Goal: Task Accomplishment & Management: Complete application form

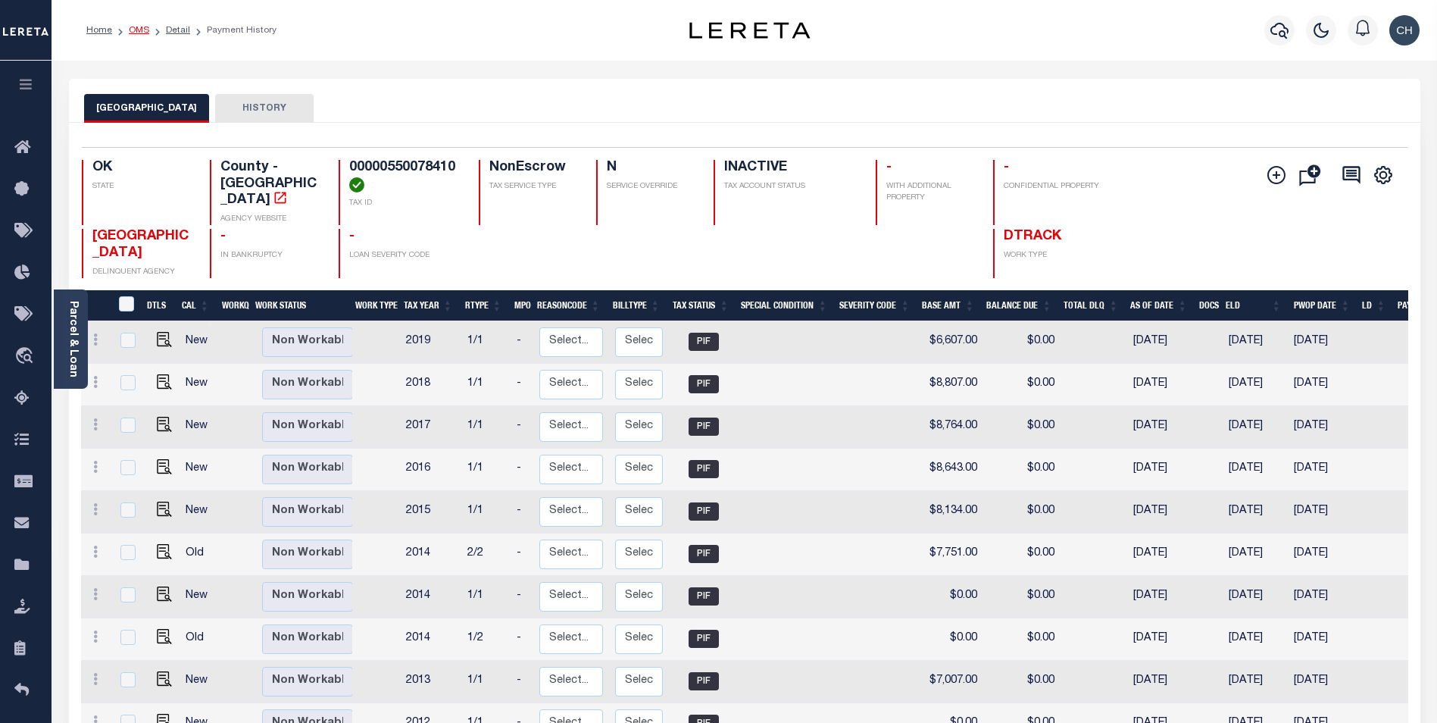
click at [130, 26] on link "OMS" at bounding box center [139, 30] width 20 height 9
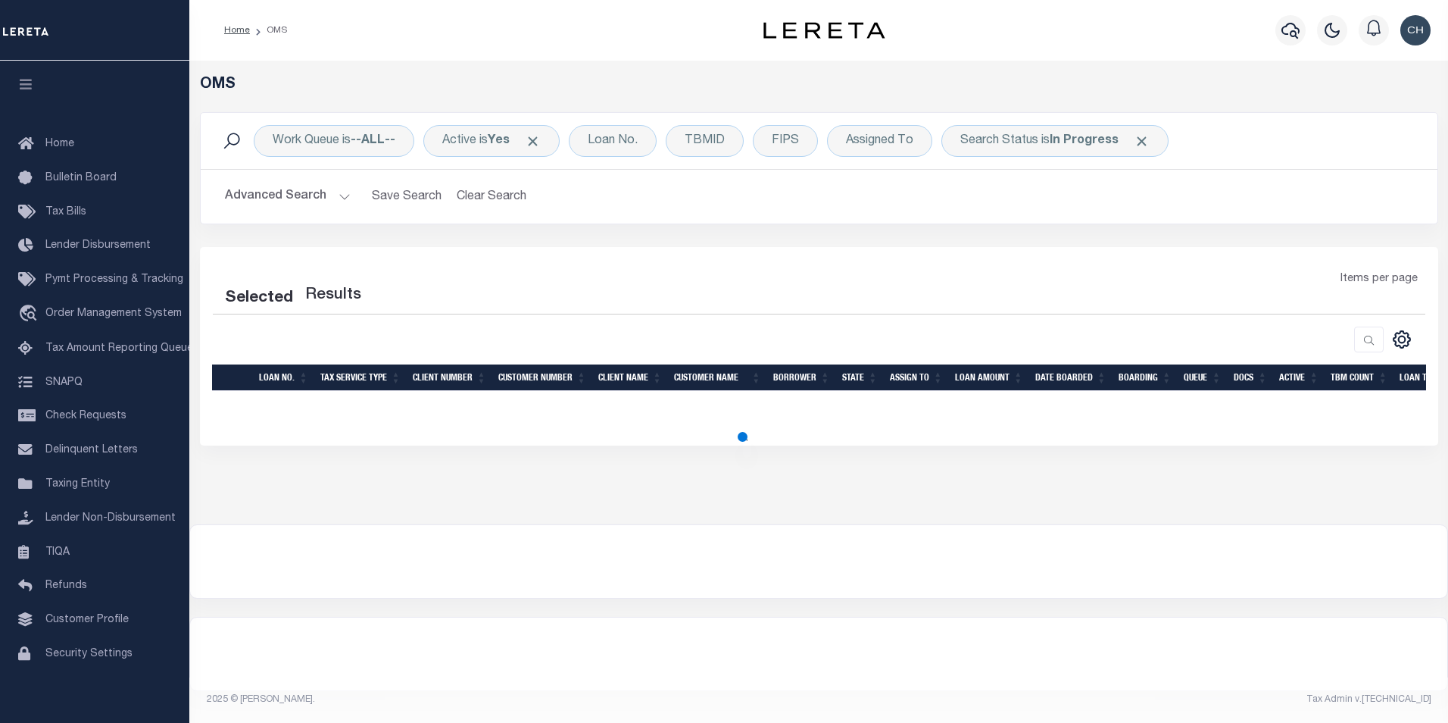
select select "200"
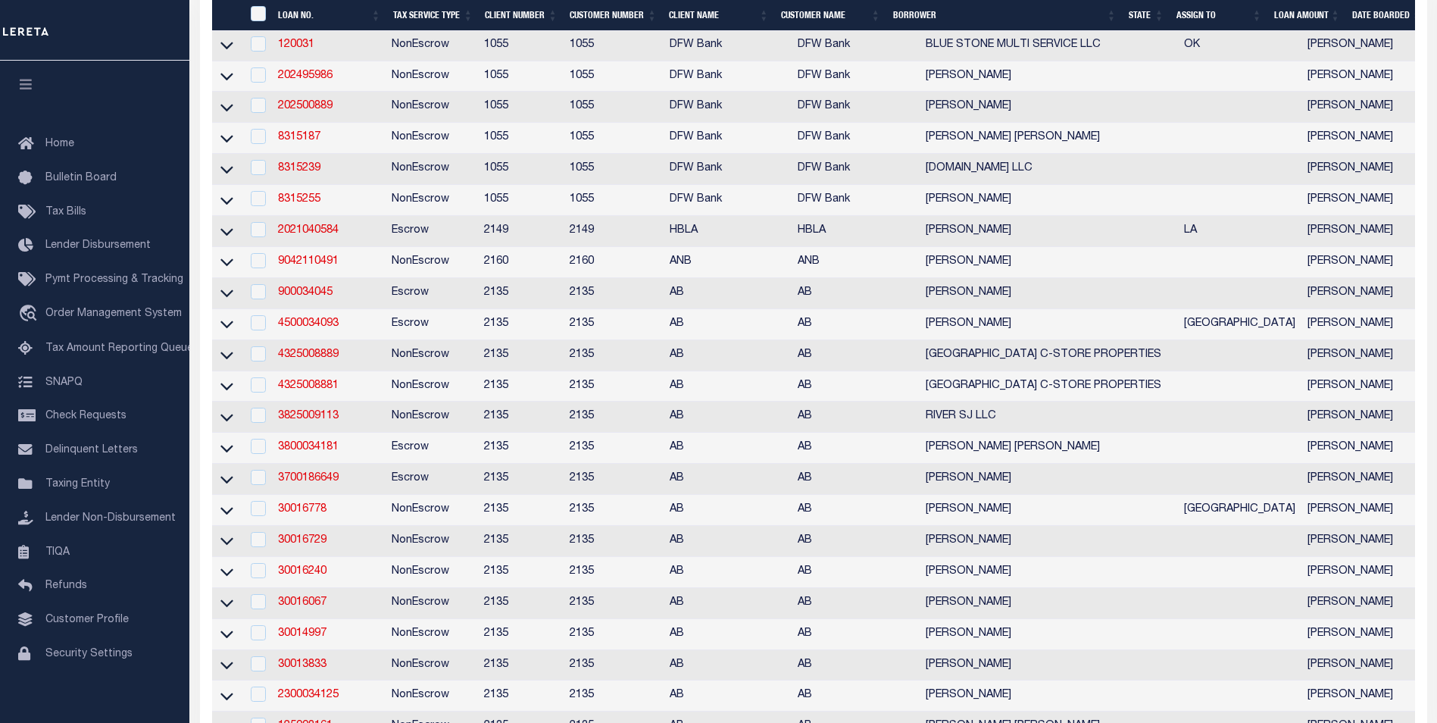
scroll to position [1420, 0]
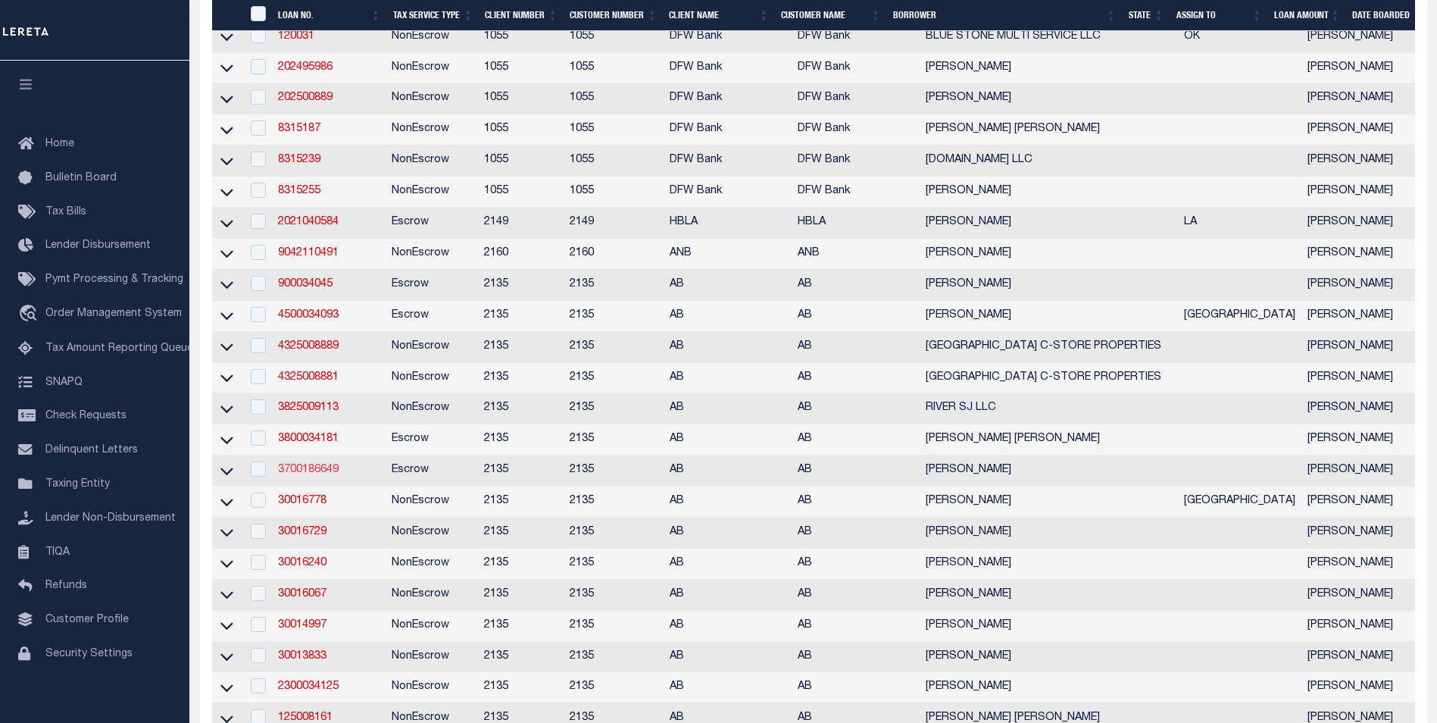
click at [298, 475] on link "3700186649" at bounding box center [308, 469] width 61 height 11
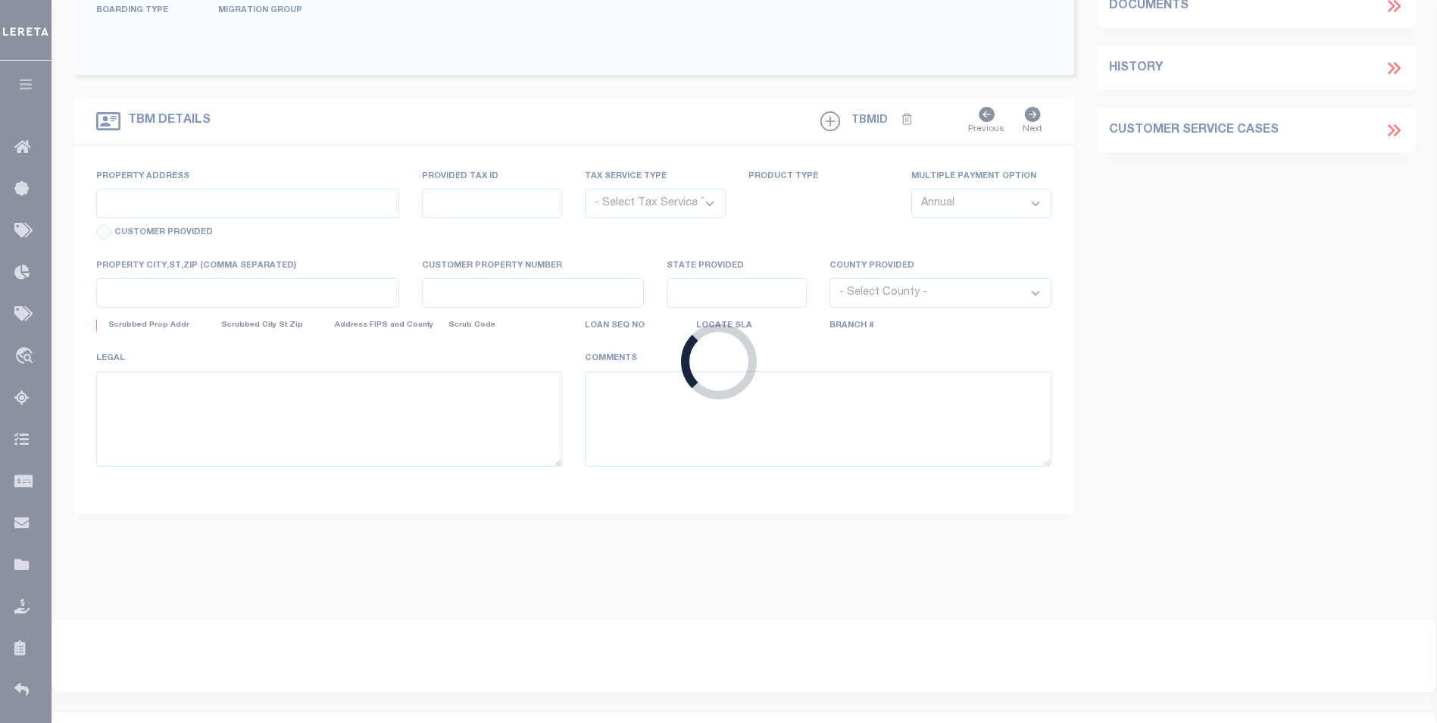
type input "3700186649"
type input "MARK S JONES"
select select
type input "15616 COUNTY ROAD 3114"
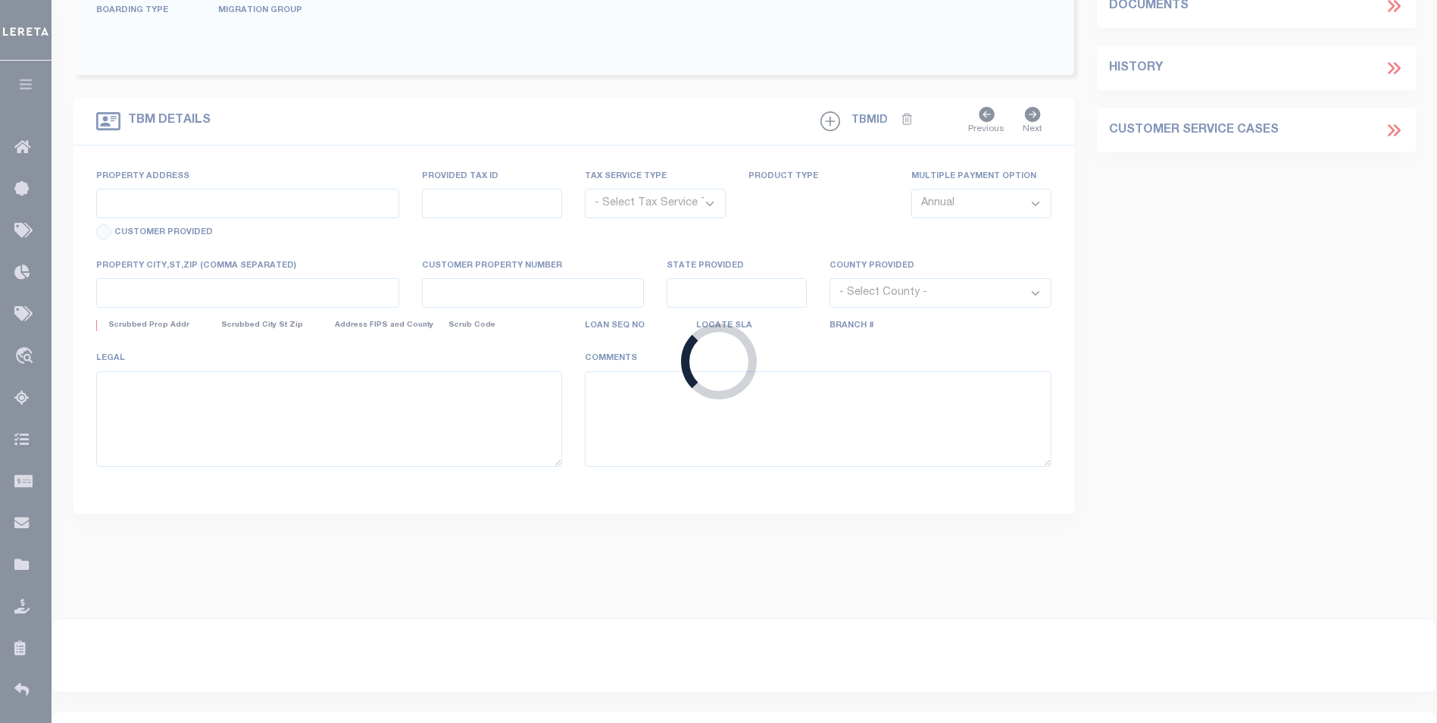
type input "GLADEWATER, TX 75647"
select select "100"
select select "Escrow"
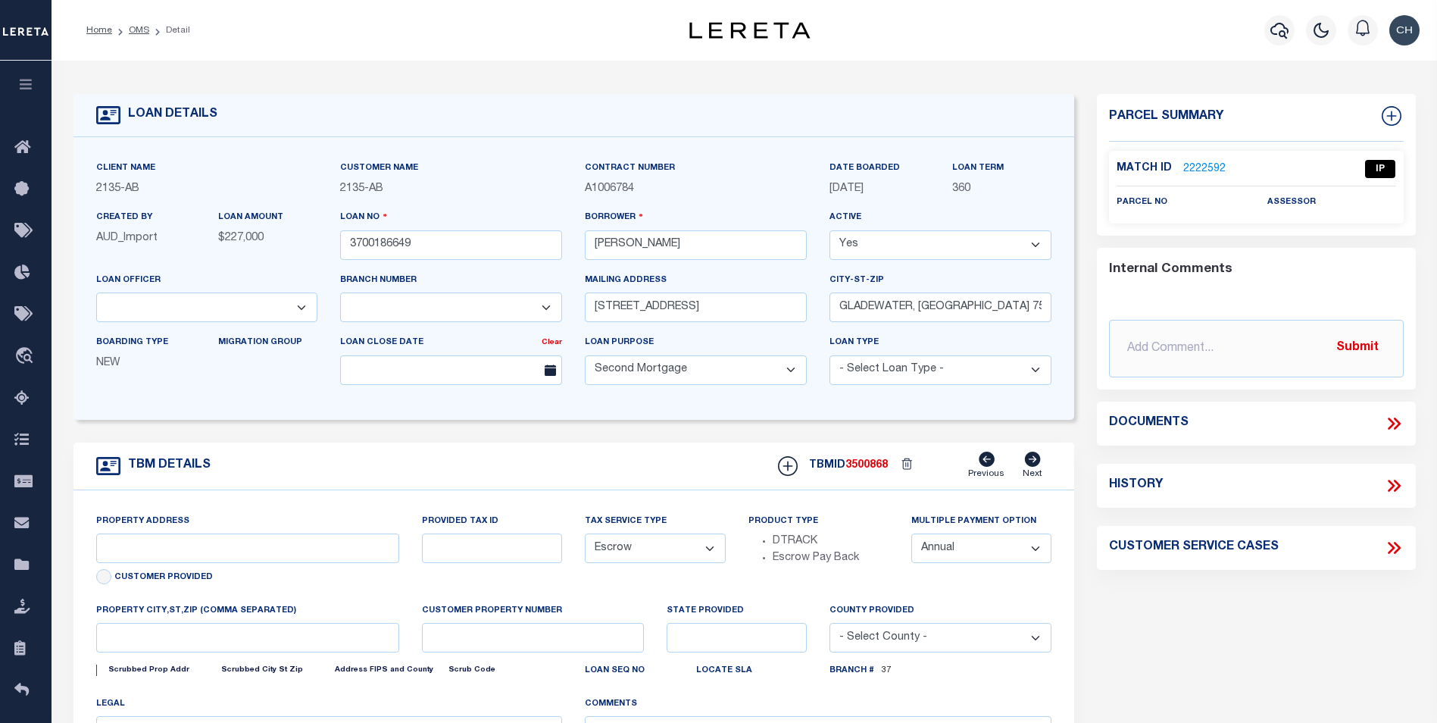
select select "2581"
type input "SG 10 LAKE CHEROKEE"
type input "PARCEL 49031"
select select
type input "HENDERSON TX 75652"
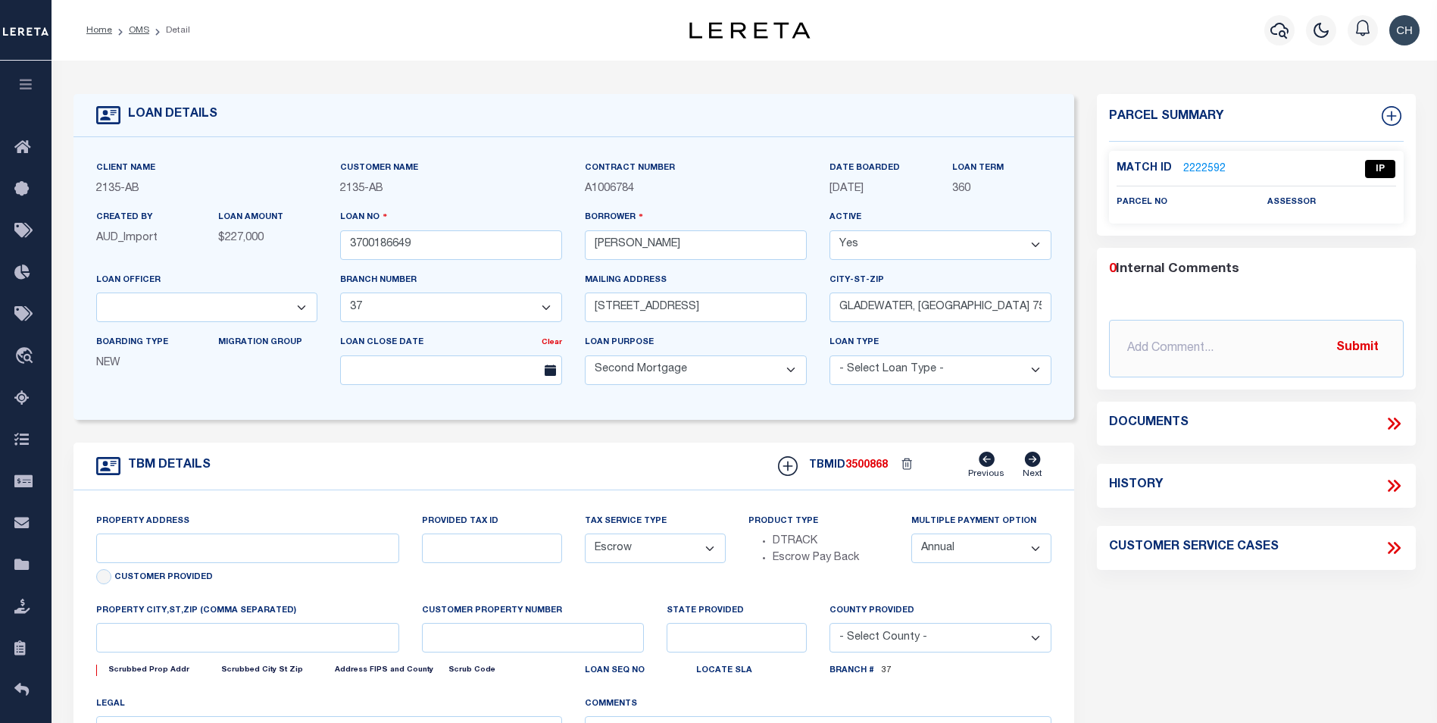
type textarea "DT LT SG-10 LAKE CHEROKEE"
click at [1206, 173] on link "2222592" at bounding box center [1204, 169] width 42 height 16
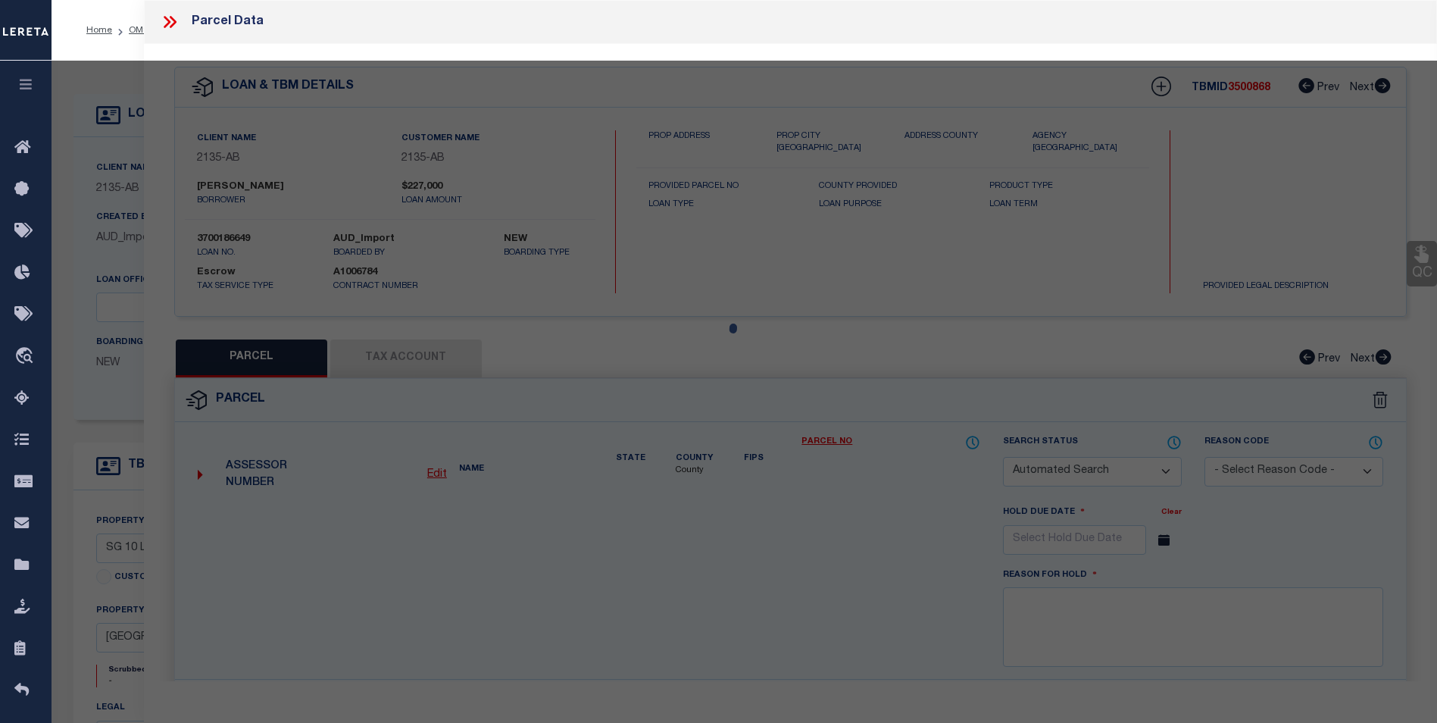
checkbox input "false"
select select "IP"
checkbox input "false"
select select "44009"
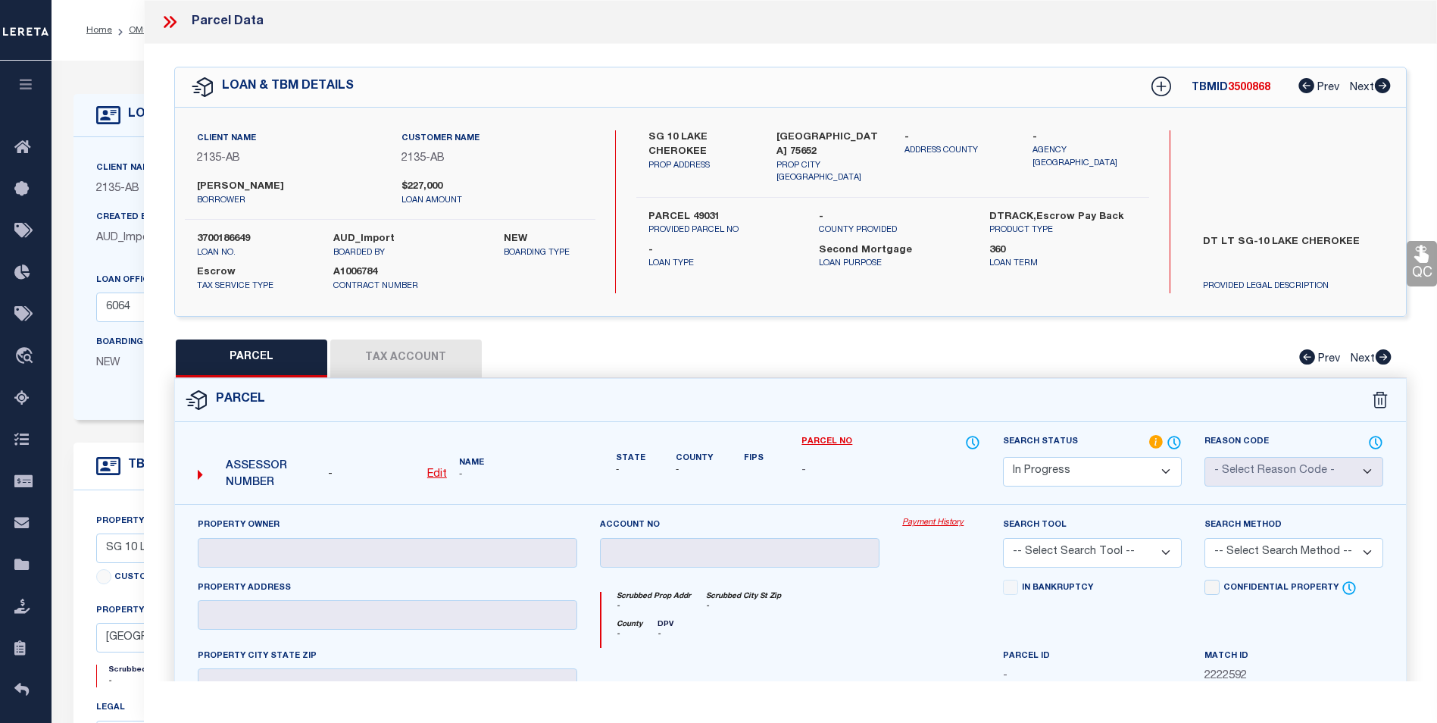
click at [943, 525] on link "Payment History" at bounding box center [941, 523] width 78 height 13
click at [99, 276] on label "Loan Officer" at bounding box center [128, 280] width 64 height 13
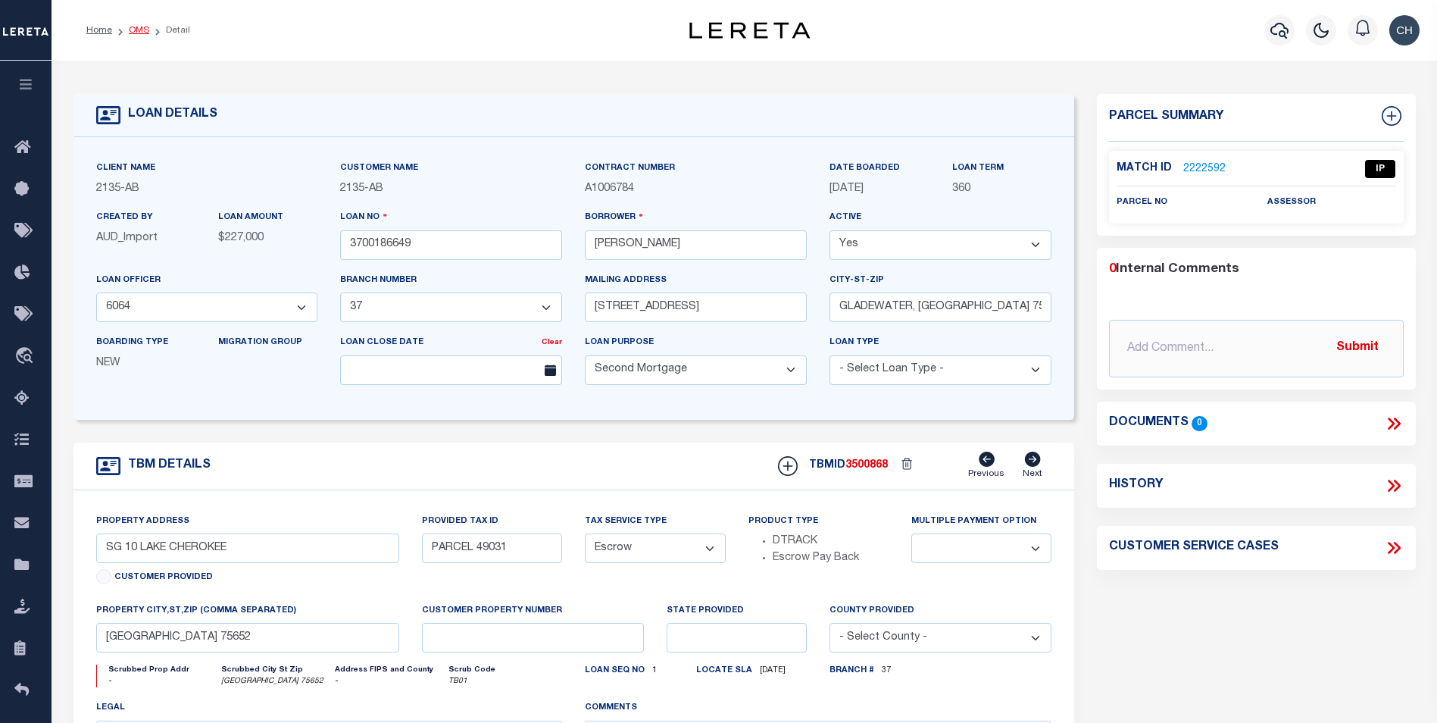
click at [142, 30] on link "OMS" at bounding box center [139, 30] width 20 height 9
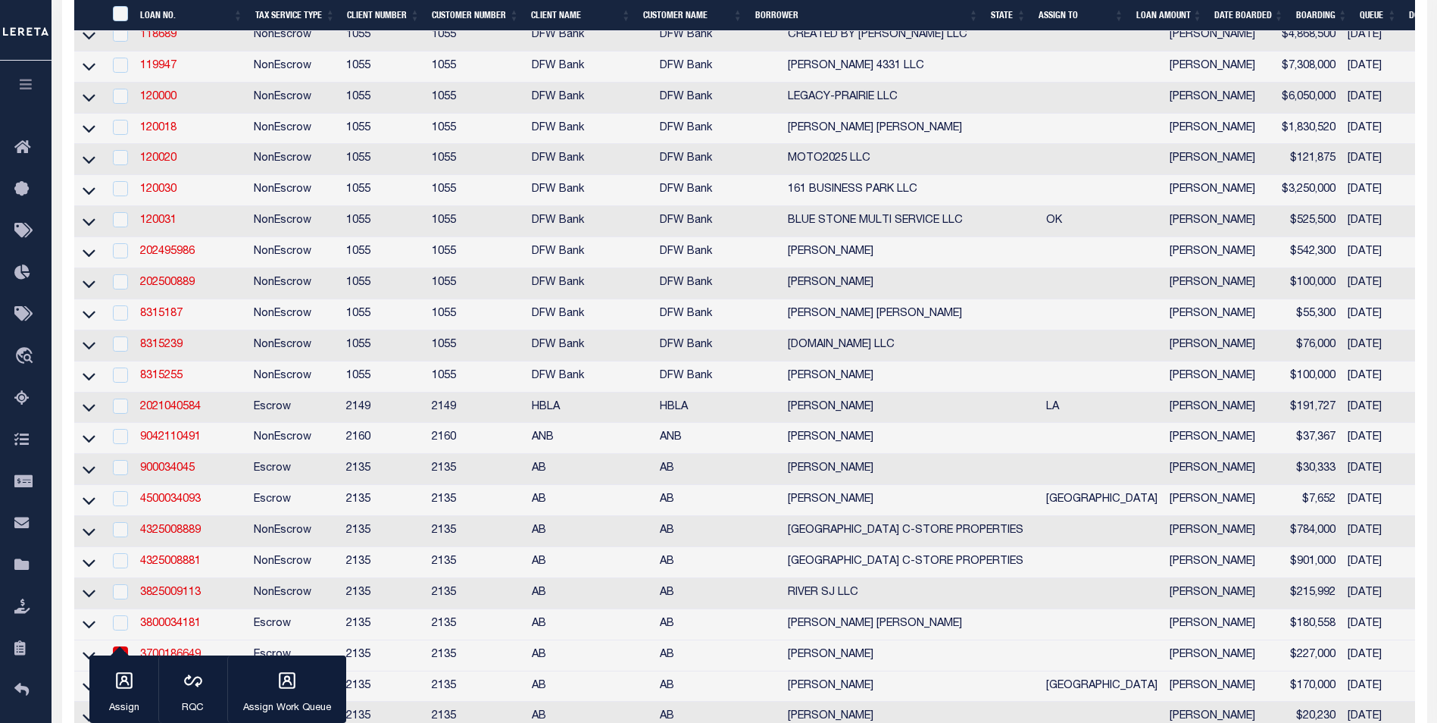
scroll to position [1662, 0]
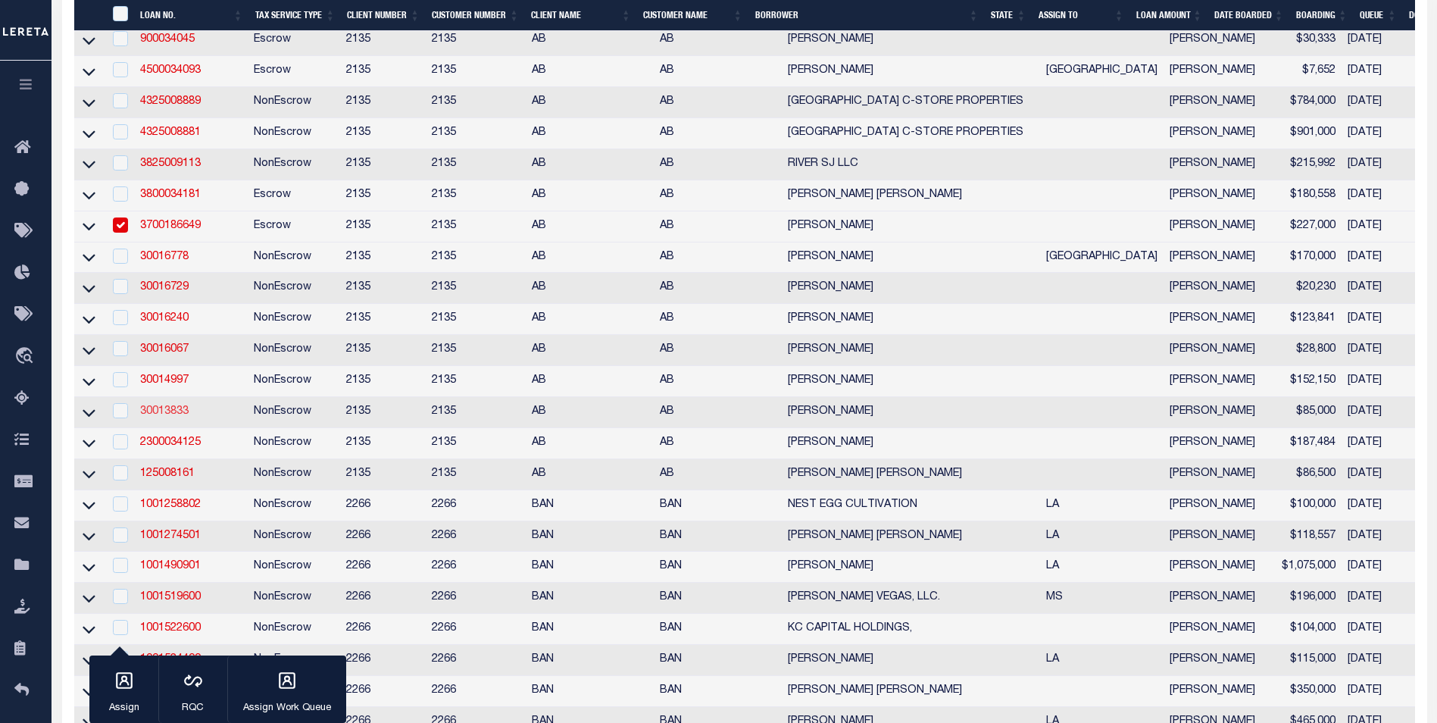
click at [155, 417] on link "30013833" at bounding box center [164, 411] width 48 height 11
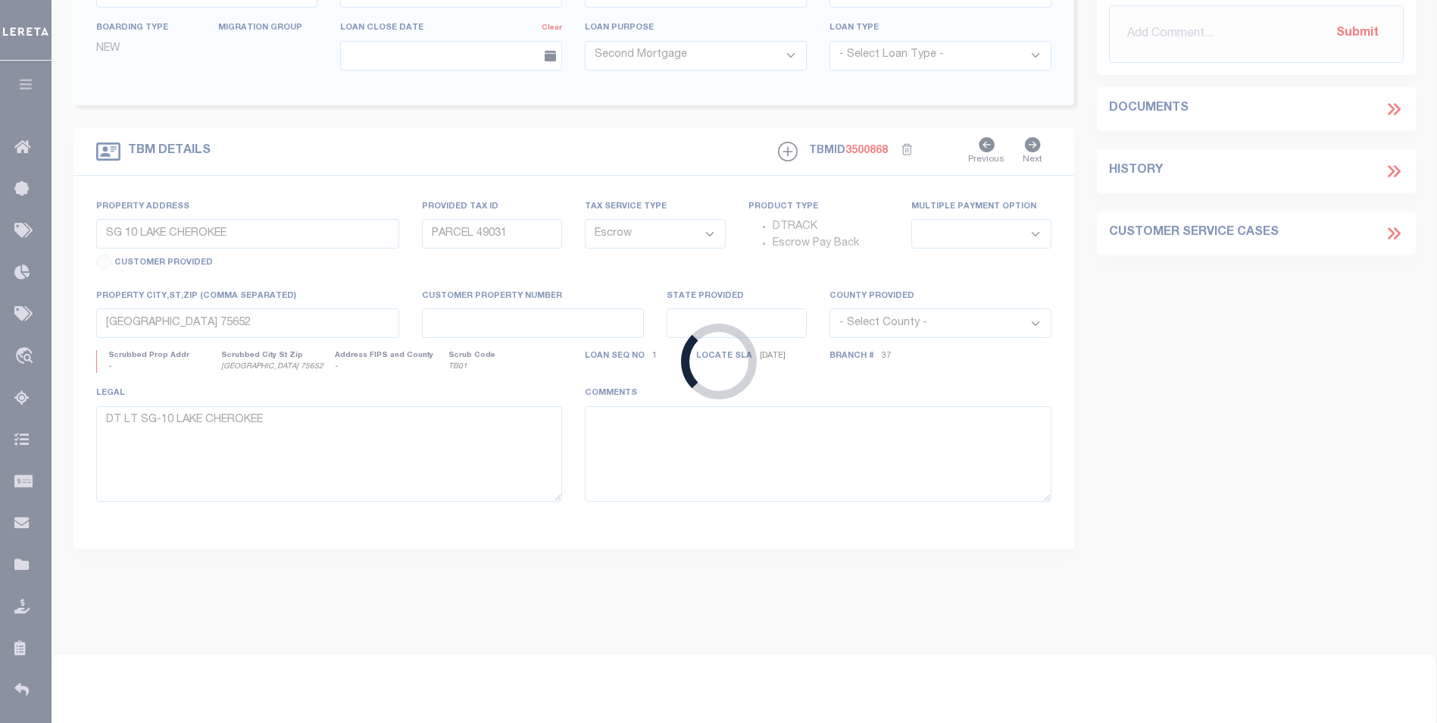
type input "30013833"
type input "ANDREW C DINKINS"
select select "43998"
select select "2576"
type input "128 VZ COUNTY ROAD 1900"
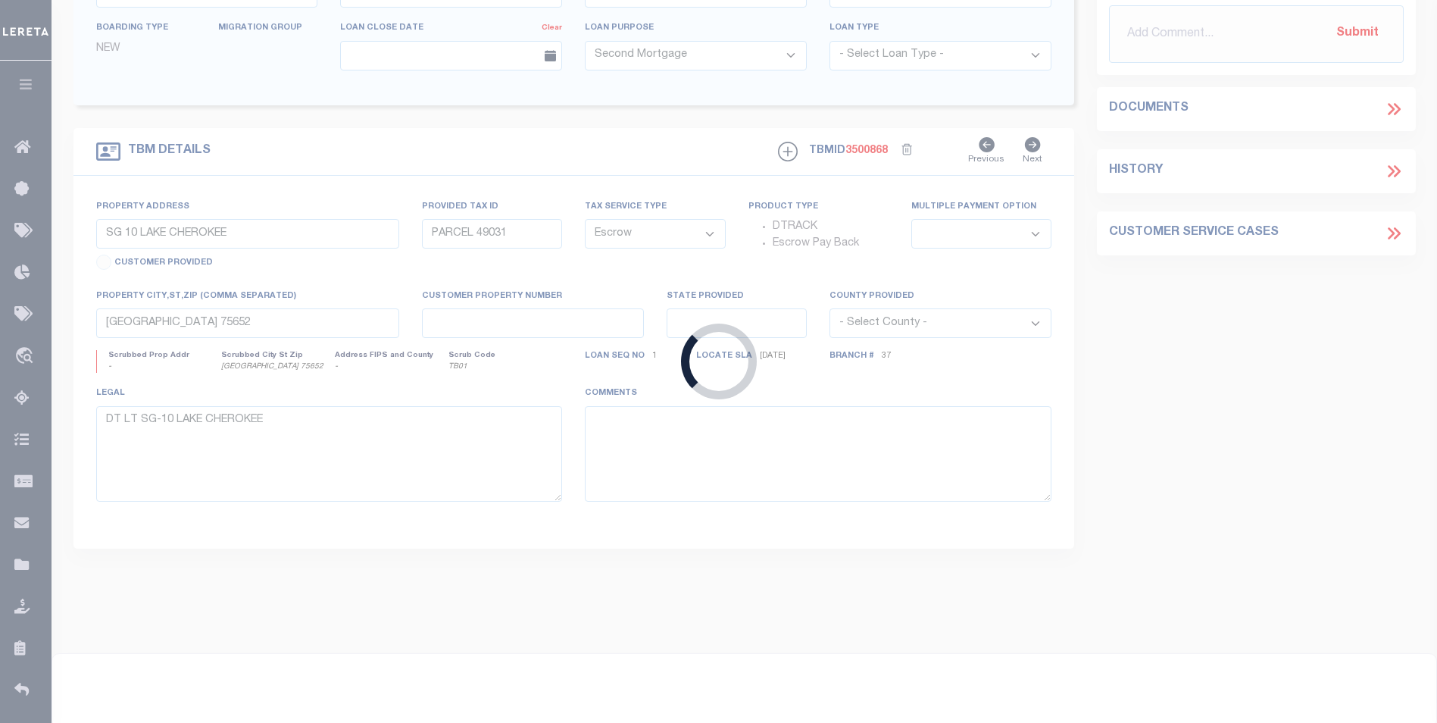
type input "FRUITVALE, TX 75127"
select select "700"
select select "NonEscrow"
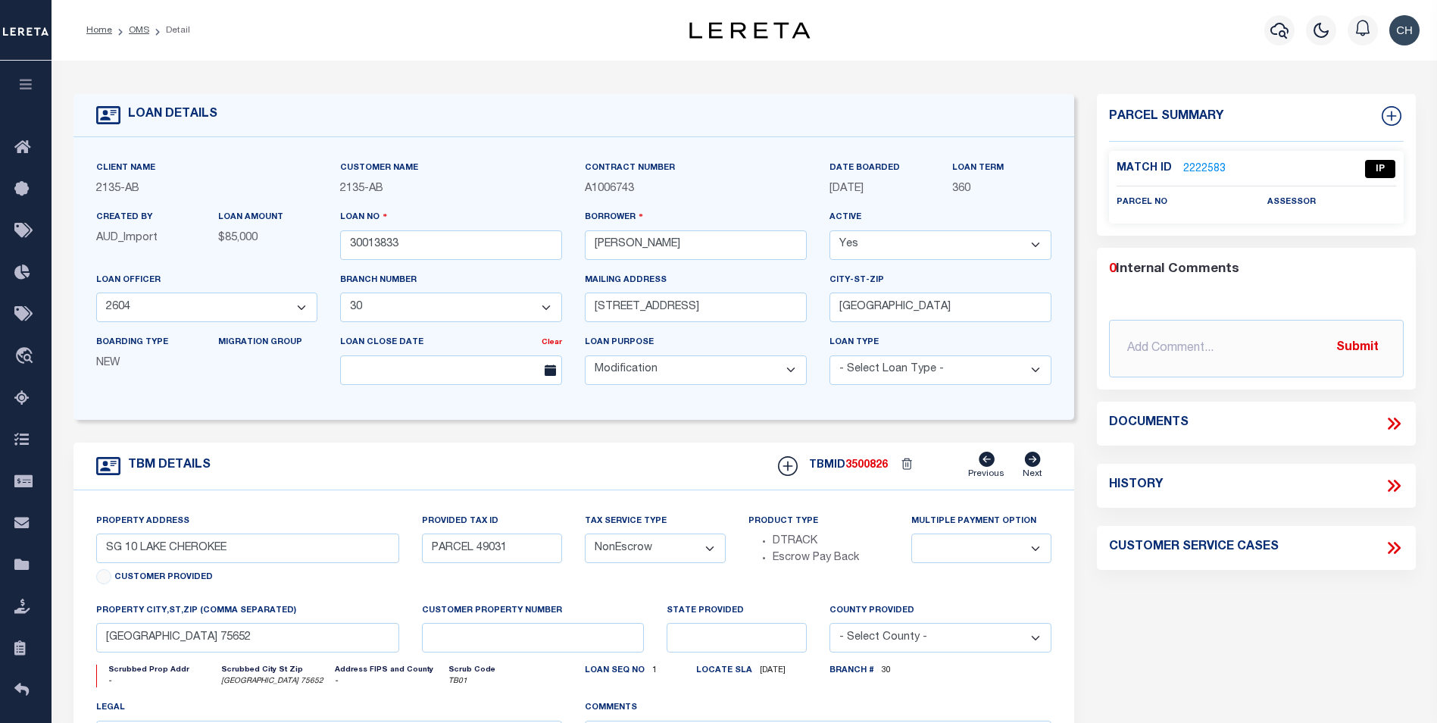
type input "10 ACRES VZ COUNTY ROAD 1923"
select select
type input "FRUITVALE TX 75127"
type textarea "DT 10 AC J WRIGHT SVY A-900"
select select "2576"
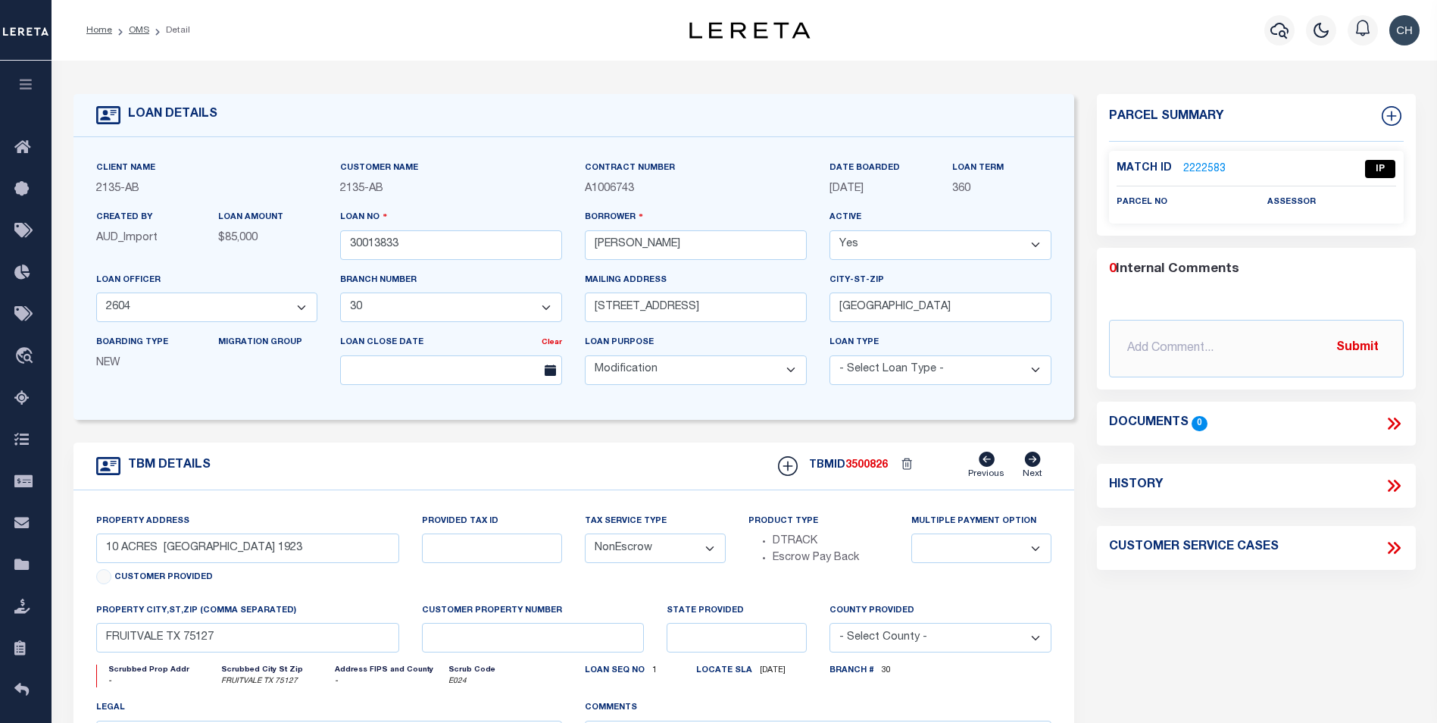
select select "43998"
click at [1216, 164] on link "2222583" at bounding box center [1204, 169] width 42 height 16
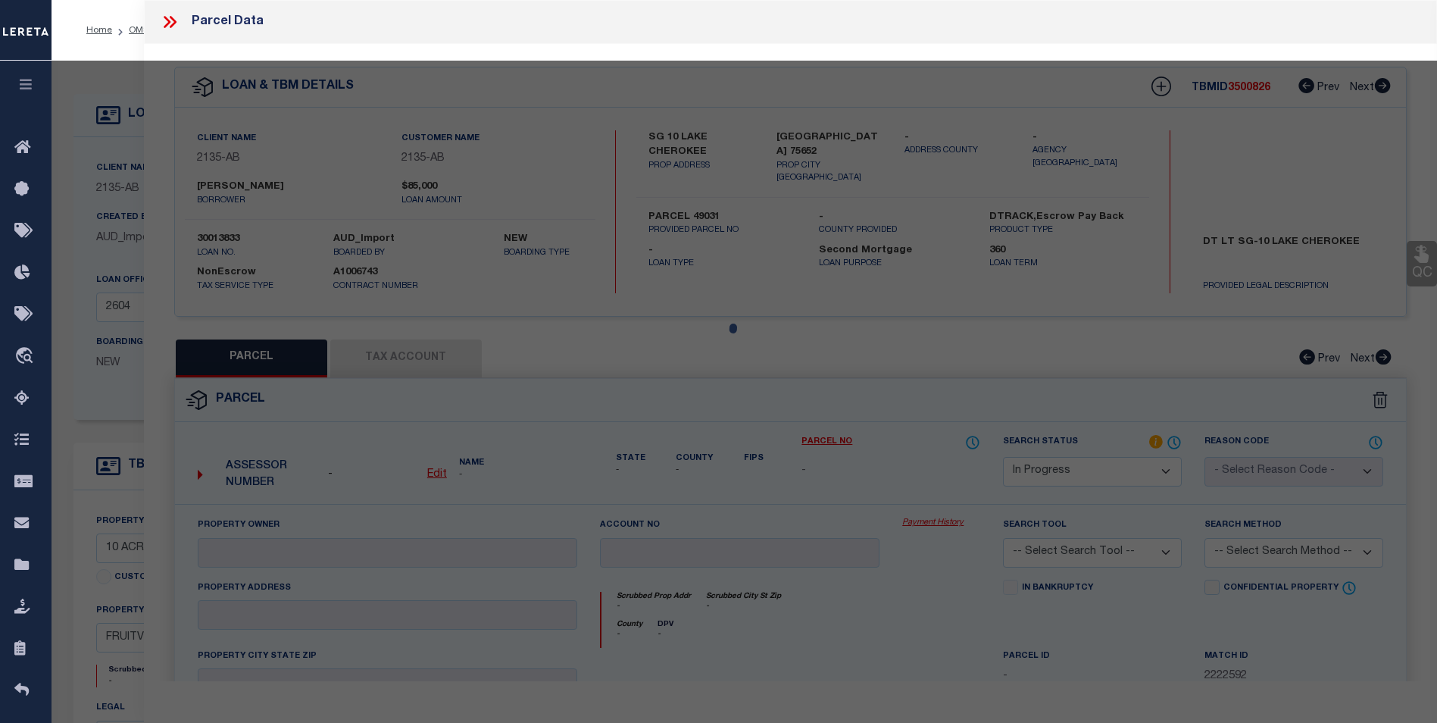
select select "AS"
checkbox input "false"
select select "IP"
checkbox input "false"
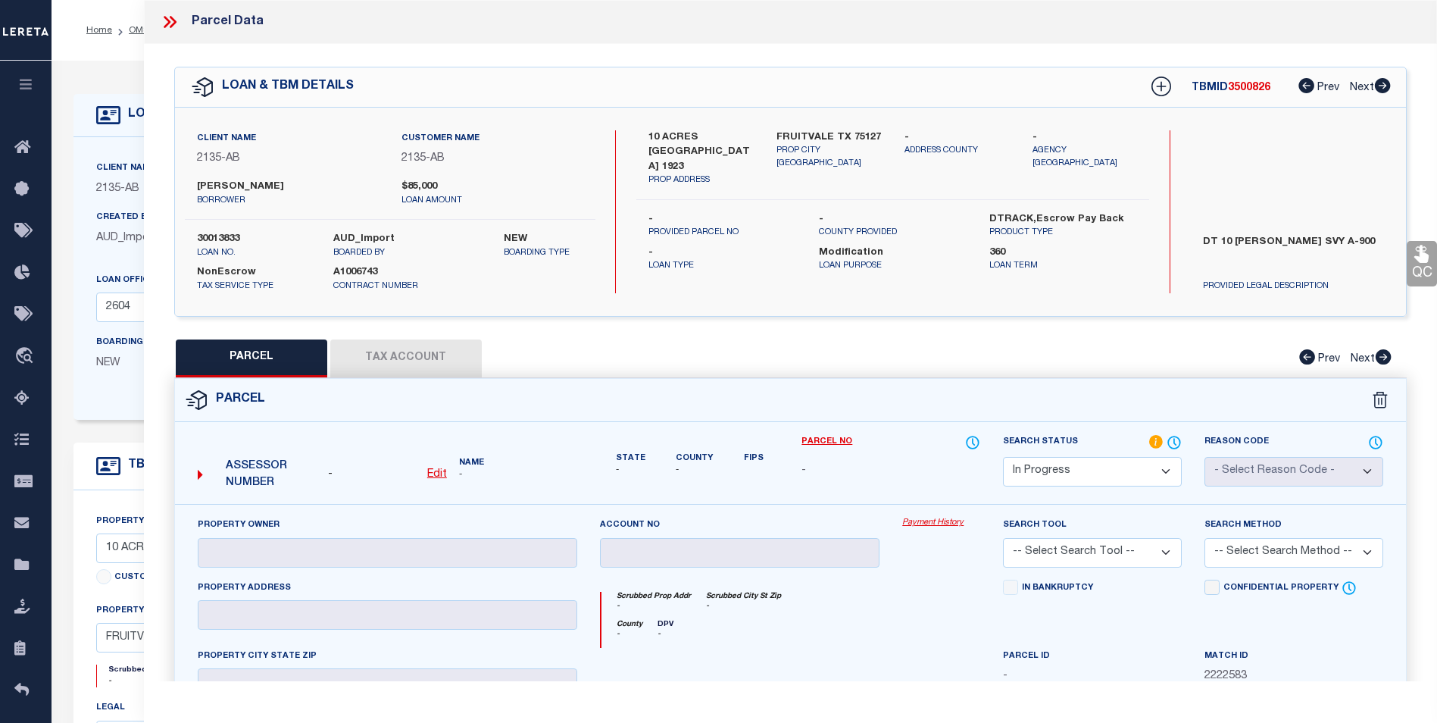
click at [123, 441] on form "LOAN DETAILS Client Name 2135 - AB Customer Name" at bounding box center [573, 508] width 1001 height 828
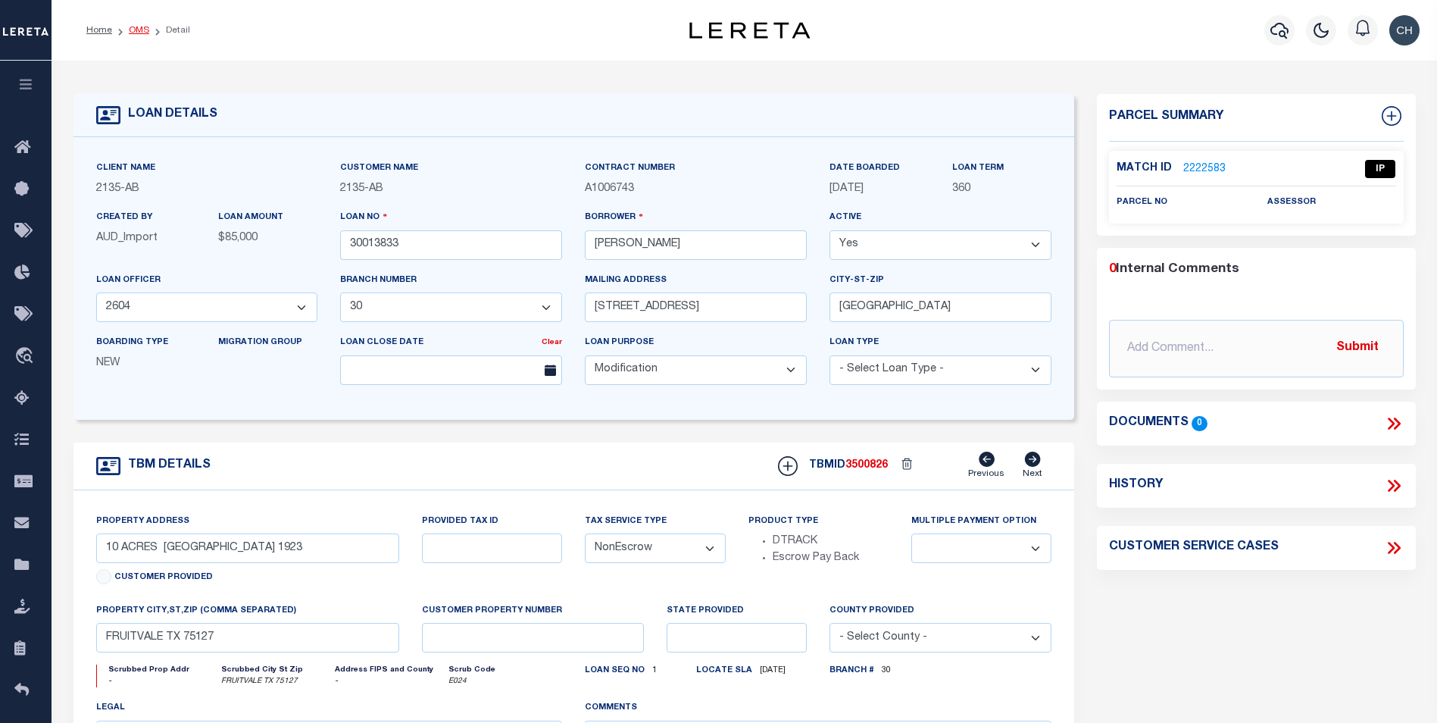
click at [137, 33] on link "OMS" at bounding box center [139, 30] width 20 height 9
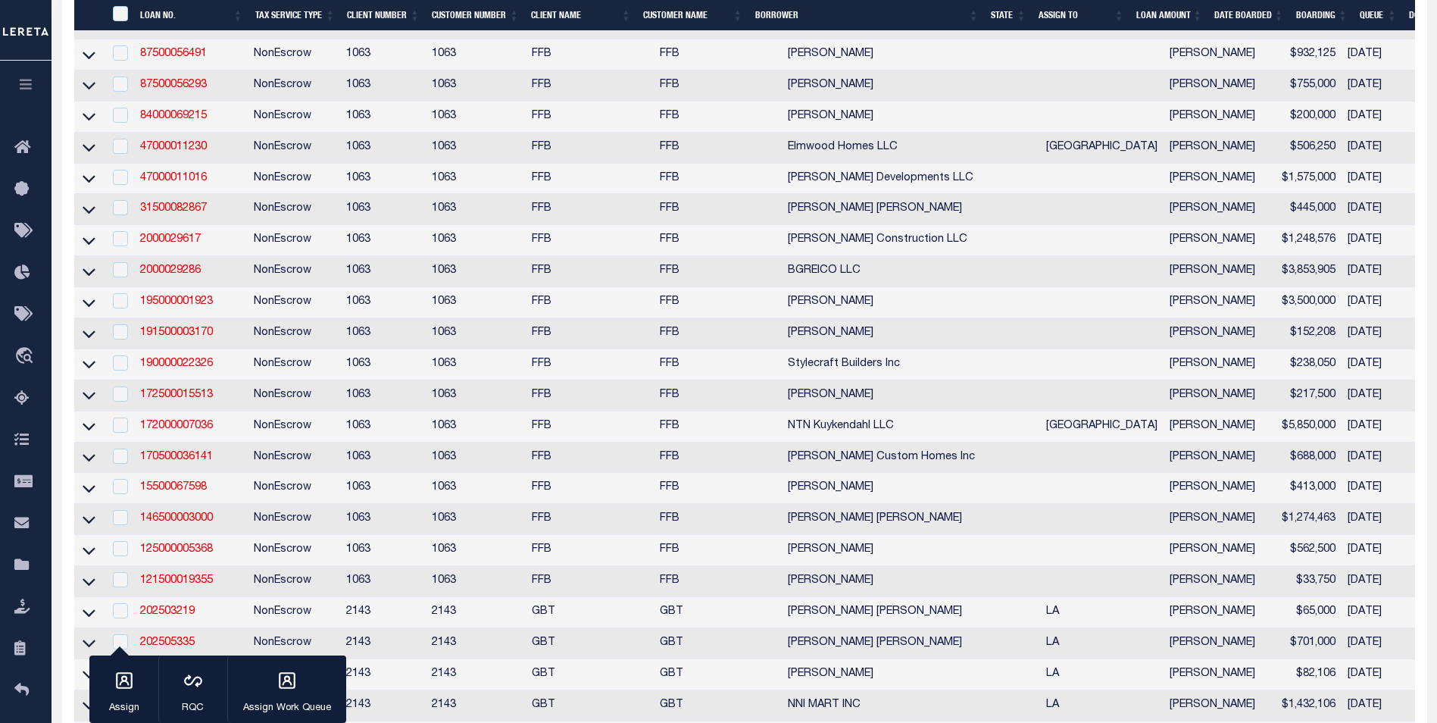
scroll to position [3201, 0]
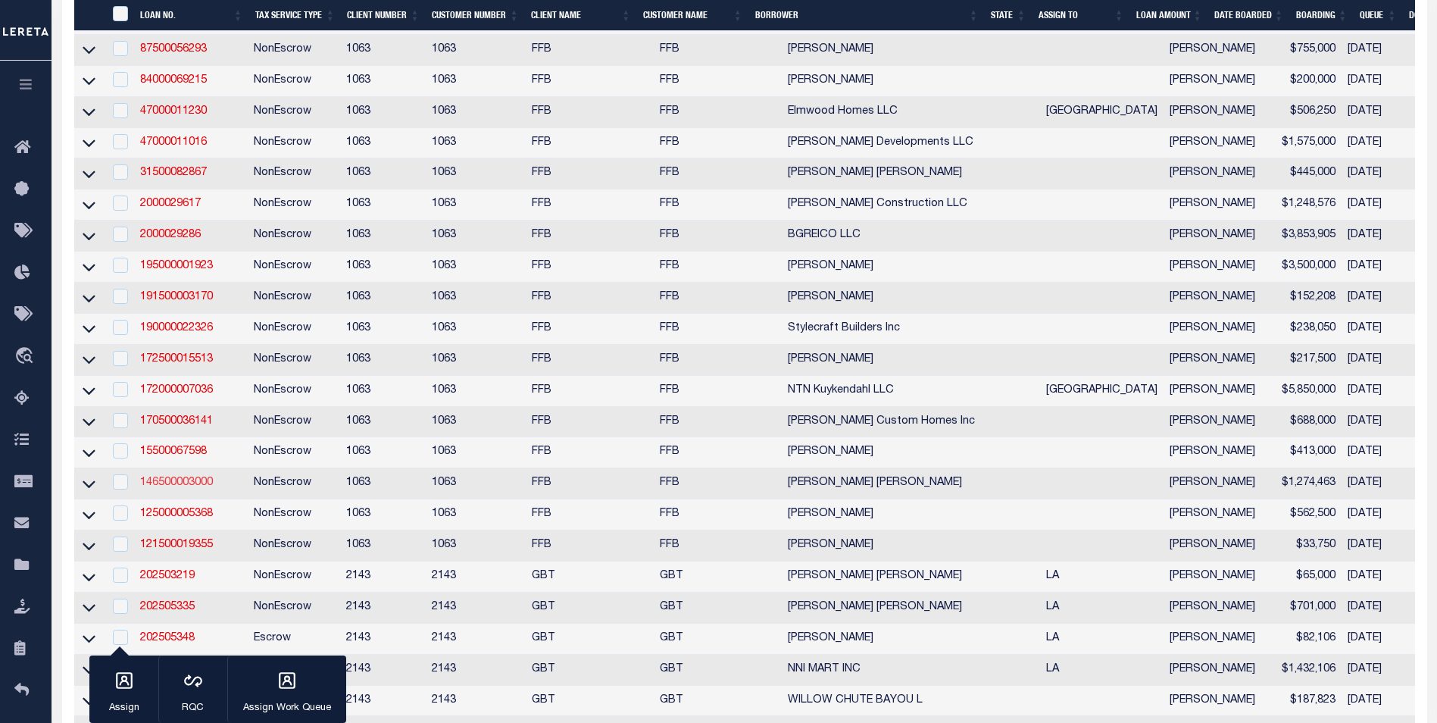
click at [189, 488] on link "146500003000" at bounding box center [176, 482] width 73 height 11
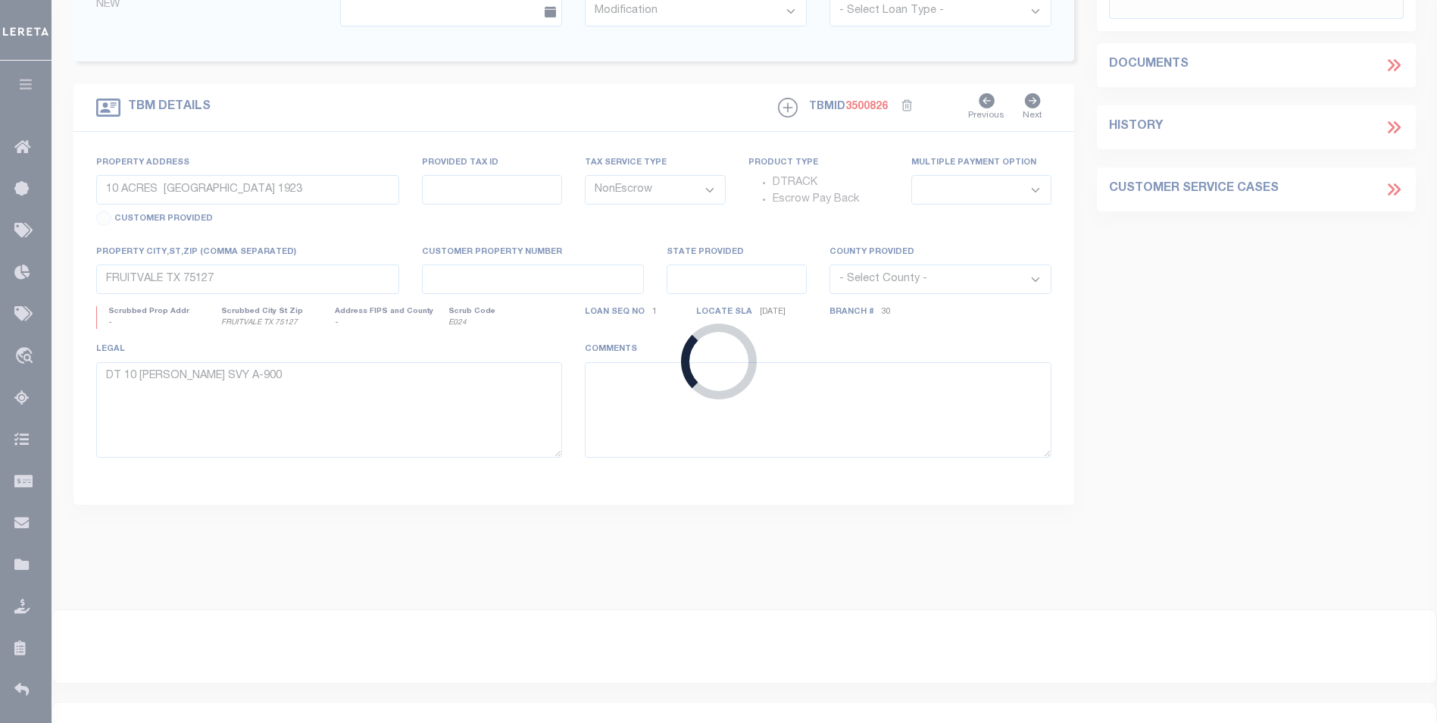
type input "146500003000"
type input "Emmanuel Nwachukwu Ojeah"
select select
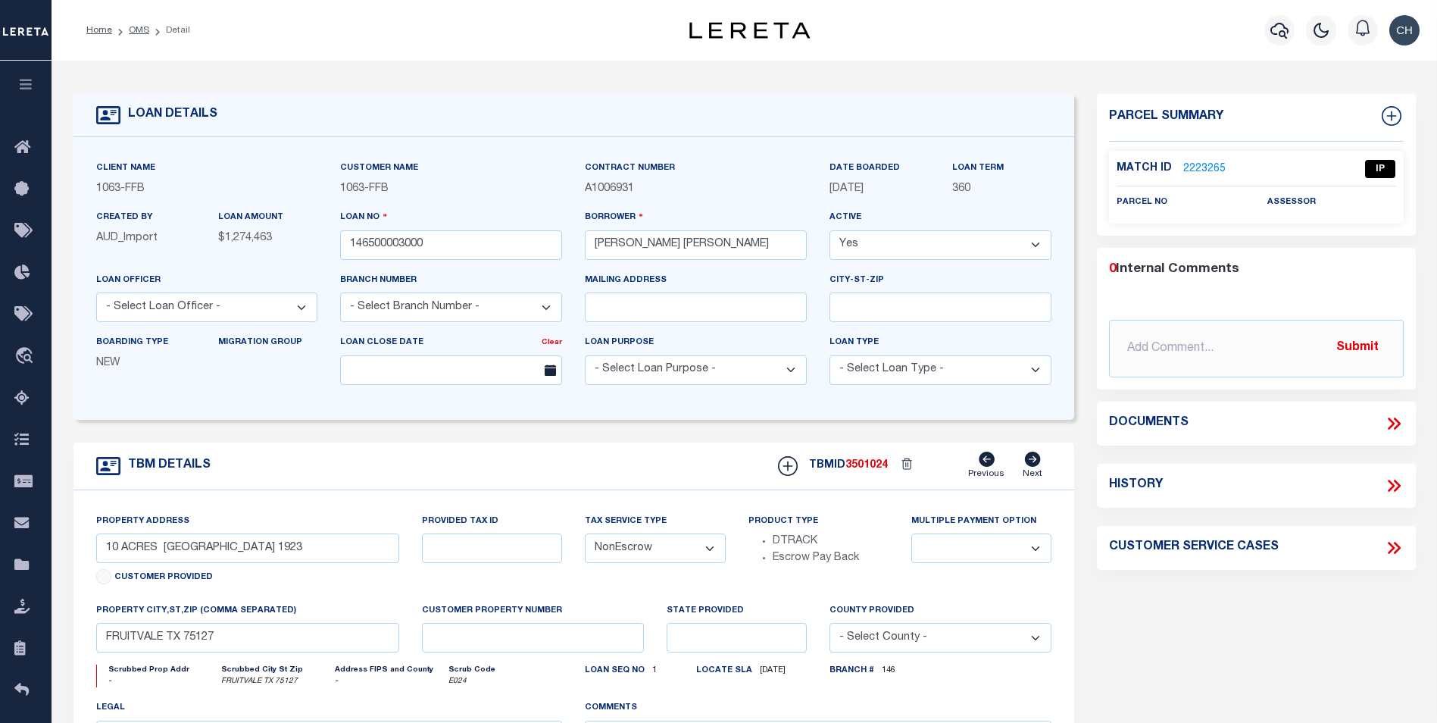
type input "MULTIPLE PROPERTIES"
select select
type input "SPRING TX 773895151"
click at [1192, 167] on link "2223265" at bounding box center [1204, 169] width 42 height 16
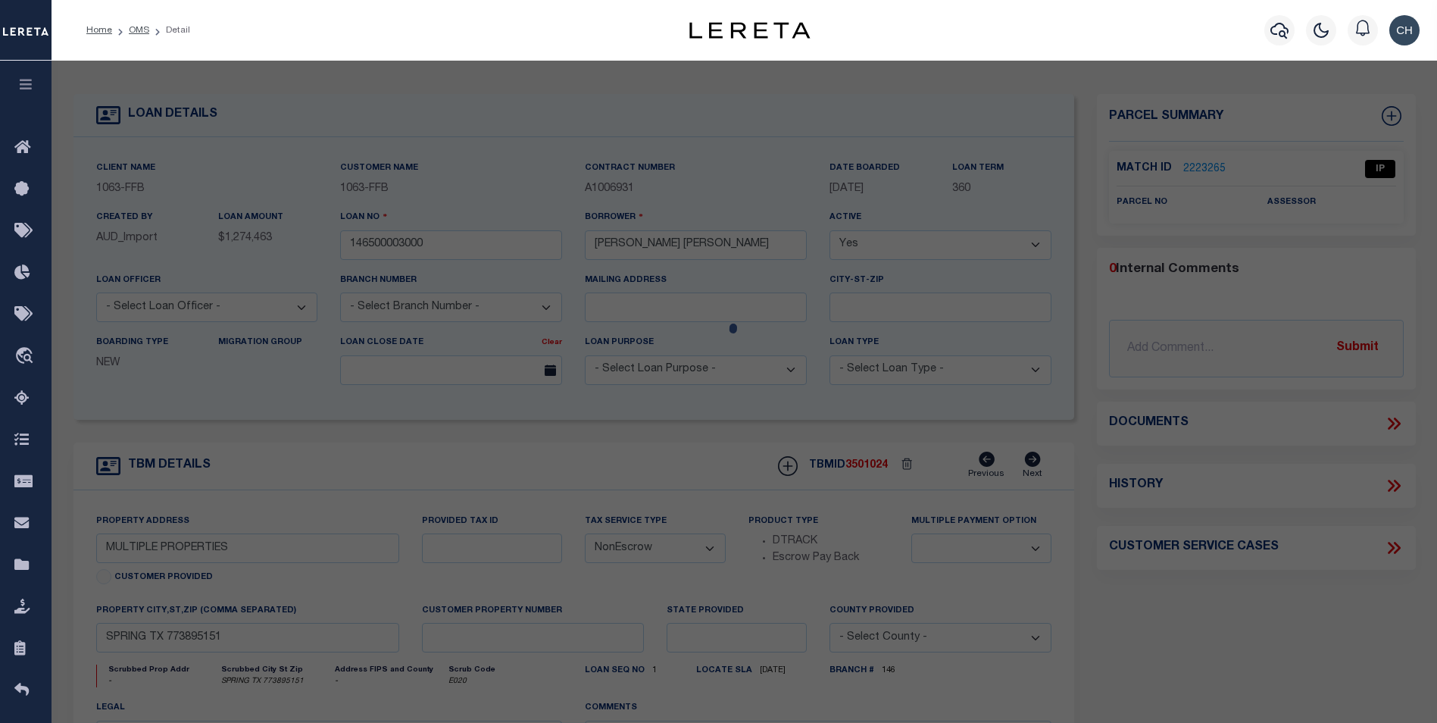
select select "797"
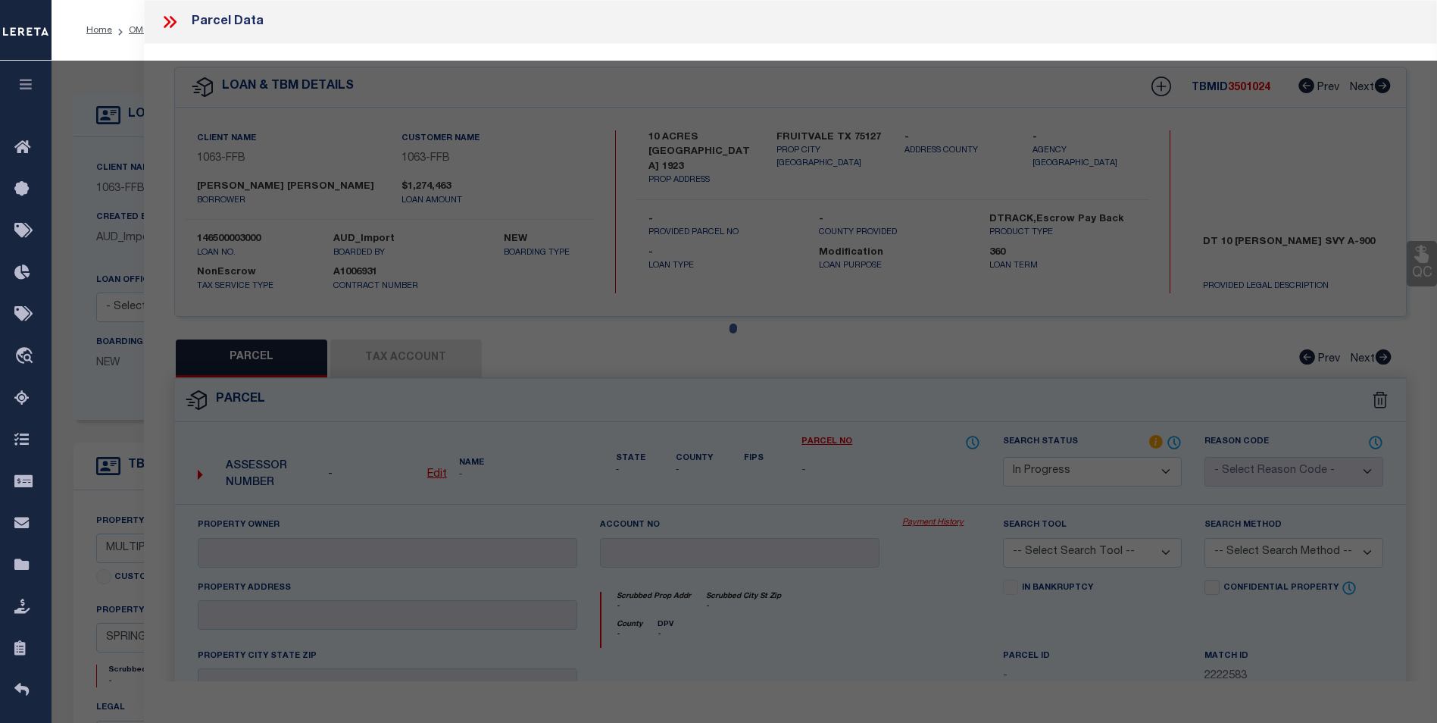
select select "AS"
checkbox input "false"
select select "IP"
checkbox input "false"
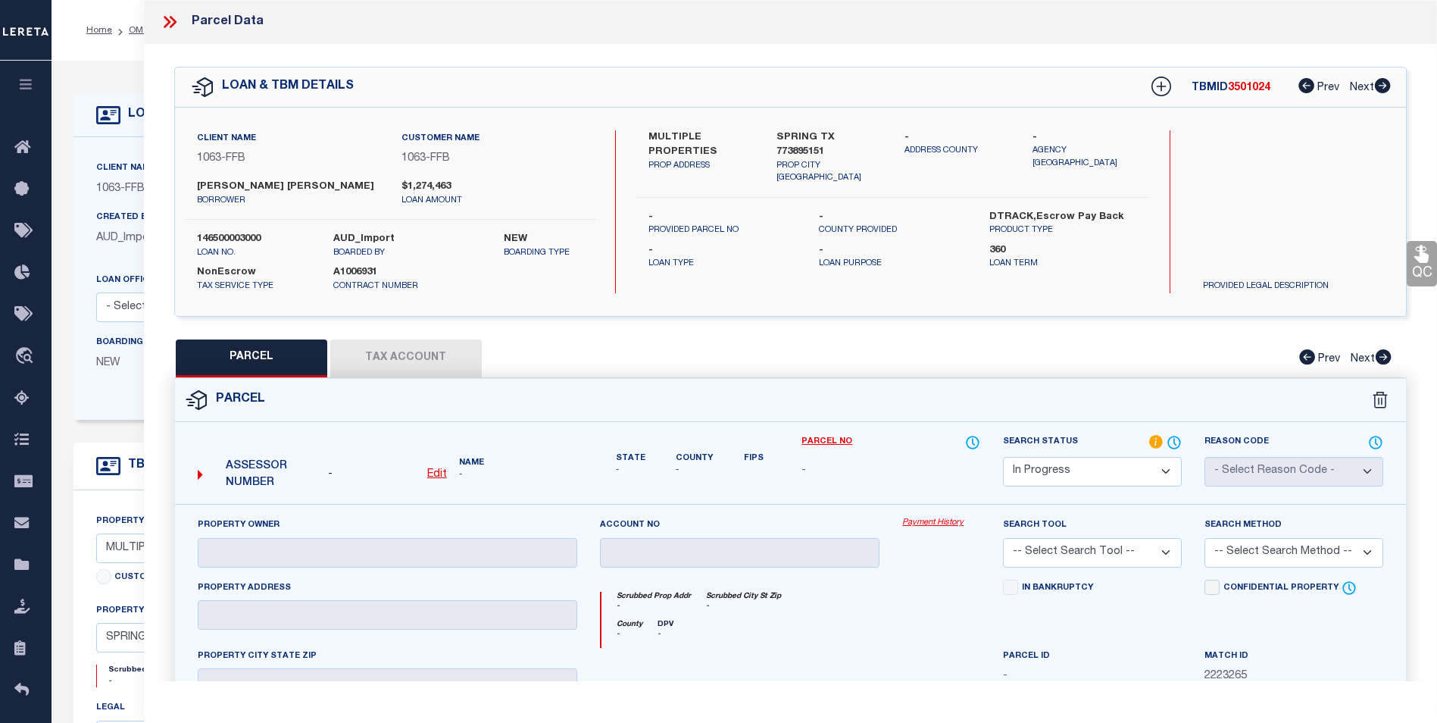
click at [109, 380] on div "Boarding Type NEW" at bounding box center [146, 358] width 122 height 49
select select "845"
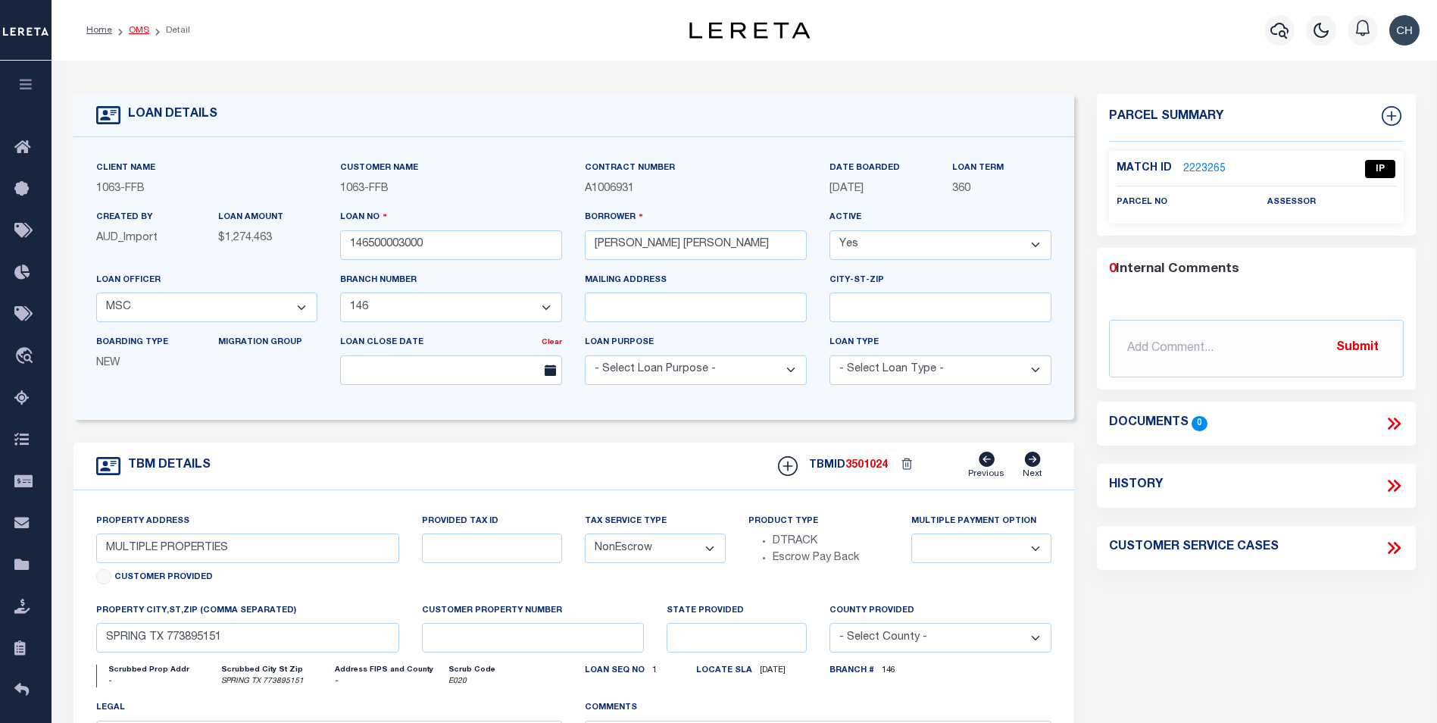
click at [142, 30] on link "OMS" at bounding box center [139, 30] width 20 height 9
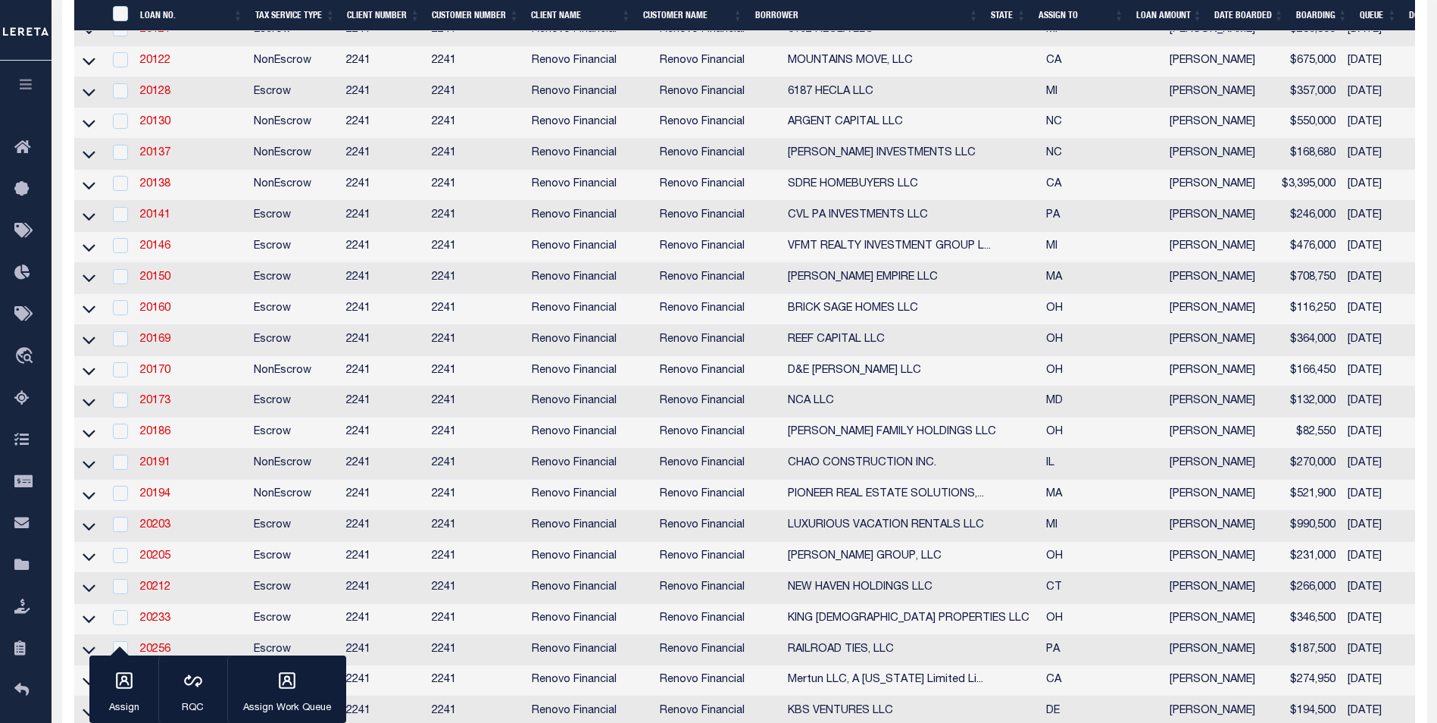
scroll to position [6283, 0]
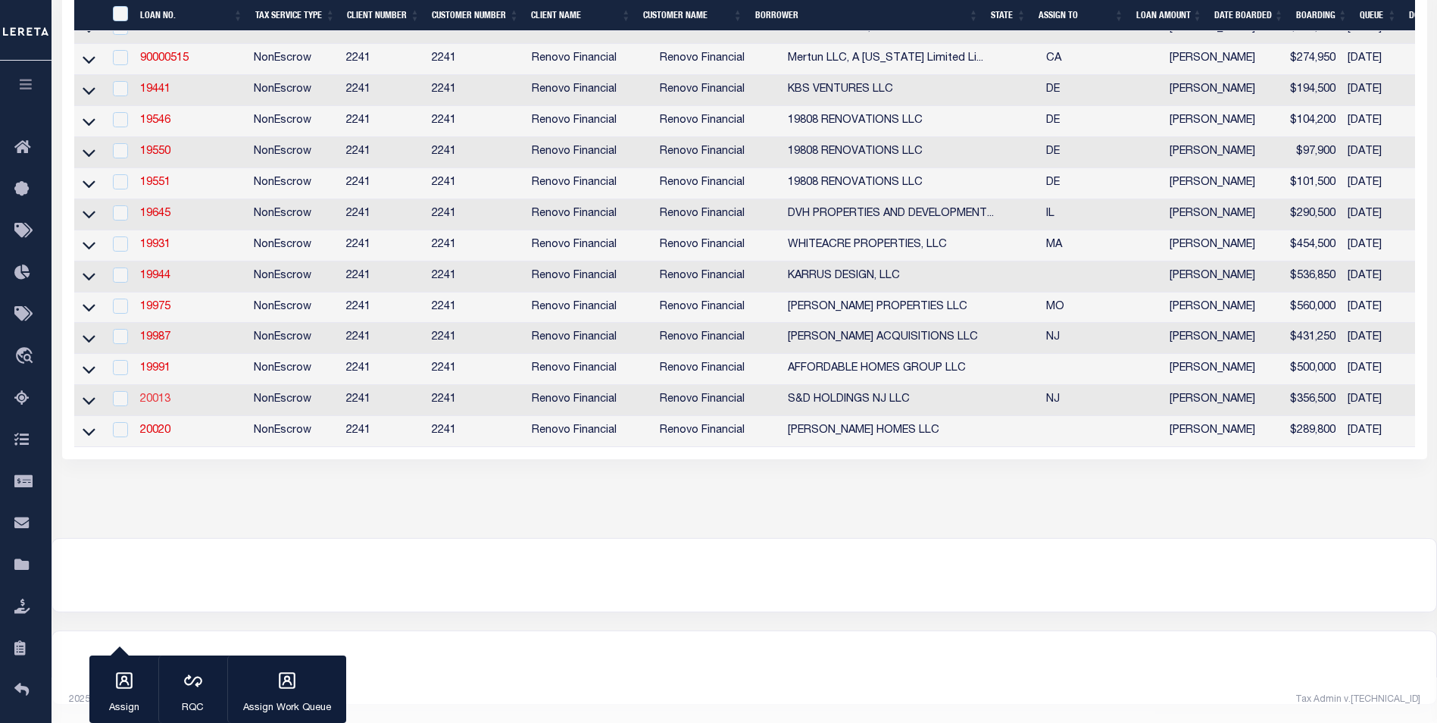
click at [163, 394] on link "20013" at bounding box center [155, 399] width 30 height 11
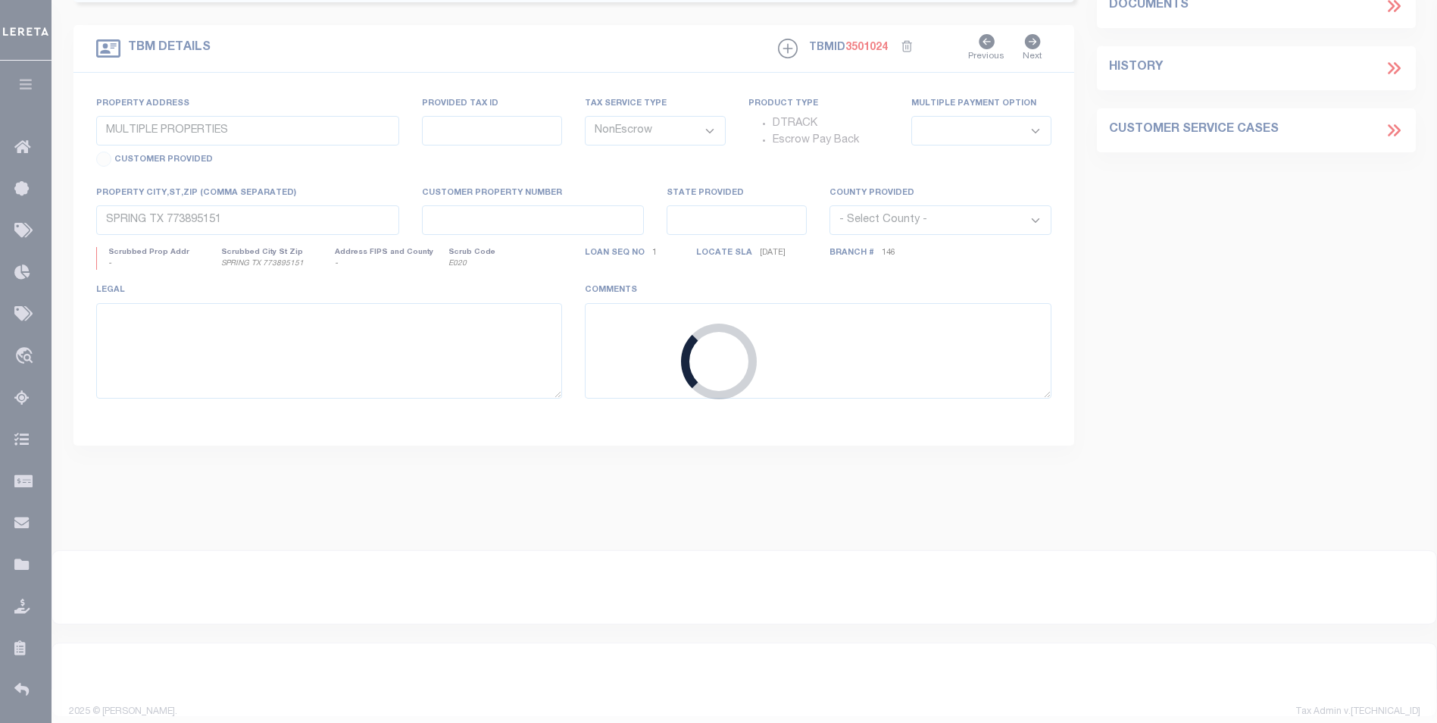
type input "20013"
type input "S&D HOLDINGS NJ LLC"
select select
type input "1336 48"
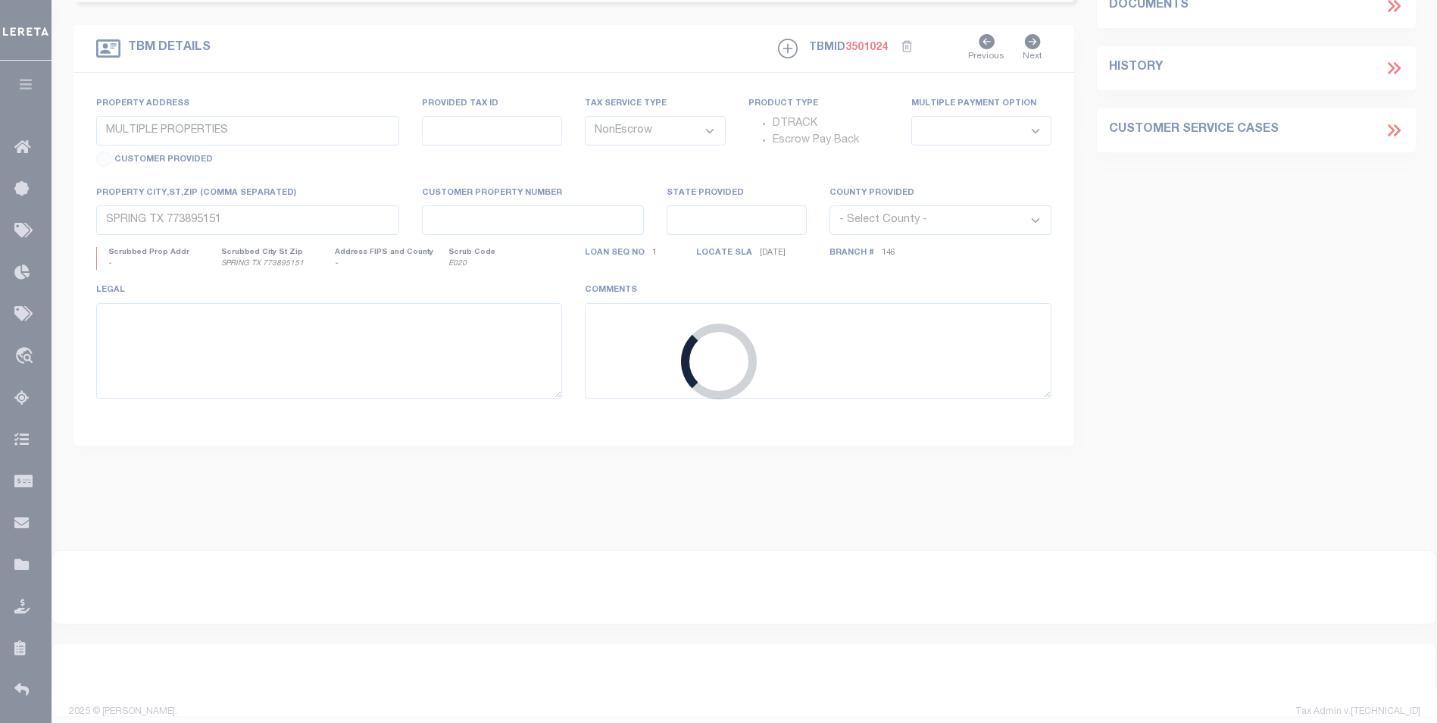
type input "brooklyn NY 11219"
select select "400"
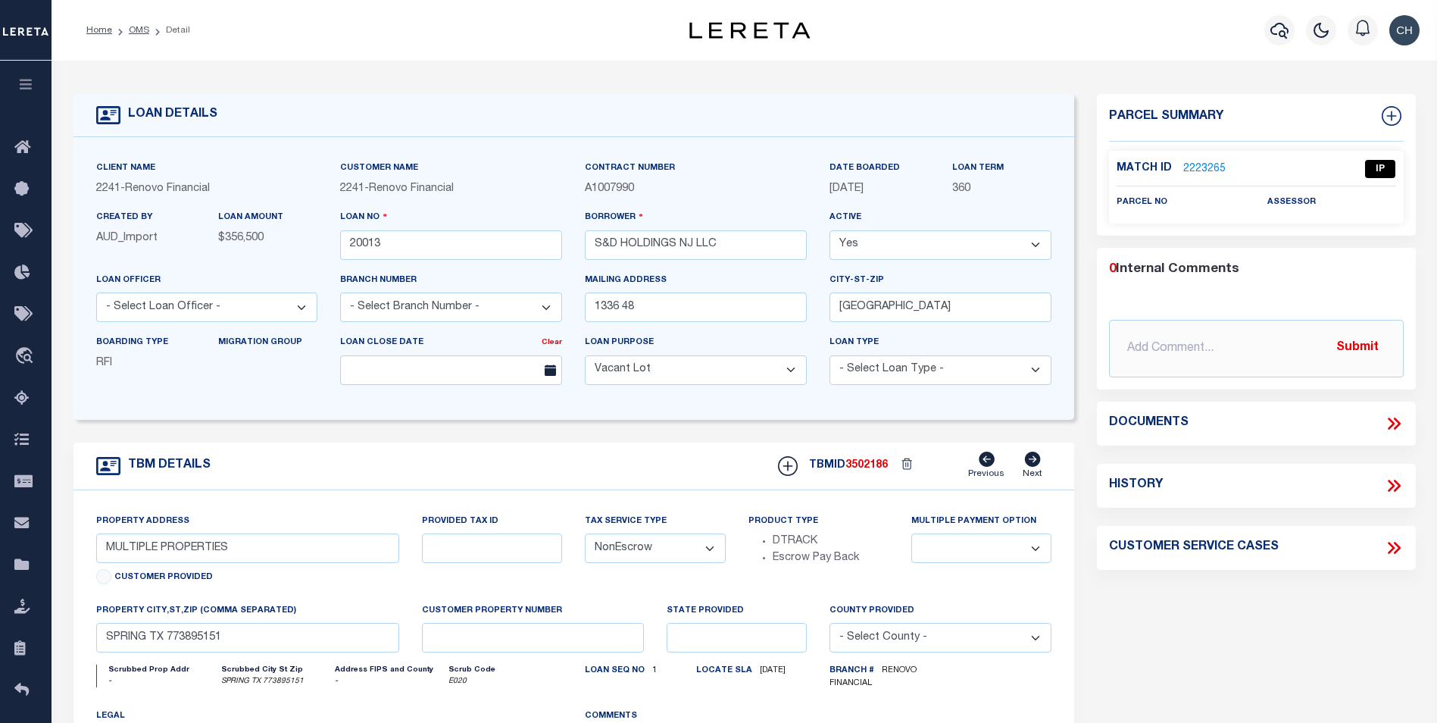
select select "14701"
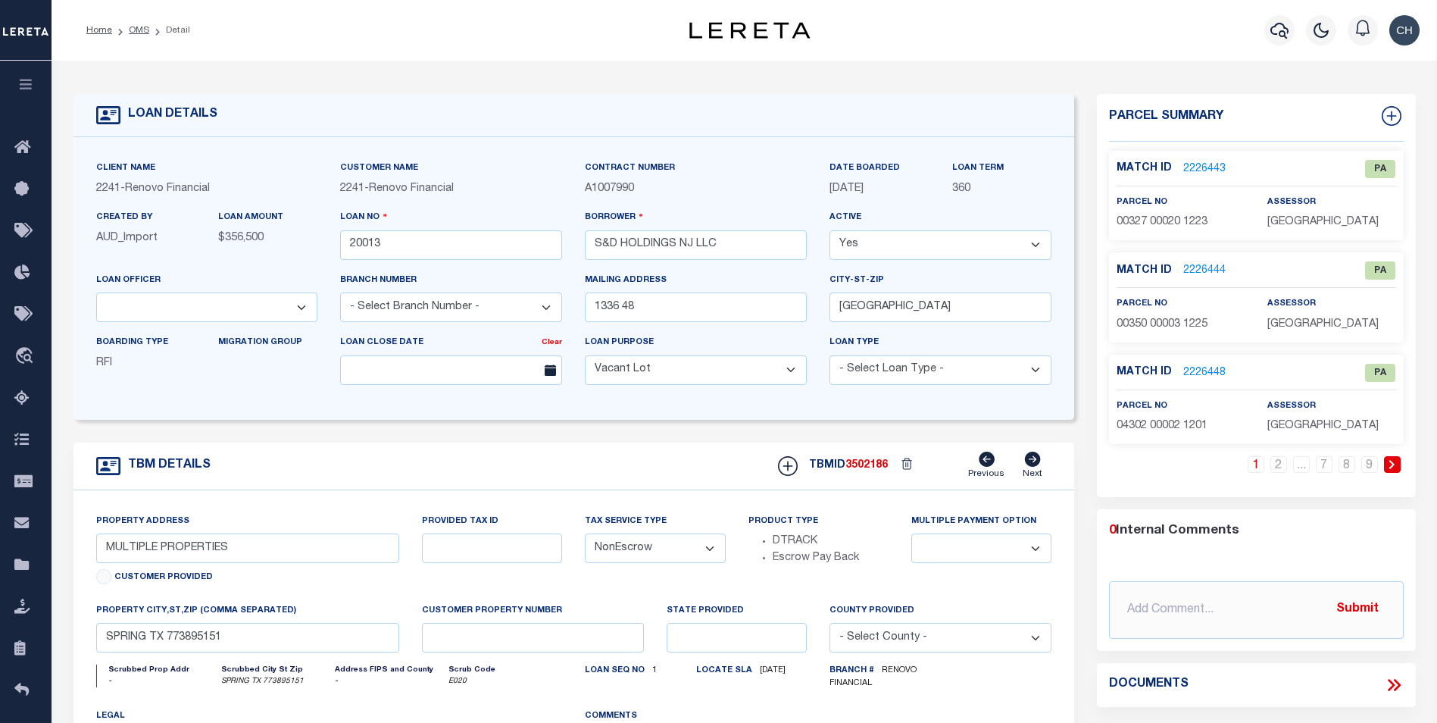
select select "25066"
type input "333 1st Street"
select select
type input "Middlesex, NJ 08846"
type input "a0kUS00000CHQdV"
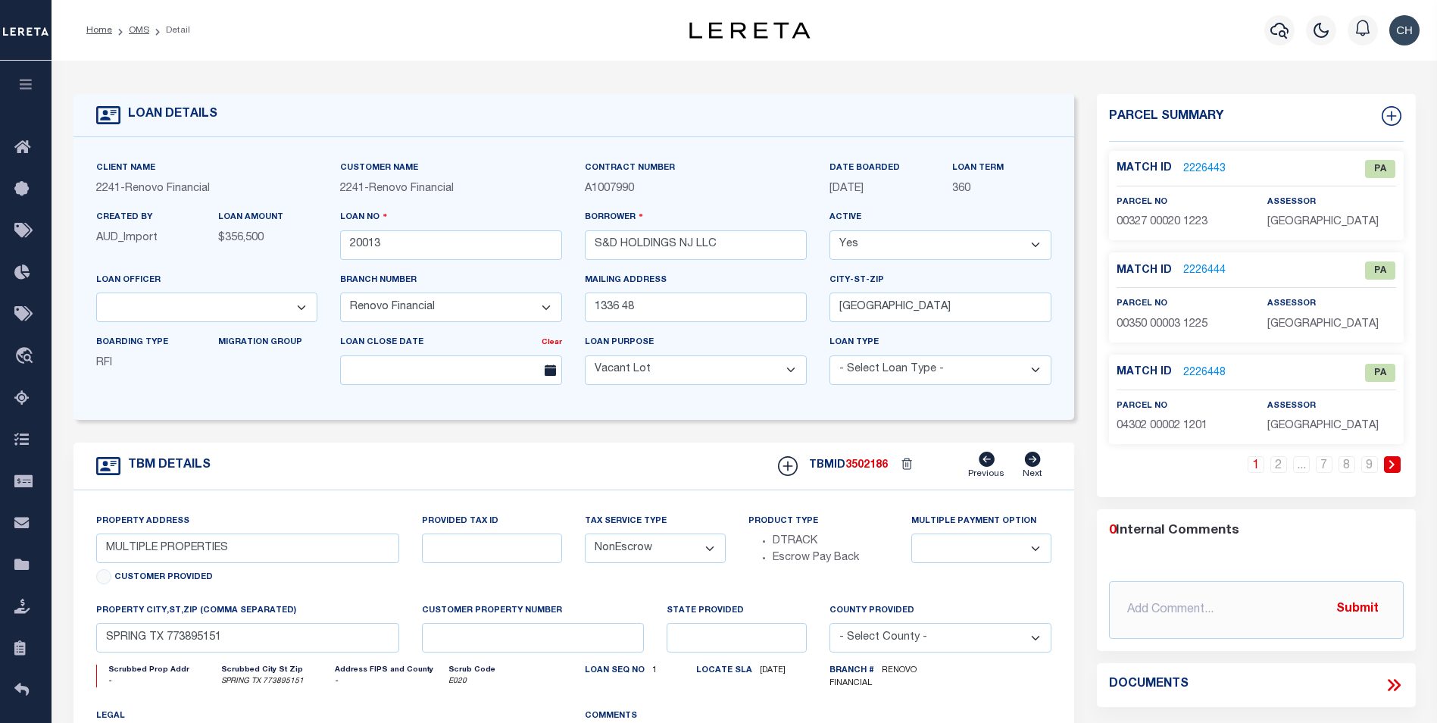
type input "NJ"
select select
type textarea "LEGAL REQUIRED"
click at [1201, 162] on link "2226443" at bounding box center [1204, 169] width 42 height 16
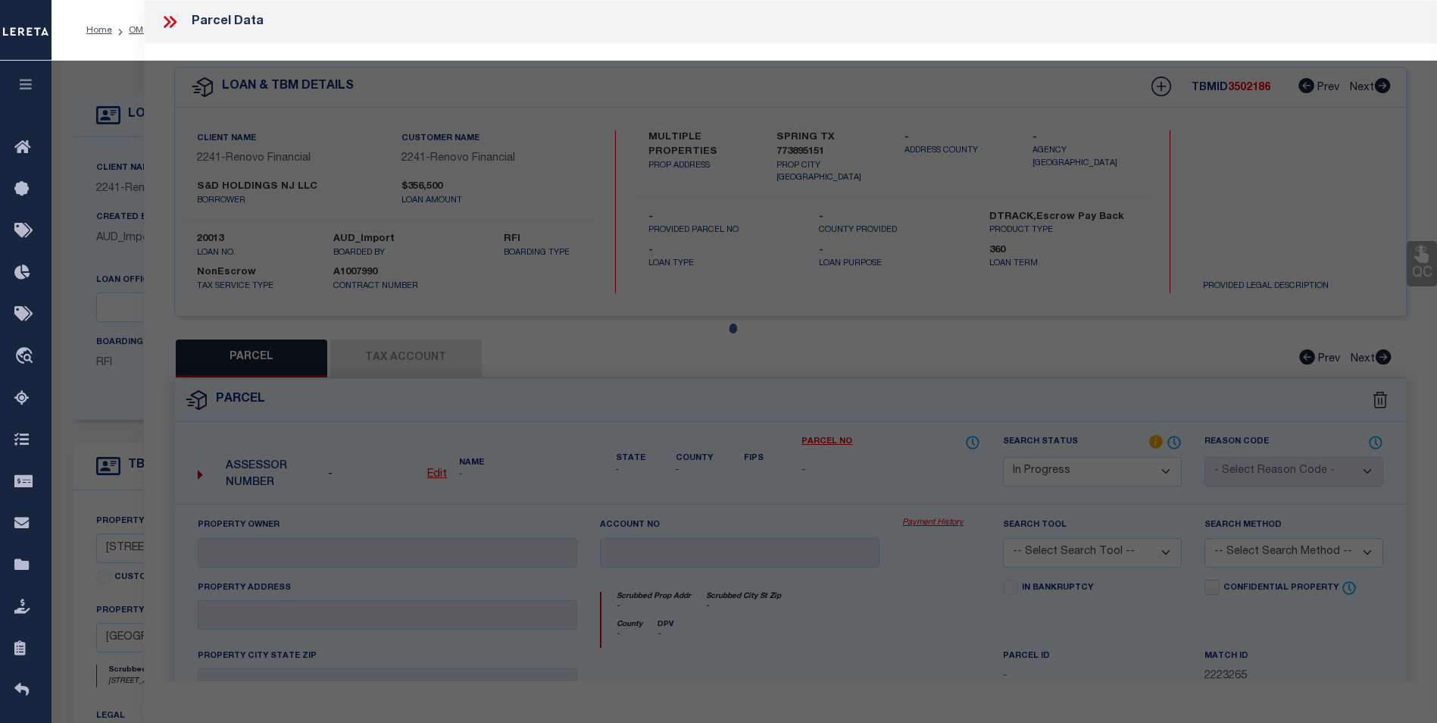
select select "AS"
checkbox input "false"
select select "PA"
select select "099"
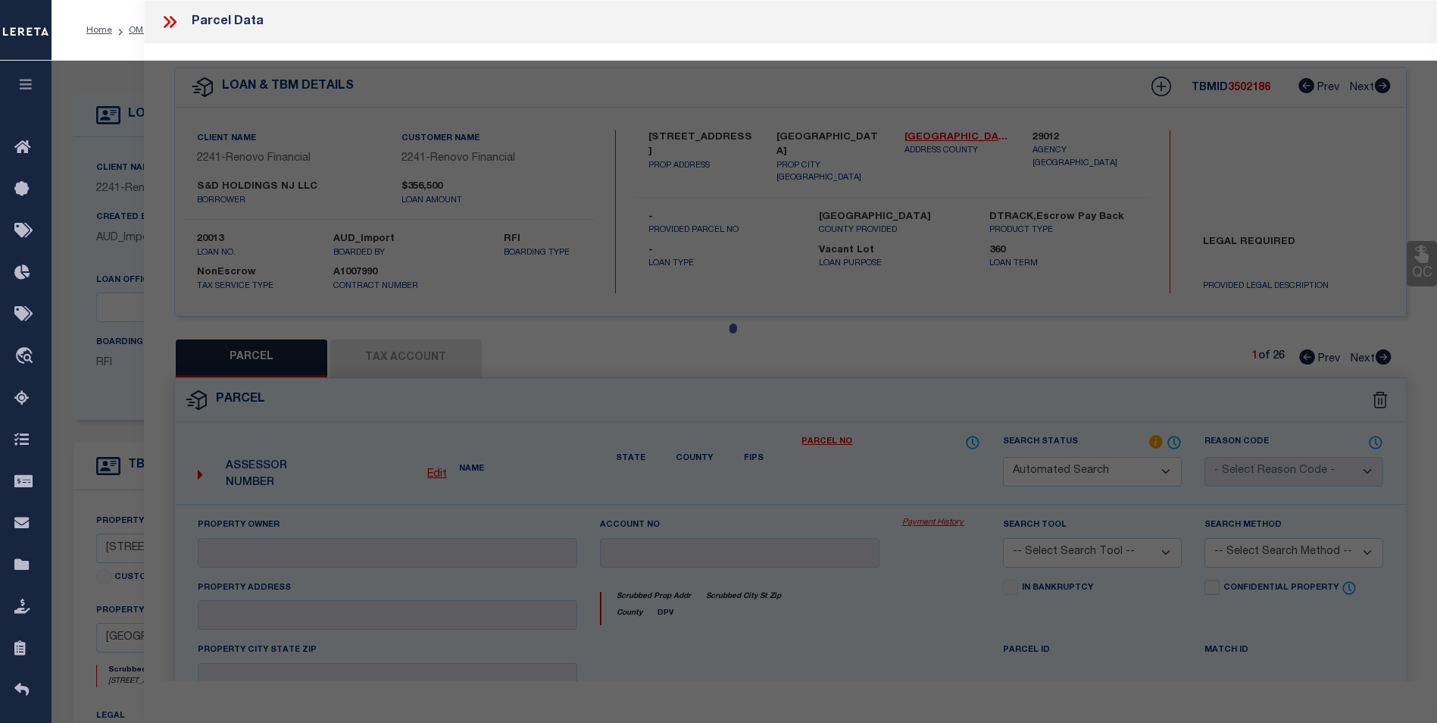
type input "AVAILABLE FROM DATA SOURCE,NOT"
select select "ATL"
select select "ADD"
type input "SOUTH RIVER, NJ 08882"
type textarea "LOT:20 BLK:327 DIST:23 CITY/MUNI/TWP:SOUTH RIVER BORO"
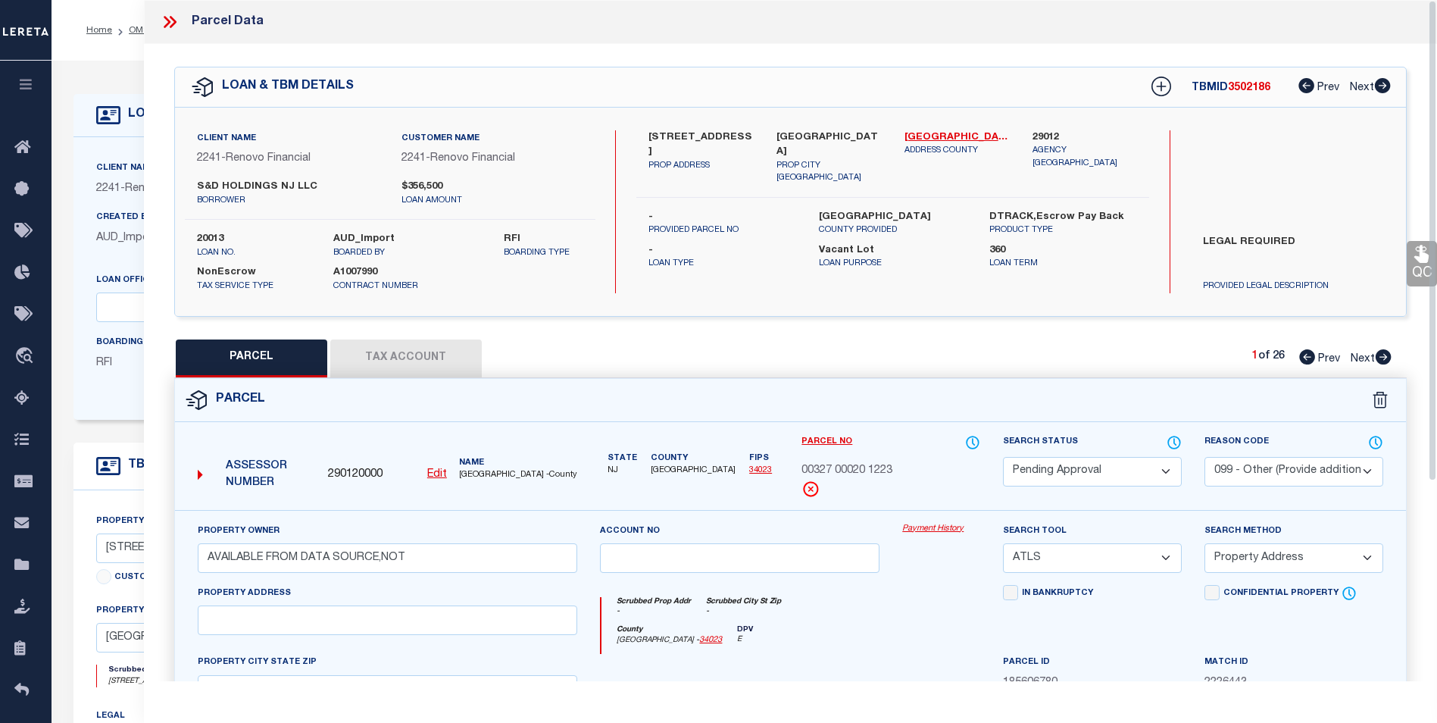
click at [939, 529] on link "Payment History" at bounding box center [941, 529] width 78 height 13
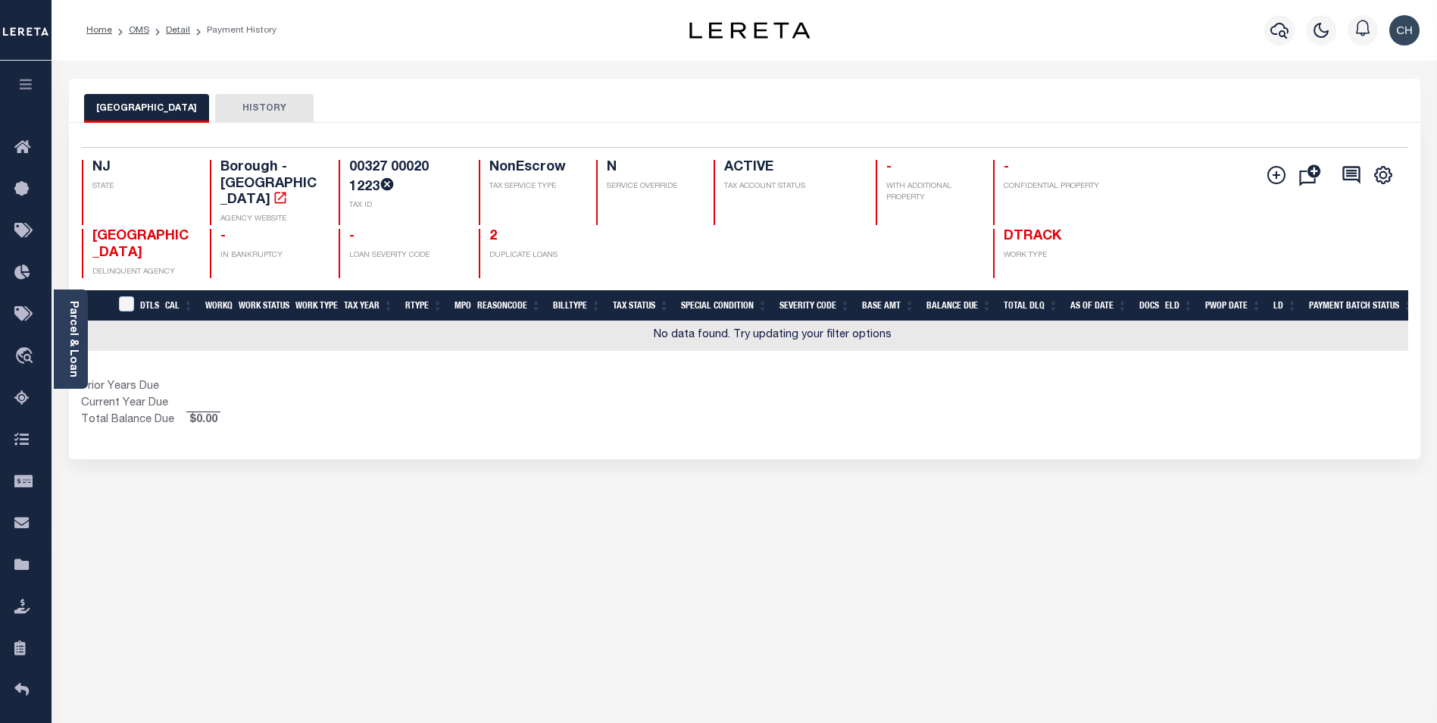
click at [1266, 185] on button "Add Installment Line Bad Parcel Request Check Create SNAP Batch Fees" at bounding box center [1273, 175] width 38 height 20
click at [1273, 182] on icon "" at bounding box center [1276, 175] width 18 height 18
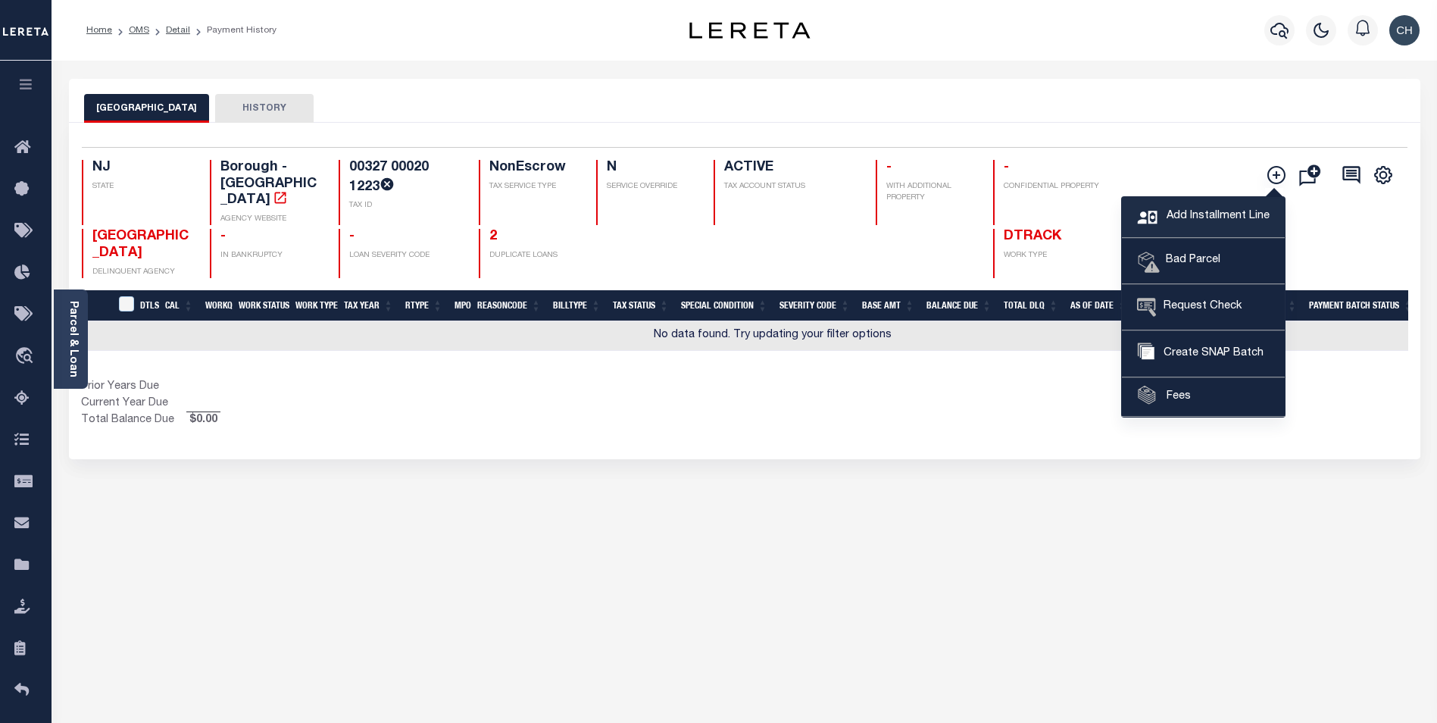
click at [1205, 208] on span "Add Installment Line" at bounding box center [1216, 216] width 107 height 17
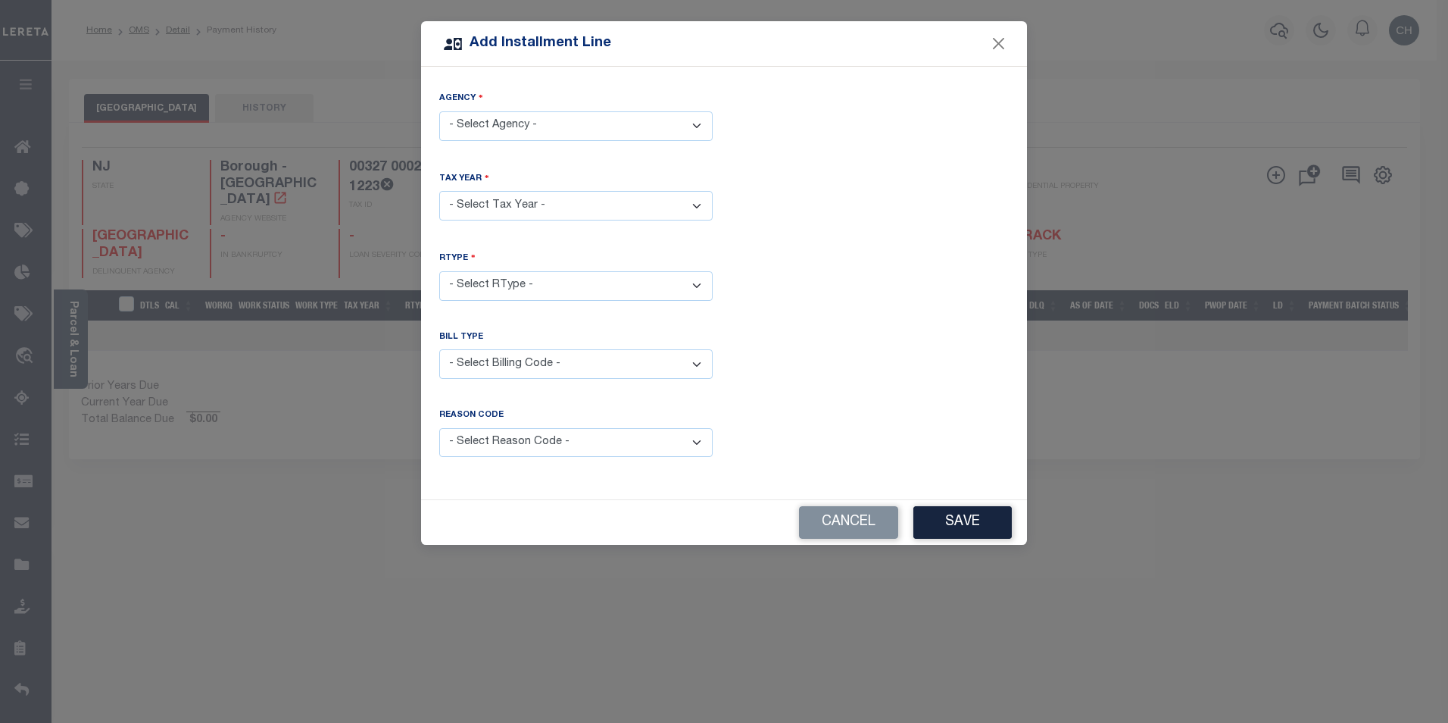
click at [568, 125] on select "- Select Agency - SOUTH RIVER BOROUGH - Borough" at bounding box center [575, 126] width 273 height 30
select select "3402303023"
click at [439, 111] on select "- Select Agency - SOUTH RIVER BOROUGH - Borough" at bounding box center [575, 126] width 273 height 30
click at [582, 195] on select "- Select Year - 2005 2006 2007 2008 2009 2010 2011 2012 2013 2014 2015 2016 201…" at bounding box center [575, 206] width 273 height 30
select select "2025"
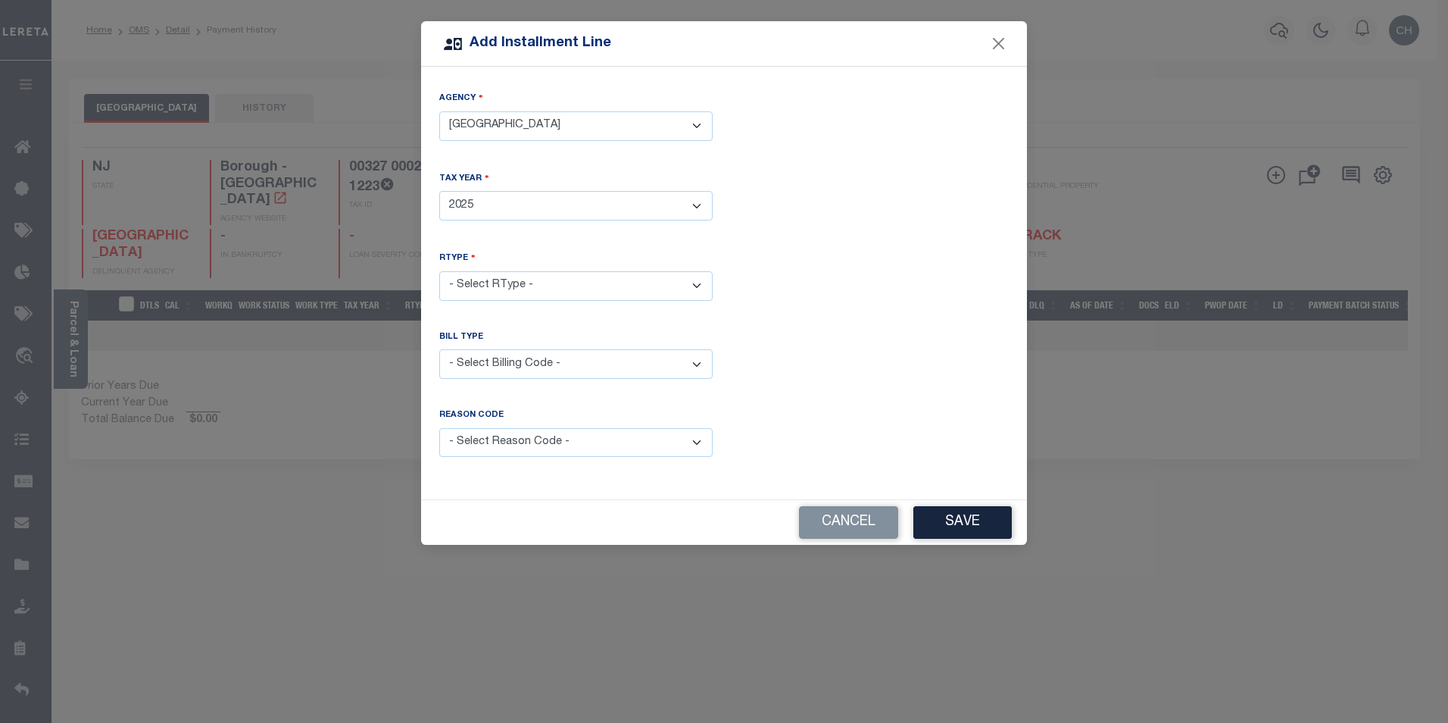
click at [439, 191] on select "- Select Year - 2005 2006 2007 2008 2009 2010 2011 2012 2013 2014 2015 2016 201…" at bounding box center [575, 206] width 273 height 30
click at [486, 274] on select "- Select RType - 1/4 2/4 3/4 4/4" at bounding box center [575, 286] width 273 height 30
select select "0"
click at [439, 271] on select "- Select RType - 1/4 2/4 3/4 4/4" at bounding box center [575, 286] width 273 height 30
click at [501, 363] on select "- Select Billing Code - Regular Delinquent Supplemental Corrected/Adjusted Bill…" at bounding box center [575, 364] width 273 height 30
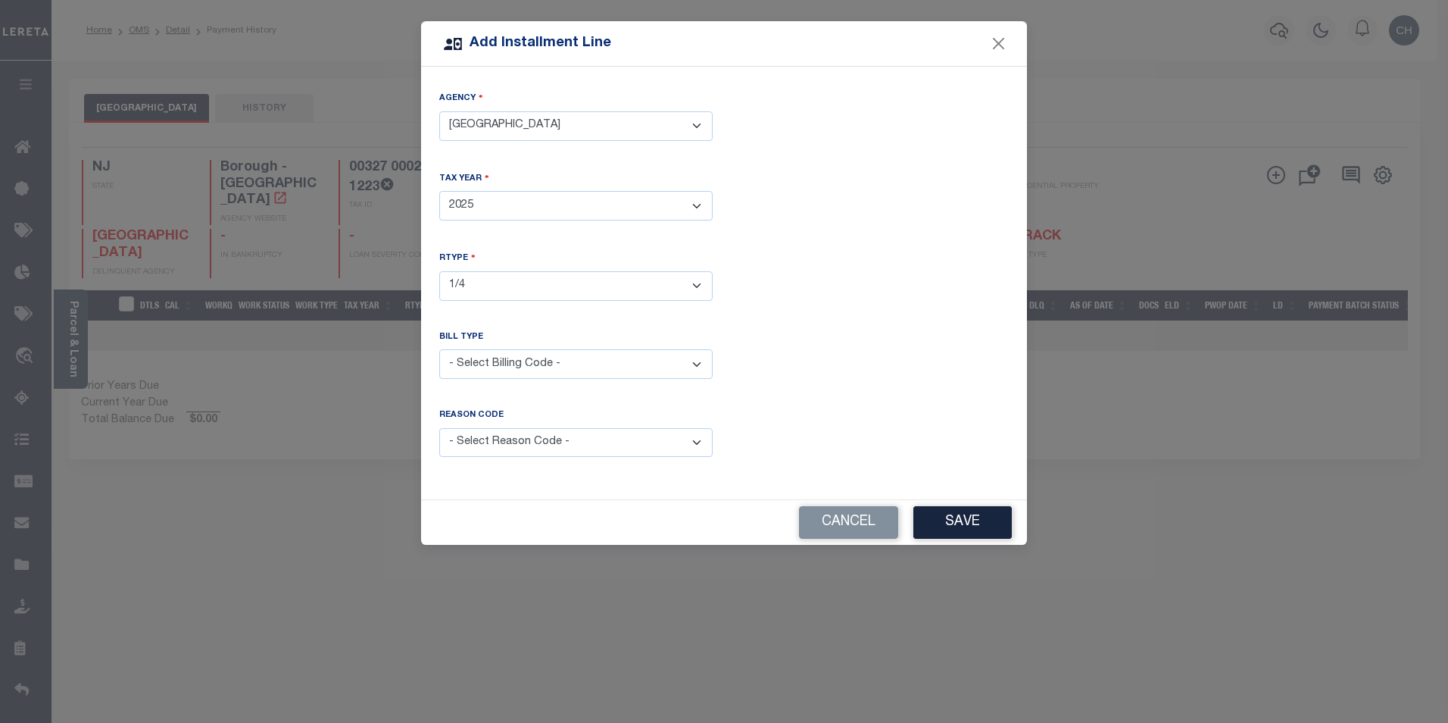
select select "1"
click at [439, 349] on select "- Select Billing Code - Regular Delinquent Supplemental Corrected/Adjusted Bill…" at bounding box center [575, 364] width 273 height 30
click at [519, 444] on select "- Select Reason Code - Payment Reversal Taxable Value Change Assessment Change …" at bounding box center [575, 443] width 273 height 30
select select "1"
click at [439, 428] on select "- Select Reason Code - Payment Reversal Taxable Value Change Assessment Change …" at bounding box center [575, 443] width 273 height 30
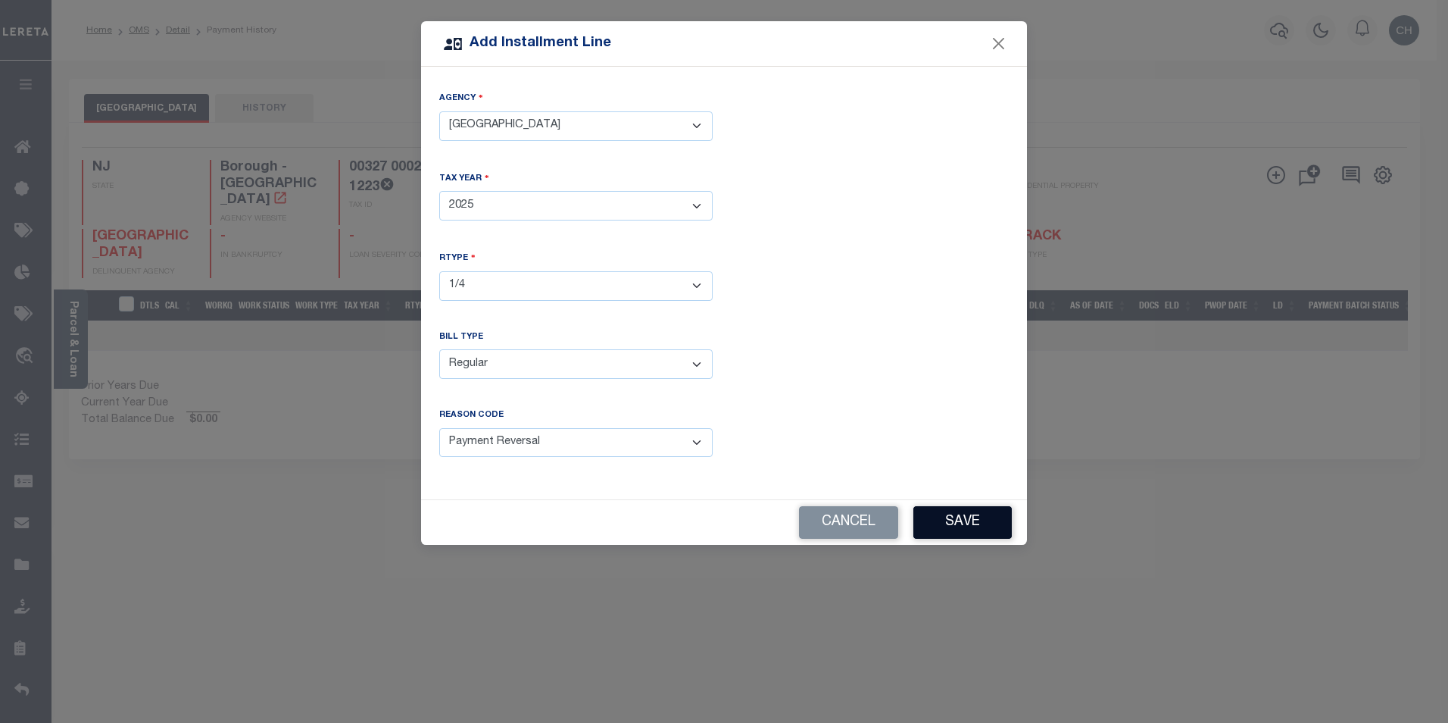
click at [988, 529] on button "Save" at bounding box center [962, 522] width 98 height 33
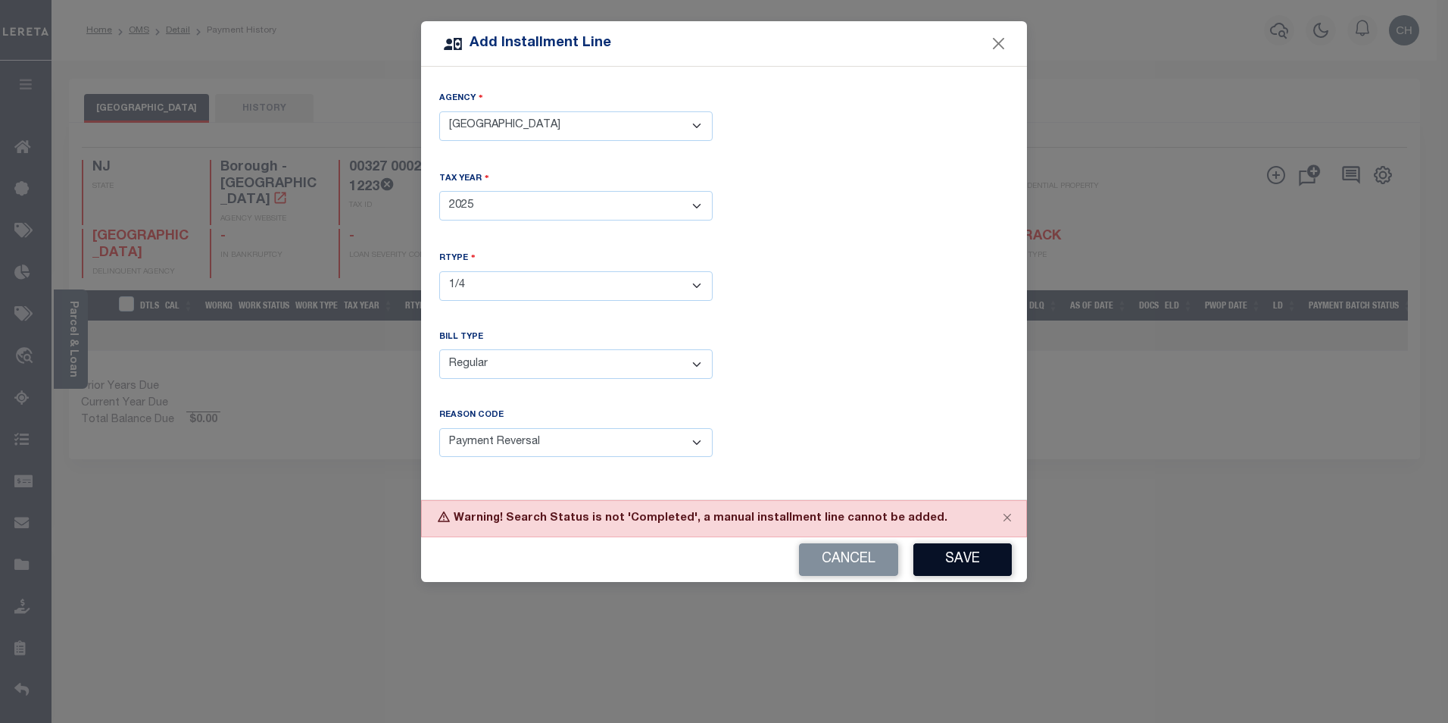
click at [967, 560] on button "Save" at bounding box center [962, 559] width 98 height 33
click at [989, 50] on button "Close" at bounding box center [999, 44] width 20 height 20
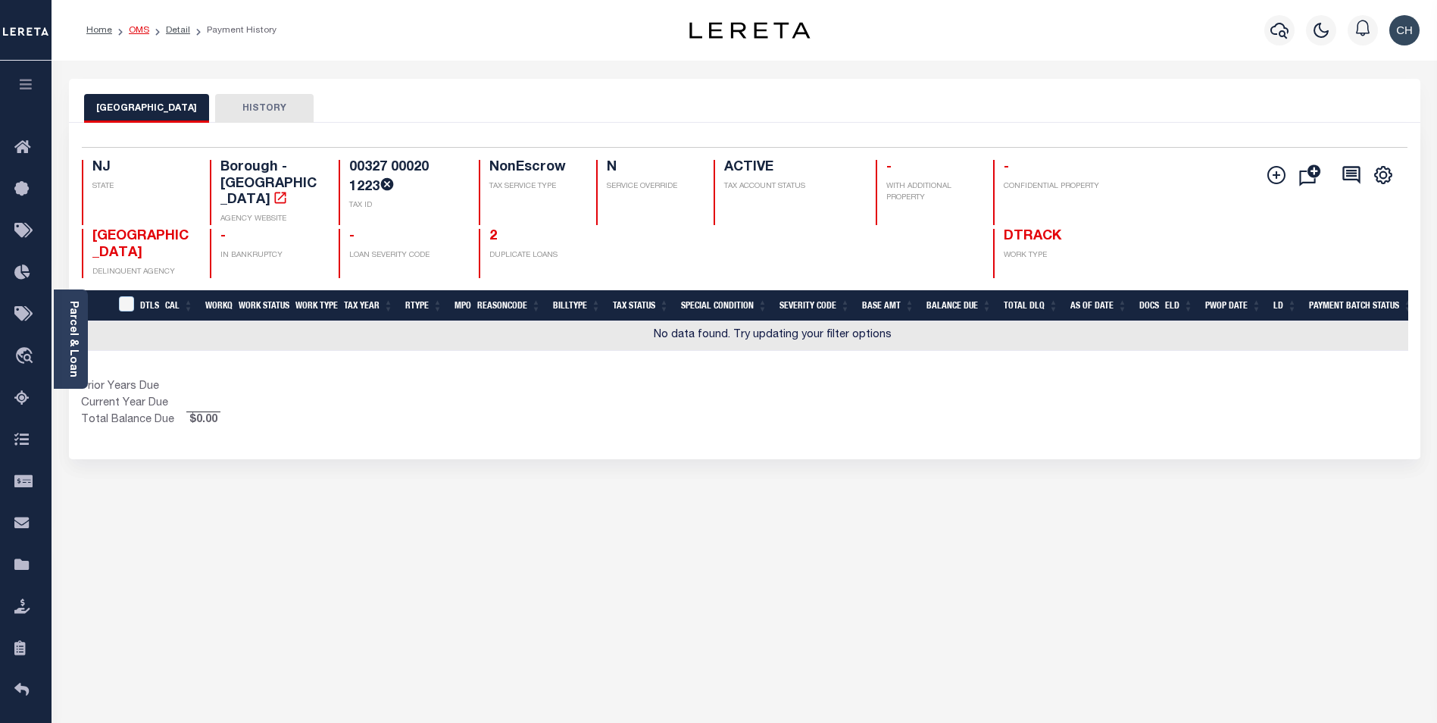
click at [142, 28] on link "OMS" at bounding box center [139, 30] width 20 height 9
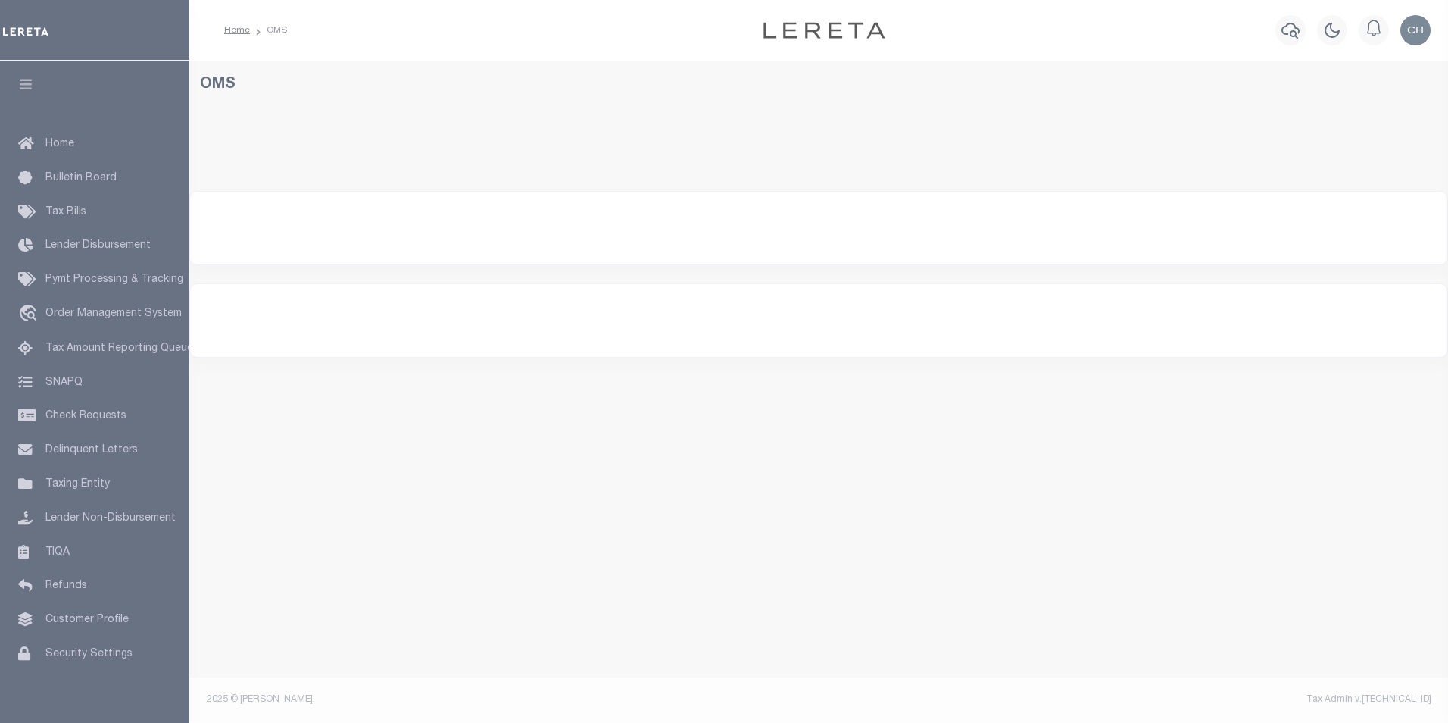
select select "200"
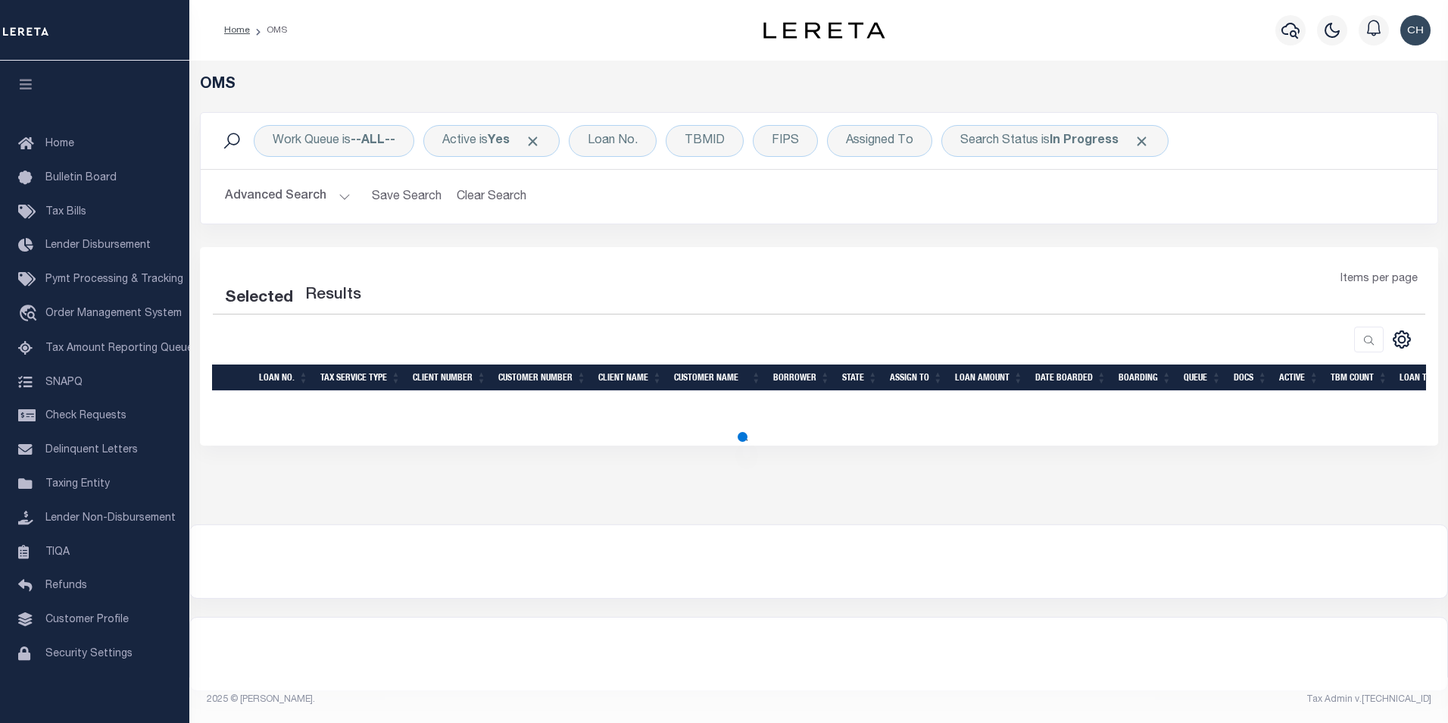
select select "200"
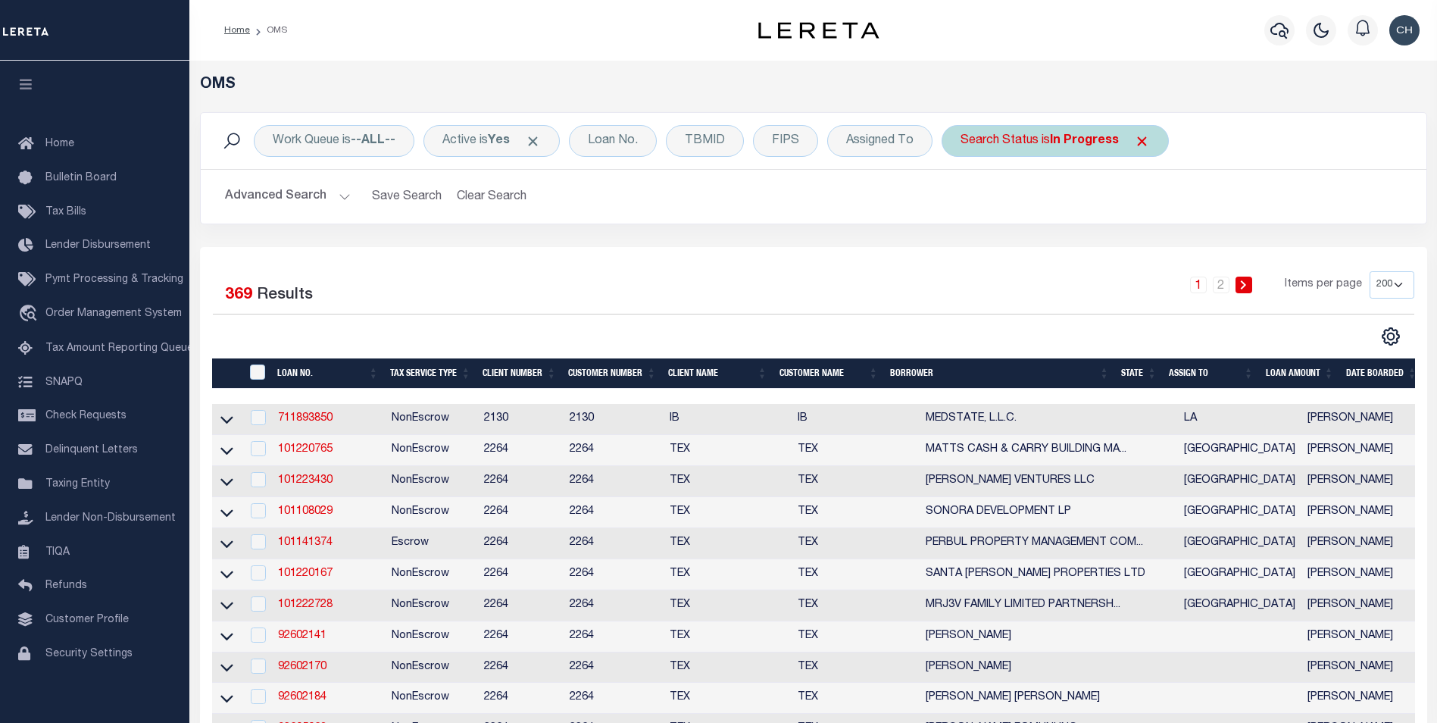
click at [1071, 147] on b "In Progress" at bounding box center [1084, 141] width 69 height 12
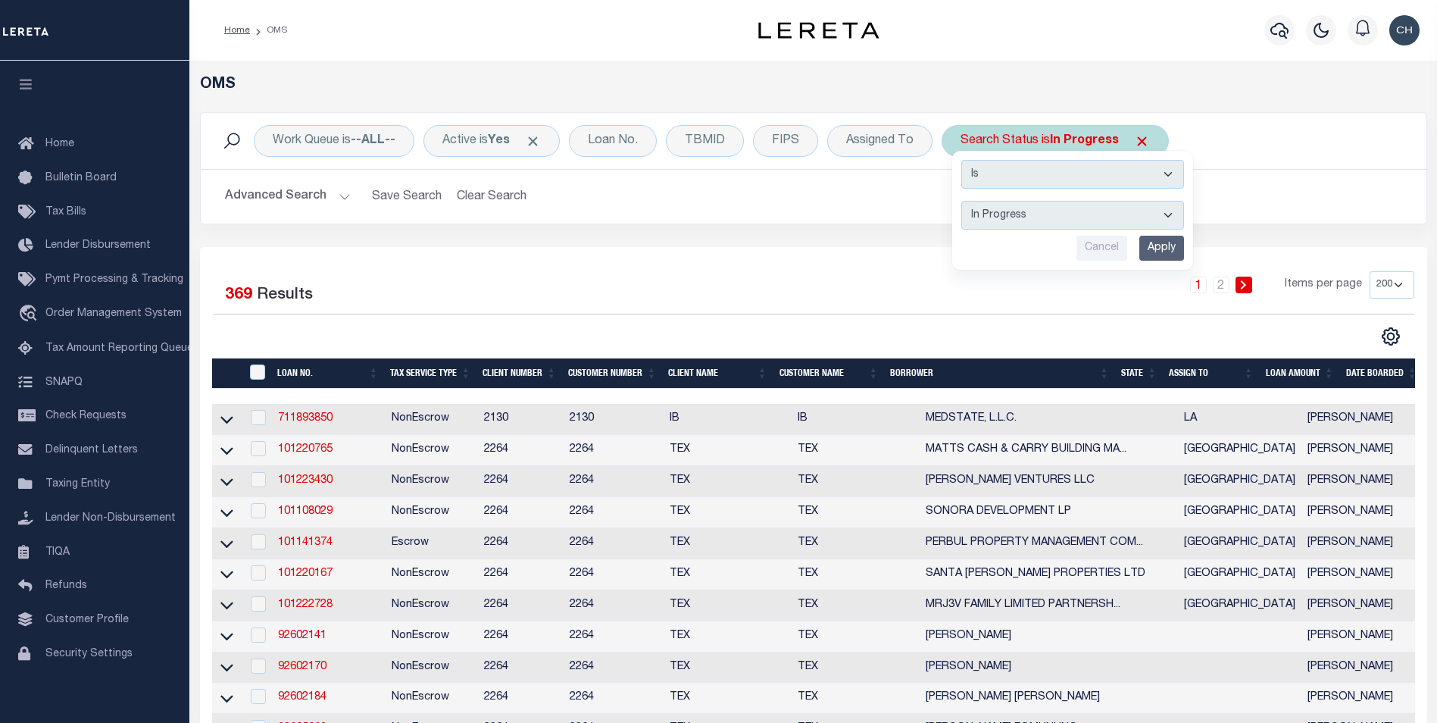
click at [1060, 222] on select "Automated Search Bad Parcel Complete Duplicate Parcel High Dollar Reporting In …" at bounding box center [1072, 215] width 223 height 29
select select "CP"
click at [962, 201] on select "Automated Search Bad Parcel Complete Duplicate Parcel High Dollar Reporting In …" at bounding box center [1072, 215] width 223 height 29
click at [1161, 252] on input "Apply" at bounding box center [1161, 248] width 45 height 25
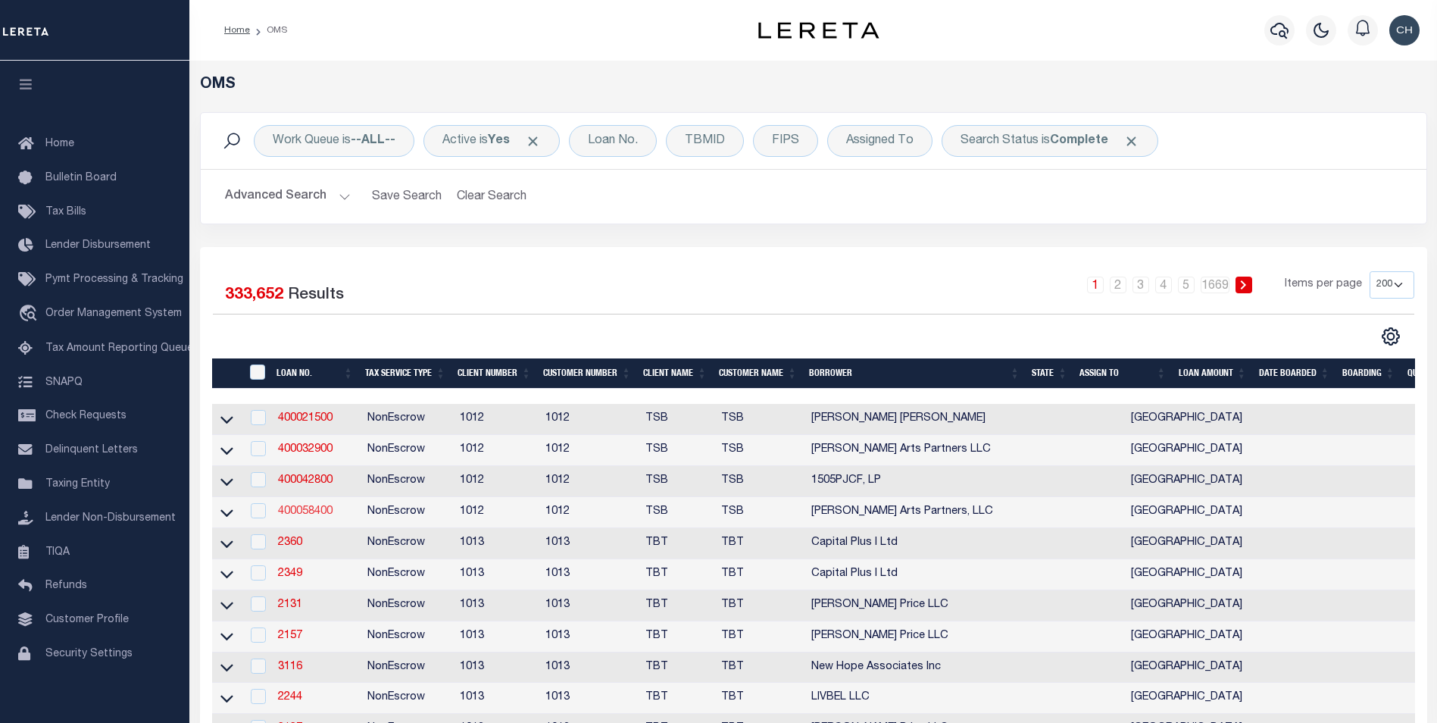
click at [295, 517] on link "400058400" at bounding box center [305, 511] width 55 height 11
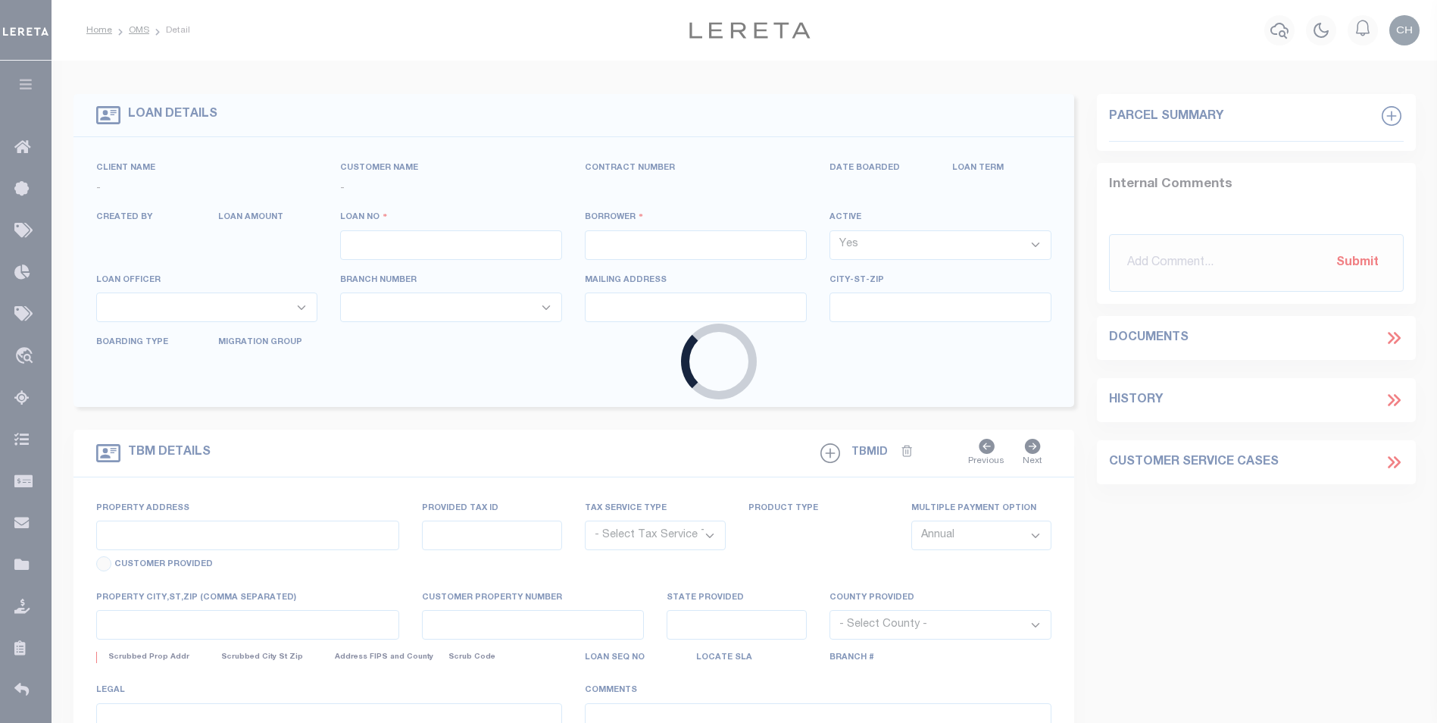
type input "400058400"
type input "[PERSON_NAME] Arts Partners, LLC"
select select
select select "300"
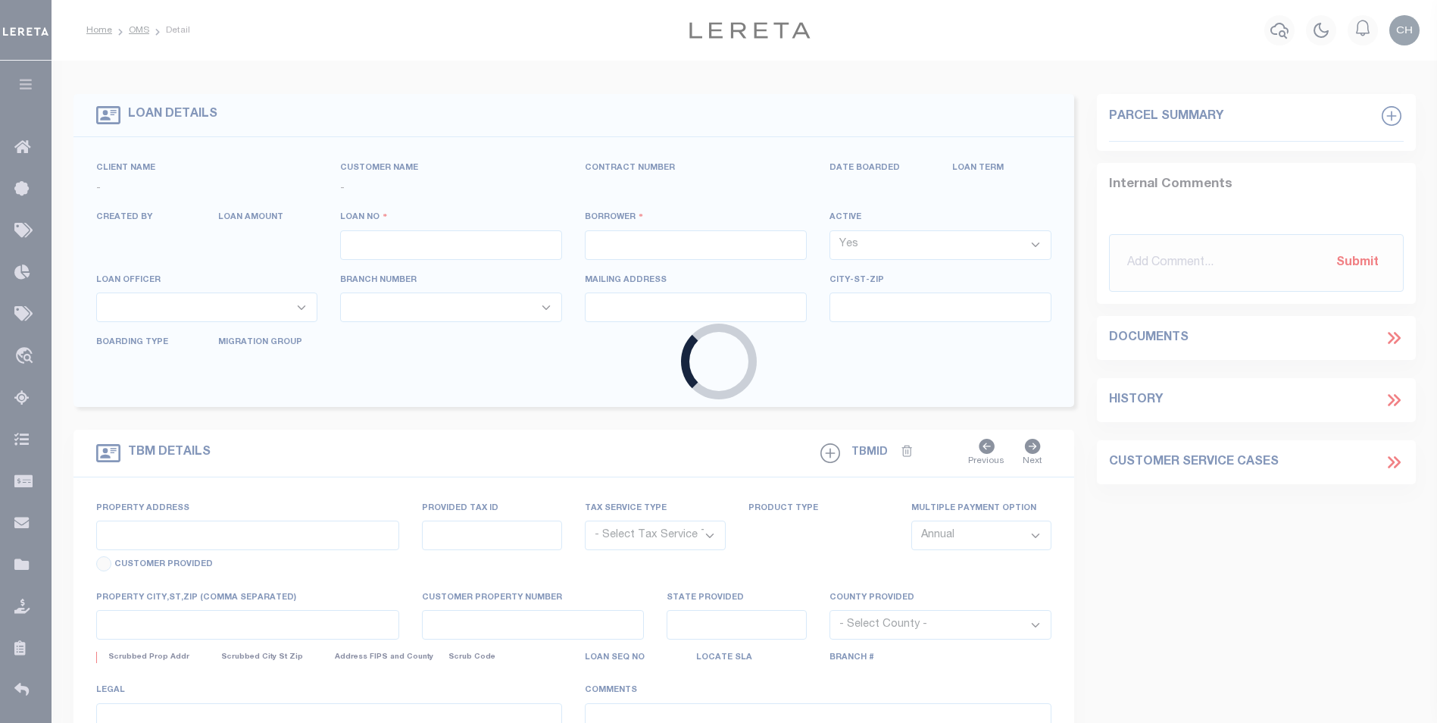
select select "NonEscrow"
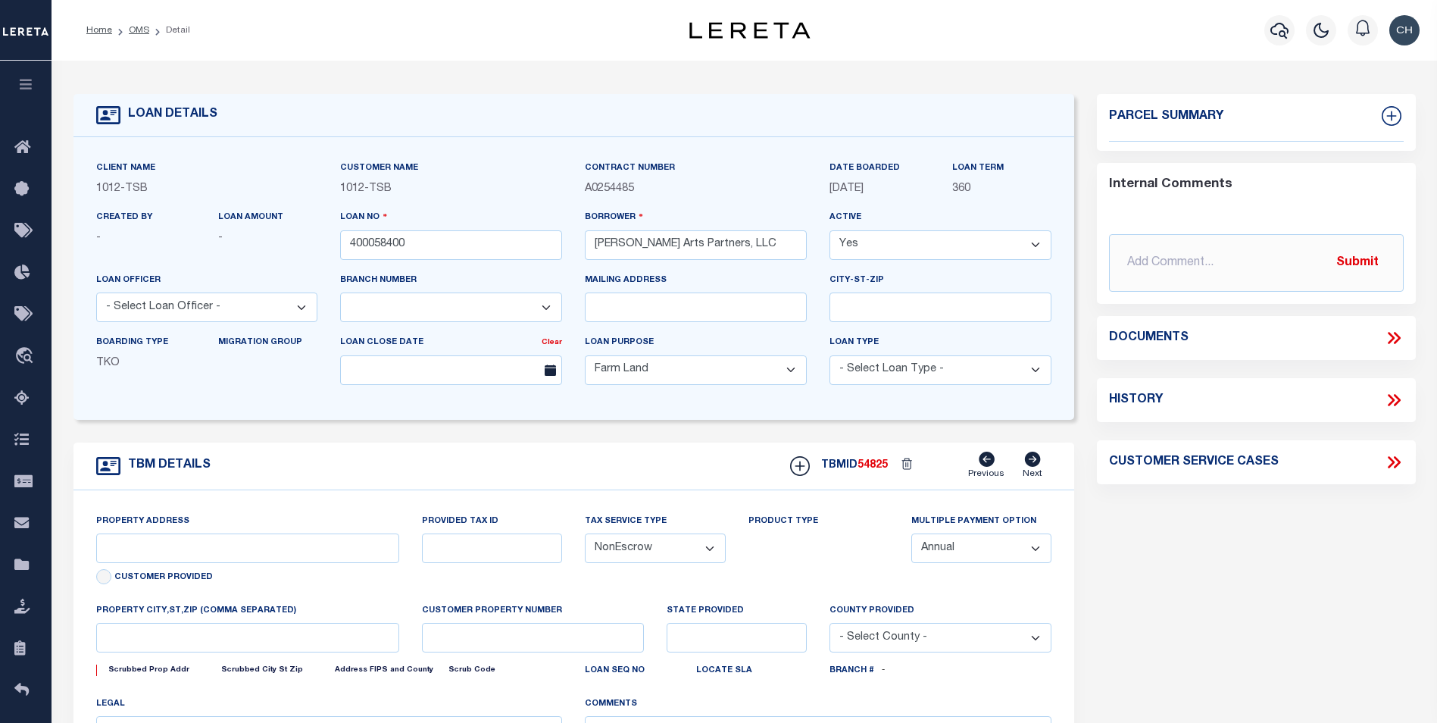
select select "4117"
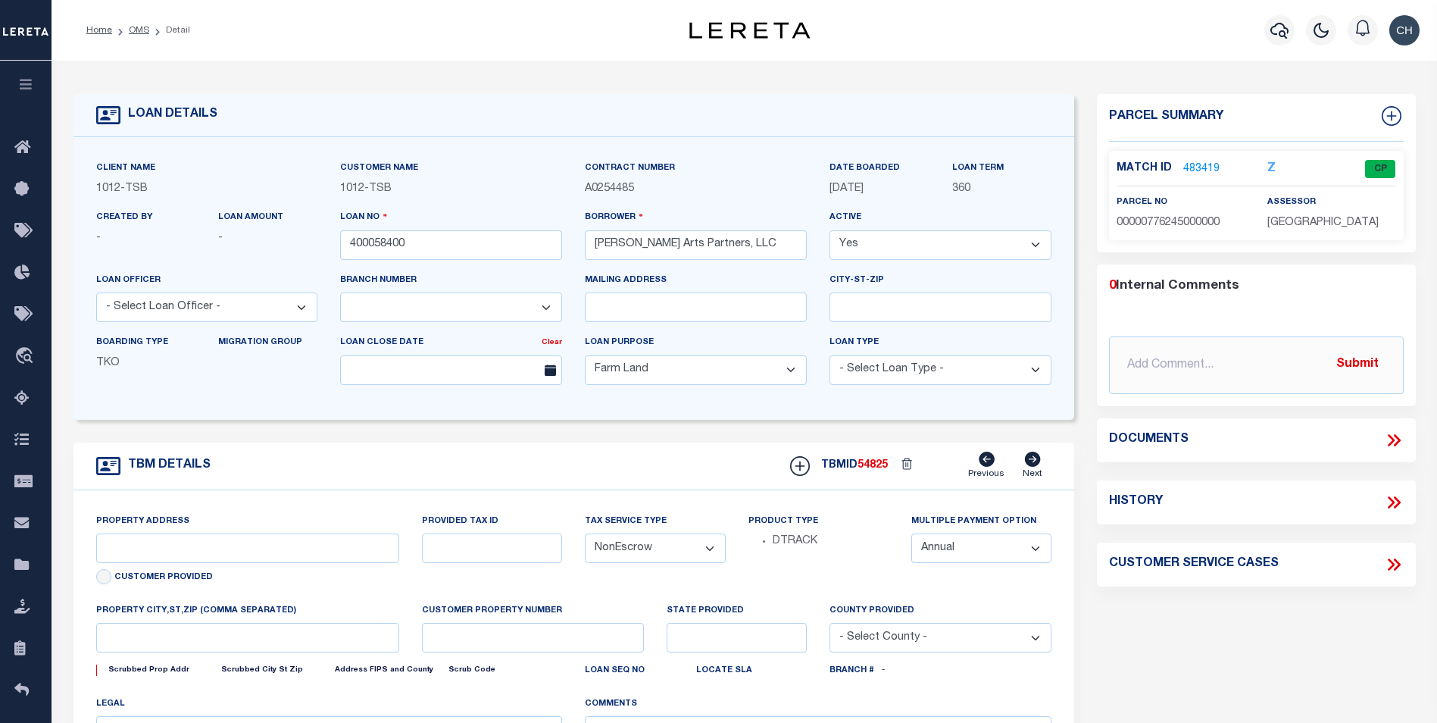
type input "1319 [PERSON_NAME]"
select select
type input "Dallas Tx 75207"
type input "[GEOGRAPHIC_DATA]"
select select "[GEOGRAPHIC_DATA]"
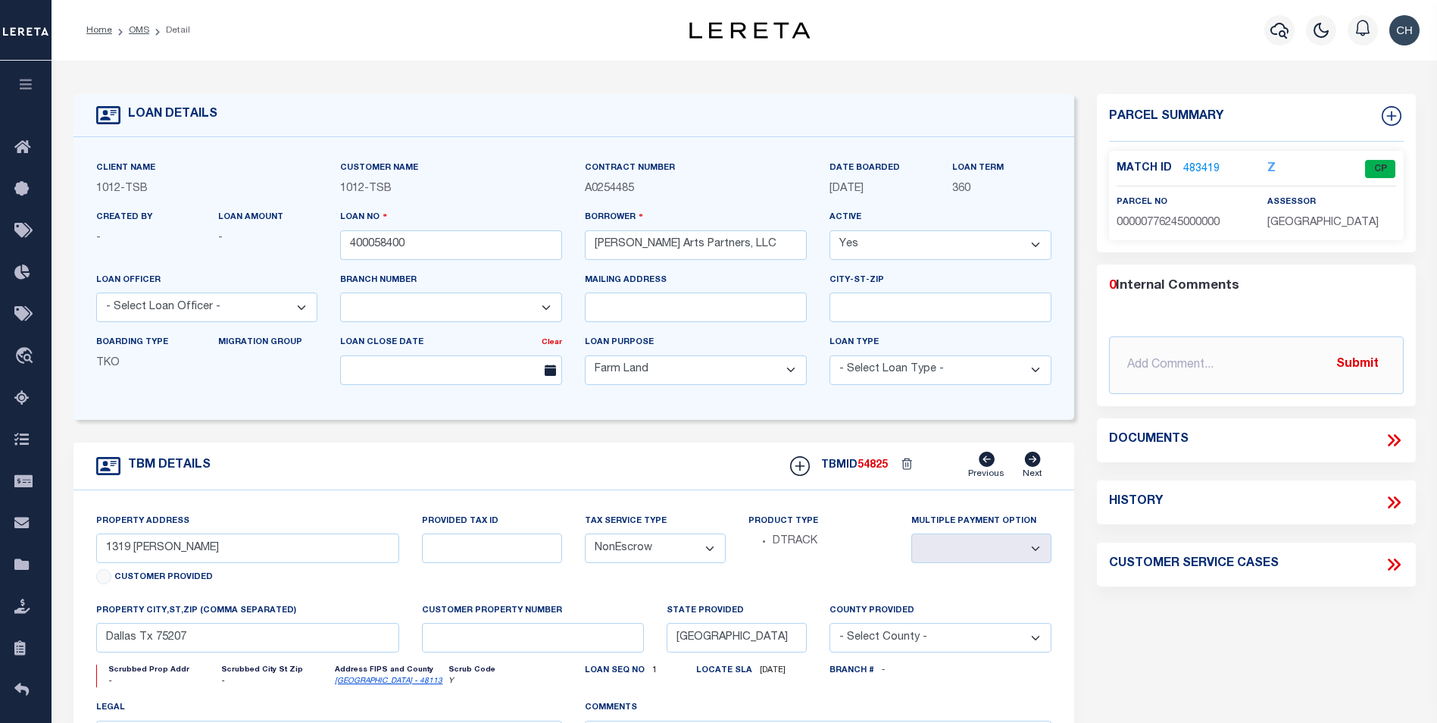
click at [1200, 164] on link "483419" at bounding box center [1201, 169] width 36 height 16
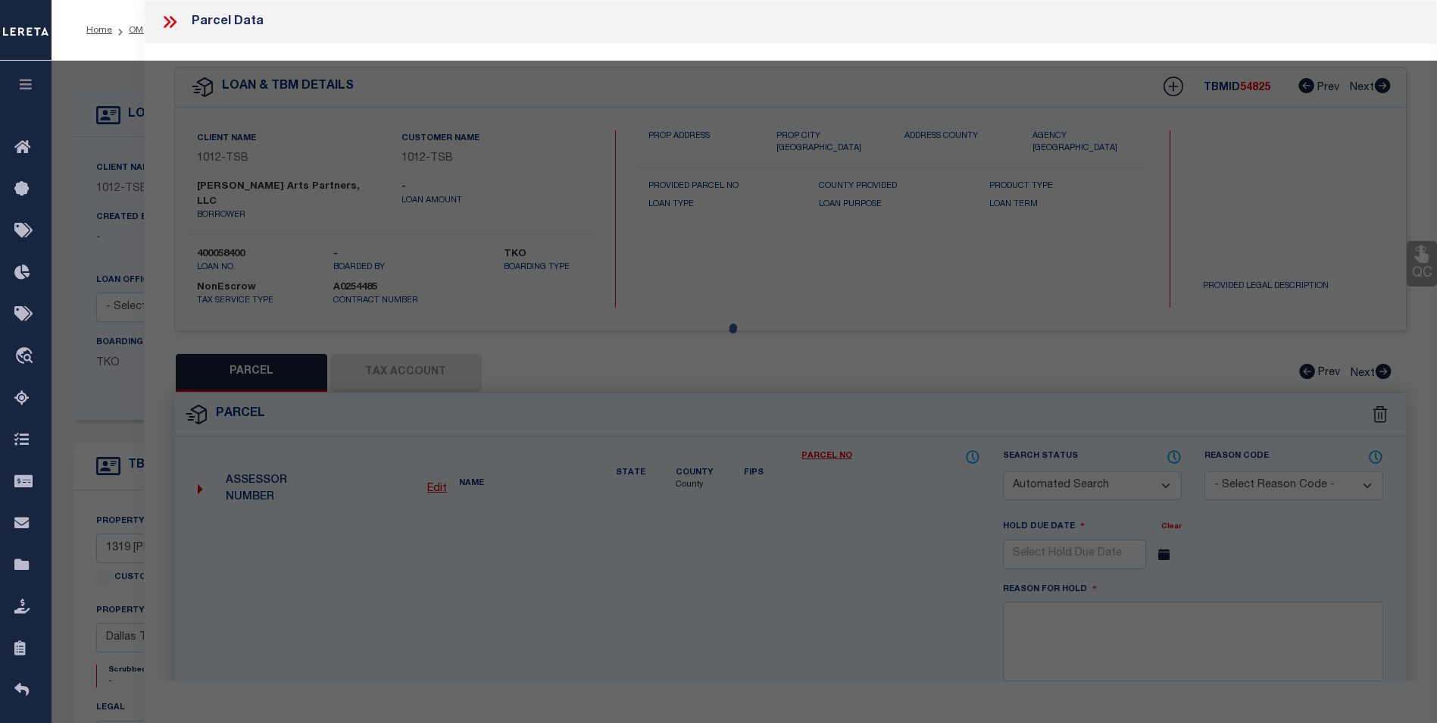
checkbox input "false"
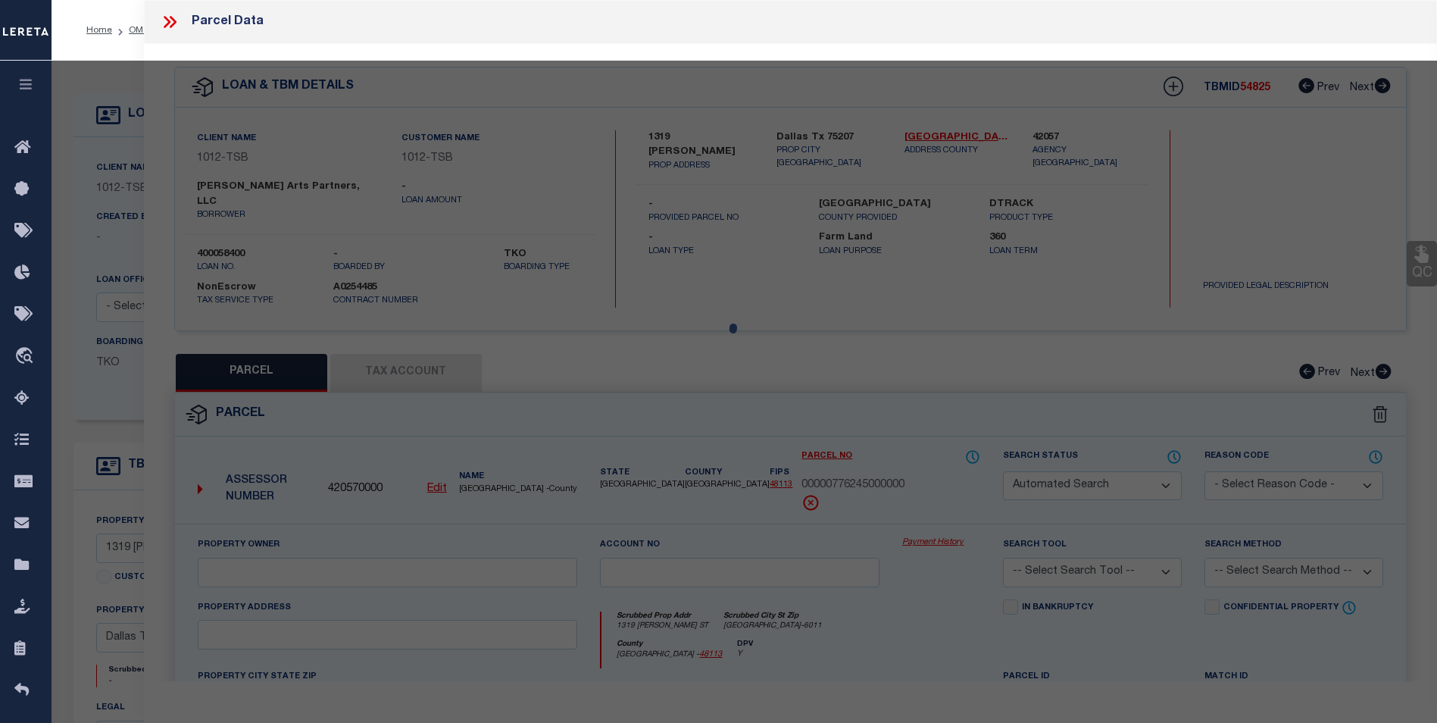
select select "CP"
type input "CRAMPTON ARTS PARTNERS LLC"
type input "00000776245000000"
type input "1319 CRAMPTON"
type input "DALLAS TX"
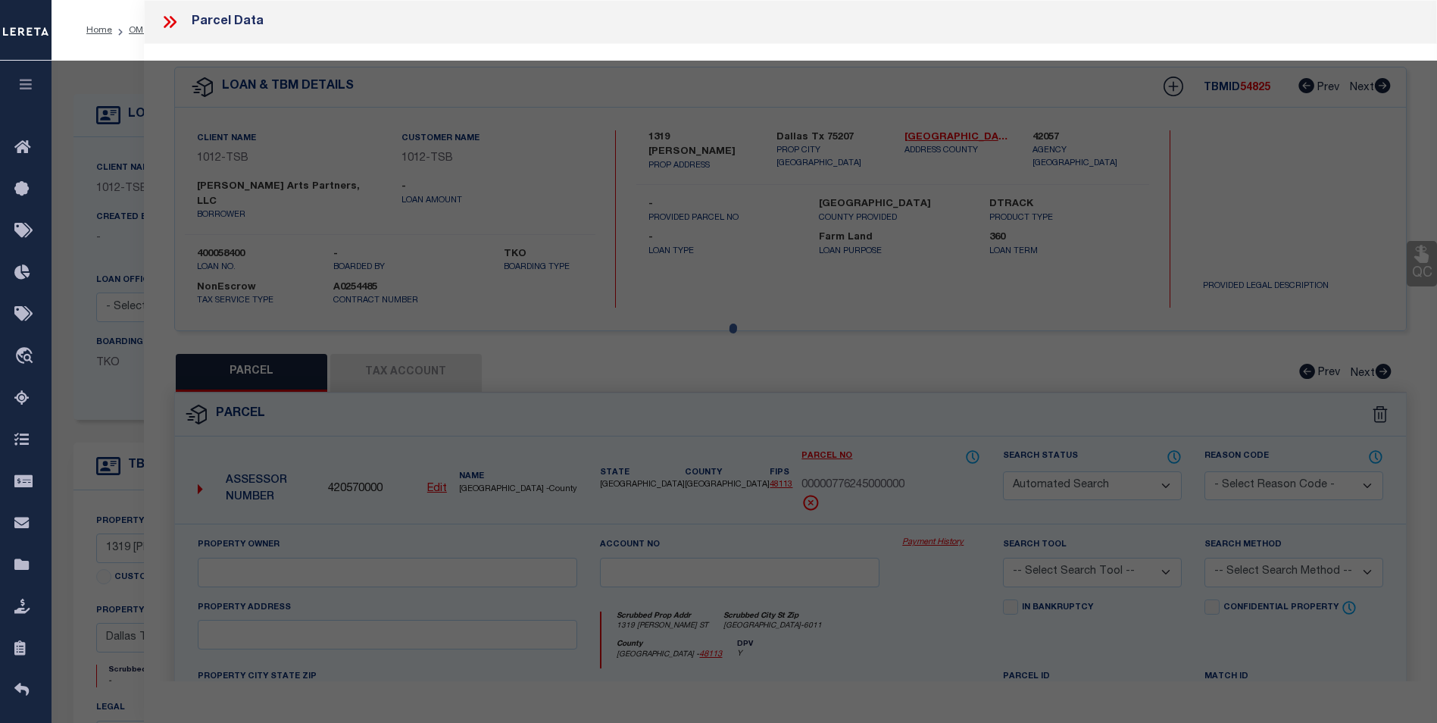
type textarea "TRINITY IND BLK 53/7904 LT 27 & 28 INT201000322172 DD12152010 CO-DC 7904 053 02…"
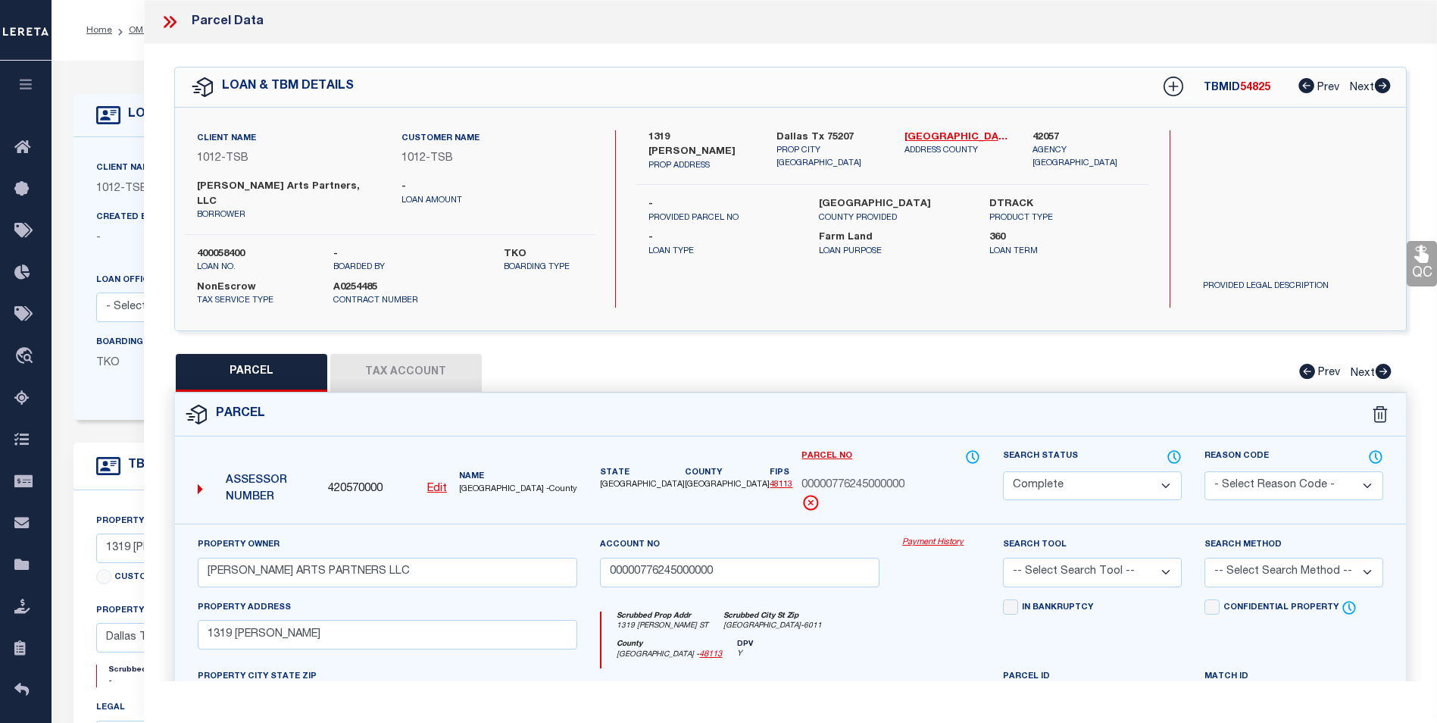
click at [954, 536] on link "Payment History" at bounding box center [941, 542] width 78 height 13
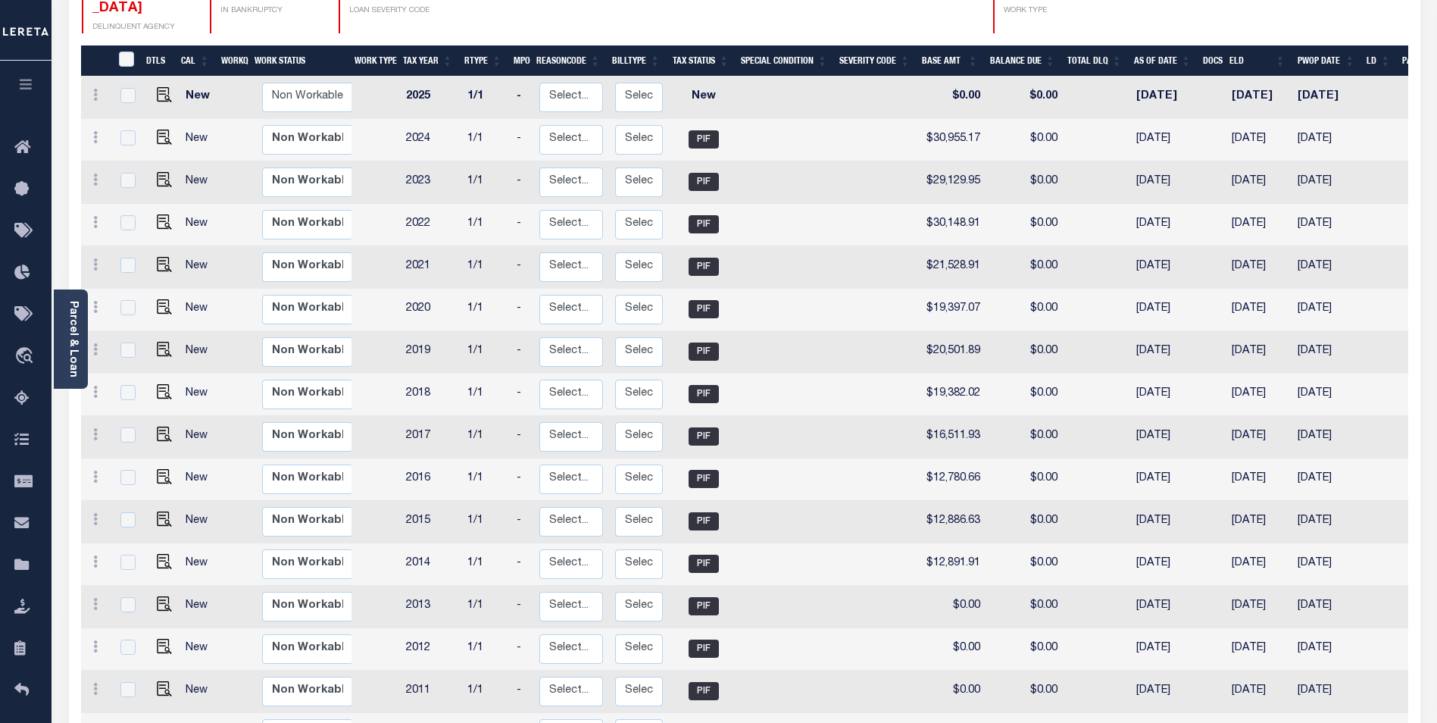
scroll to position [246, 0]
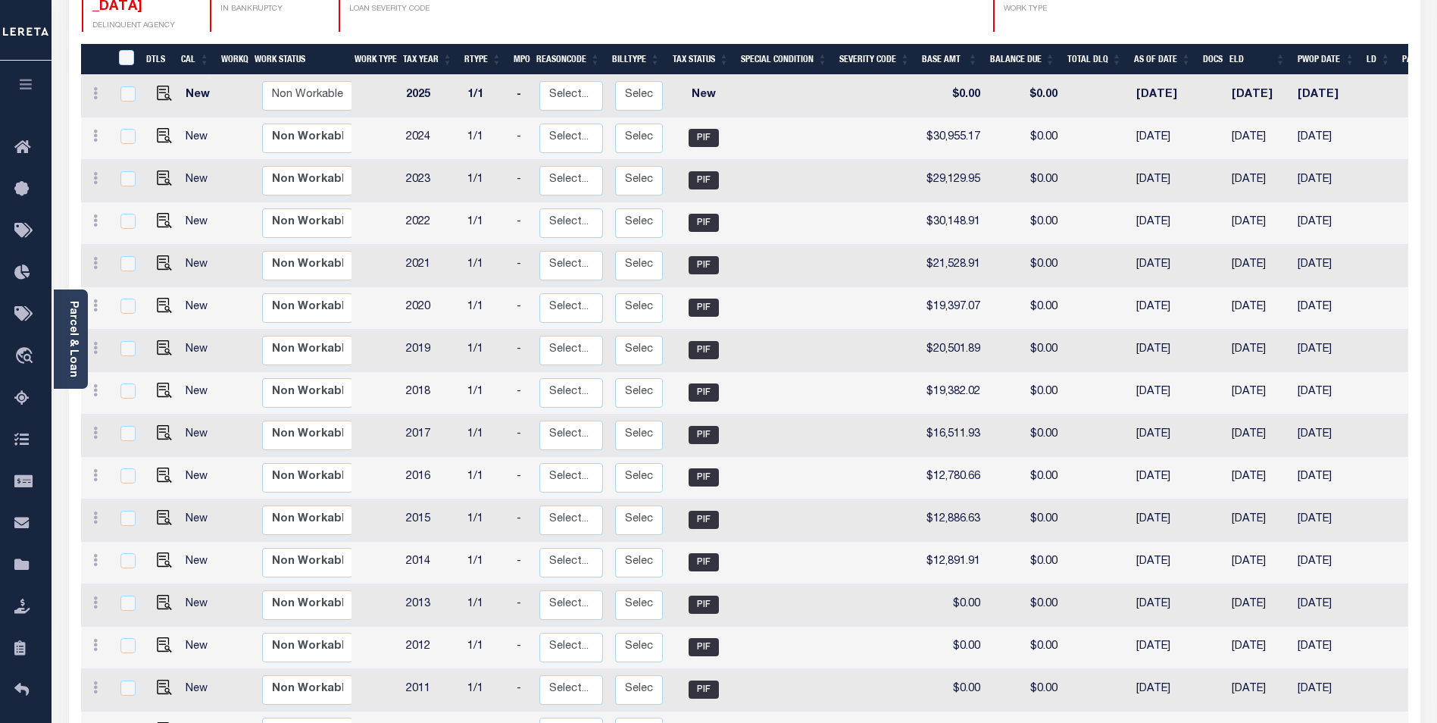
click at [379, 670] on td at bounding box center [375, 690] width 48 height 42
checkbox input "true"
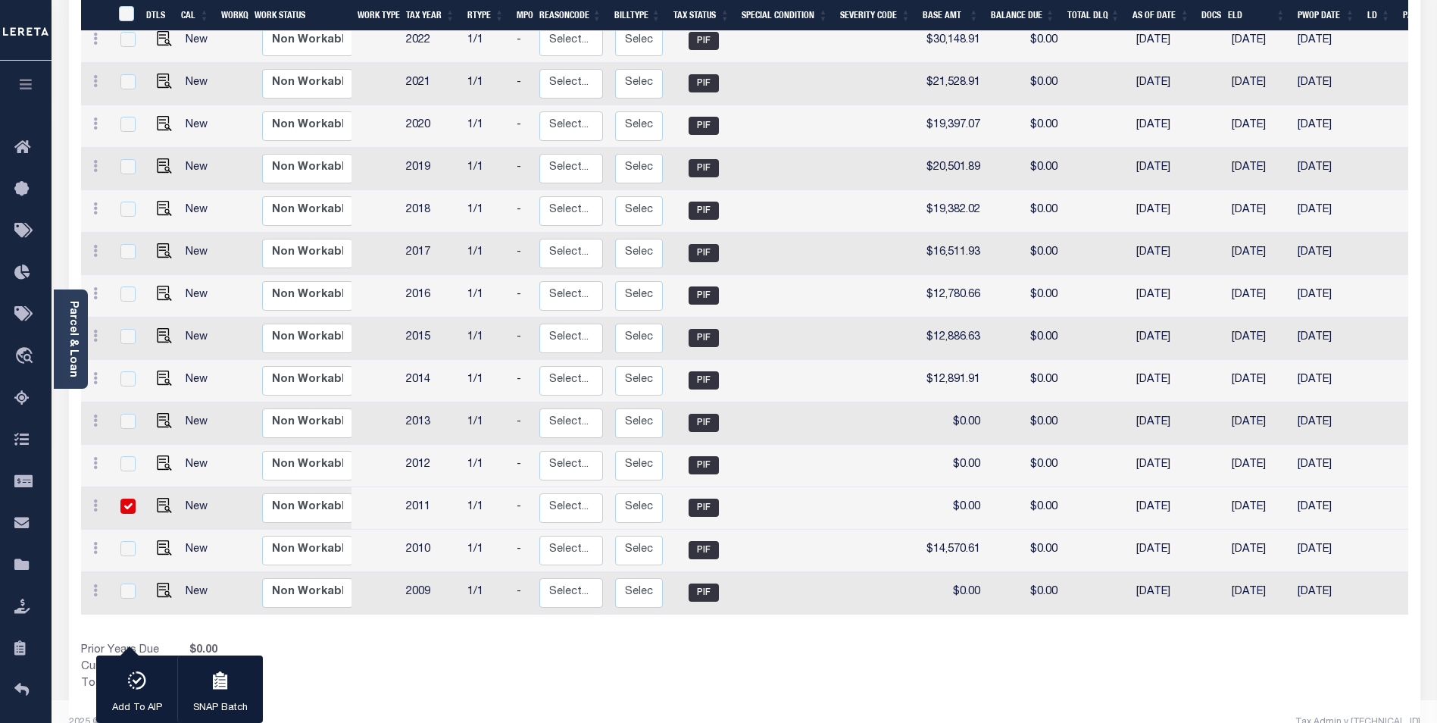
scroll to position [437, 0]
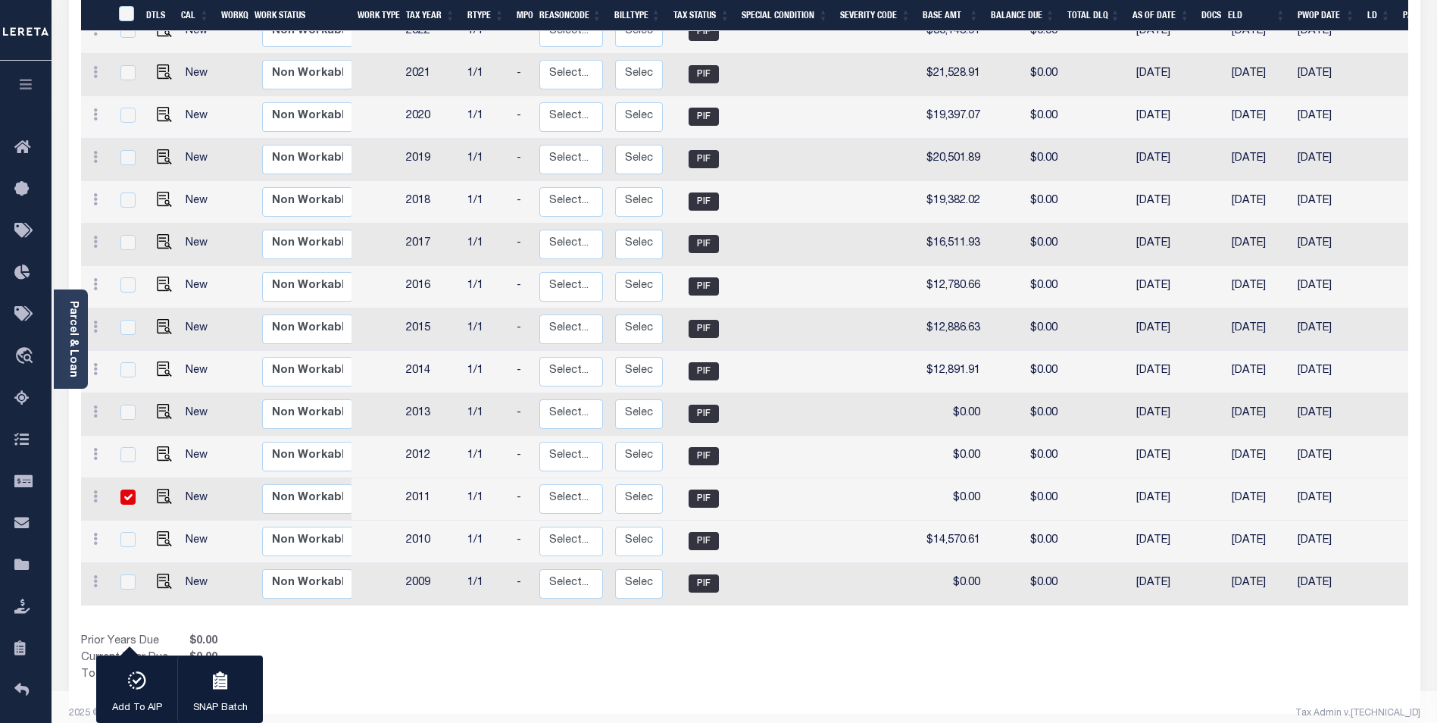
click at [132, 489] on input "checkbox" at bounding box center [127, 496] width 15 height 15
checkbox input "false"
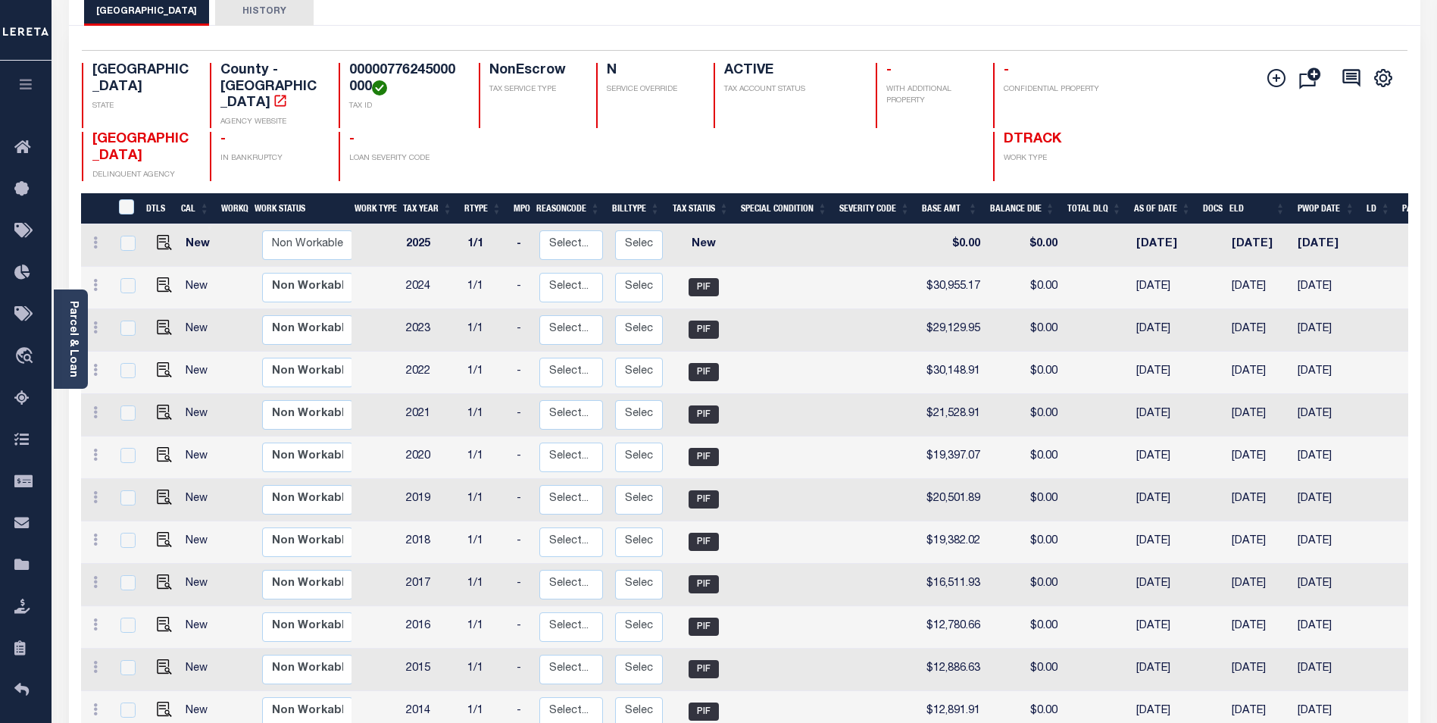
scroll to position [76, 0]
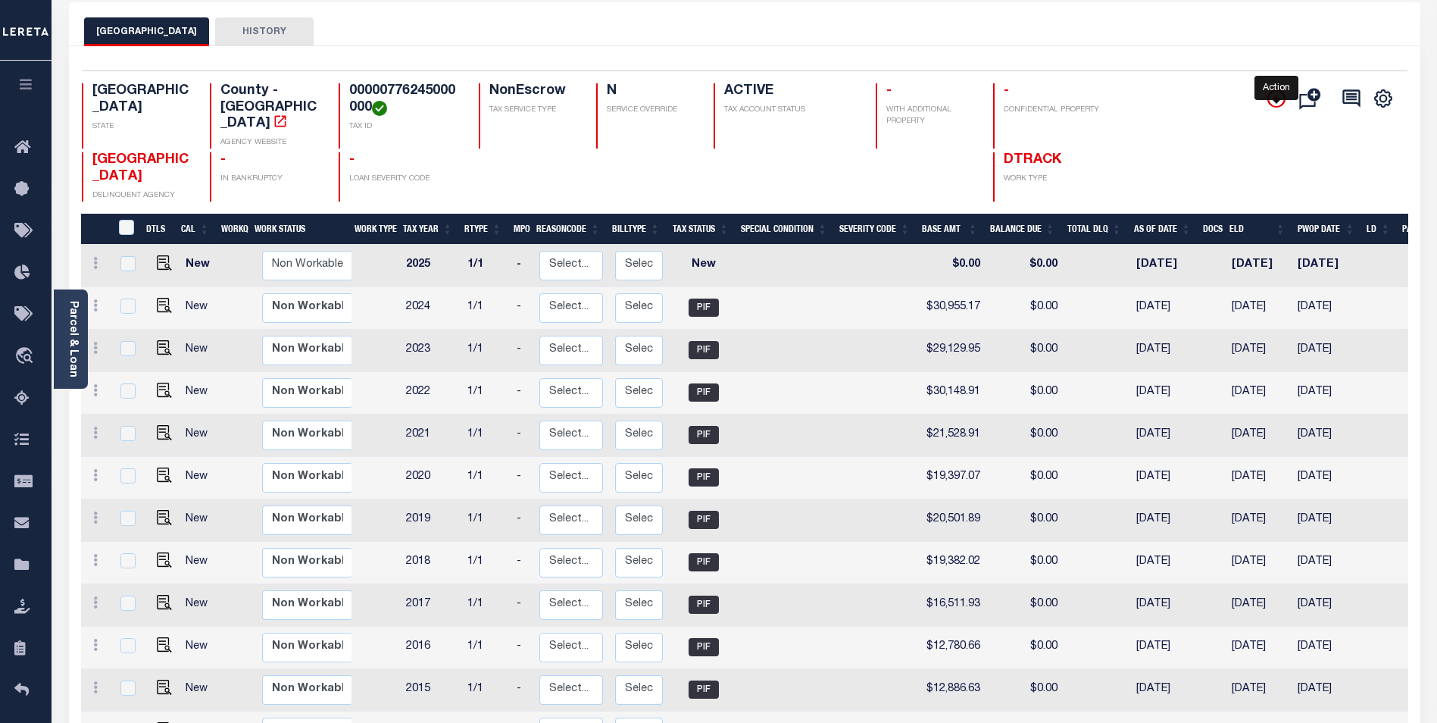
click at [1272, 95] on icon "" at bounding box center [1276, 98] width 18 height 18
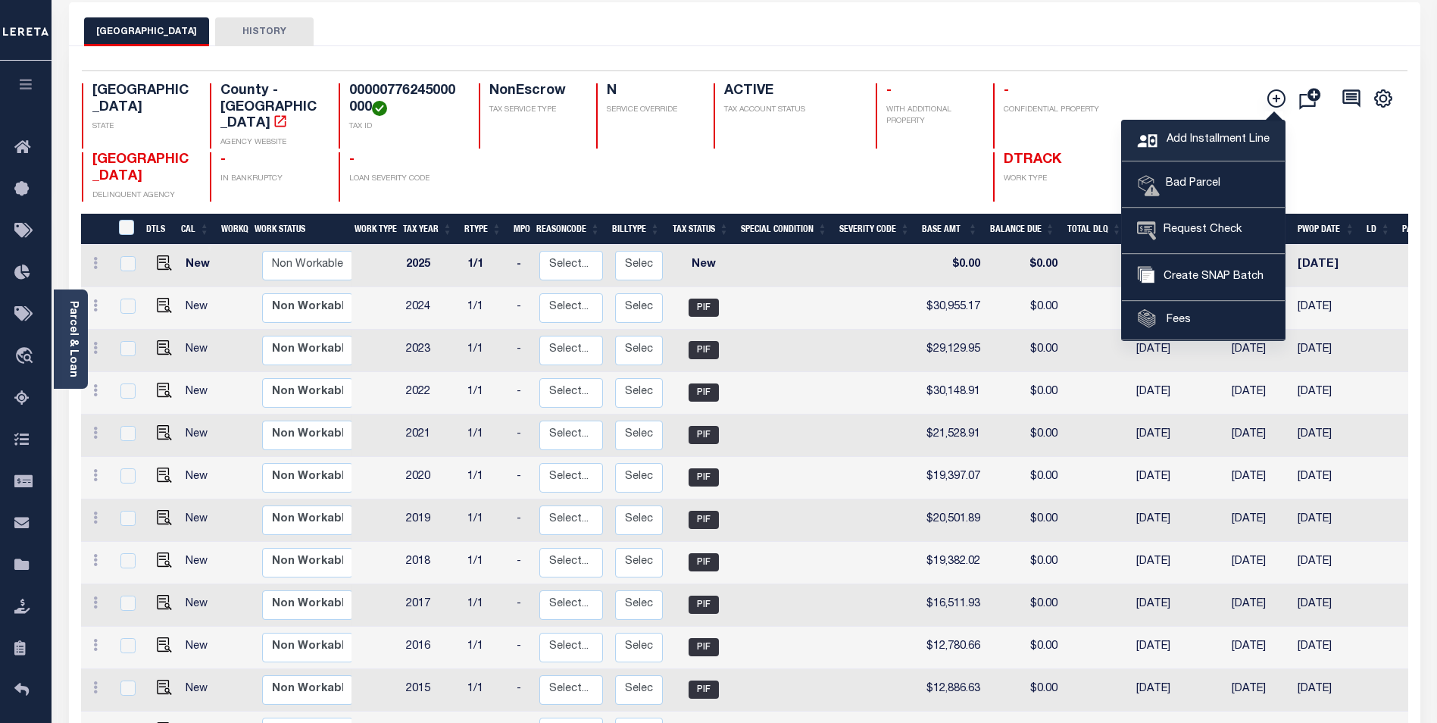
click at [1200, 124] on link "Add Installment Line" at bounding box center [1203, 140] width 163 height 41
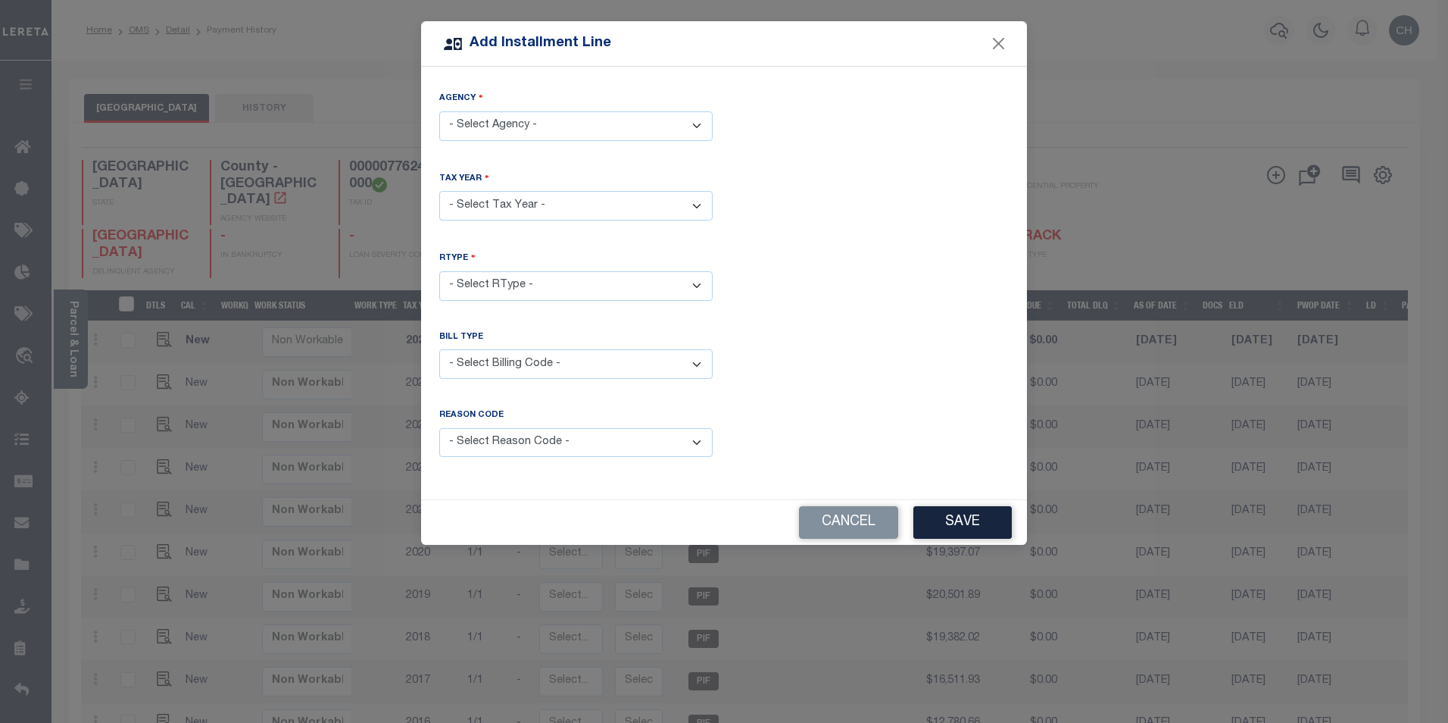
click at [627, 117] on select "- Select Agency - [GEOGRAPHIC_DATA] - County" at bounding box center [575, 126] width 273 height 30
select select "4811300000"
click at [439, 111] on select "- Select Agency - [GEOGRAPHIC_DATA] - County" at bounding box center [575, 126] width 273 height 30
click at [577, 208] on select "- Select Year - 2005 2006 2007 2008 2009 2010 2011 2012 2013 2014 2015 2016 201…" at bounding box center [575, 206] width 273 height 30
select select "2011"
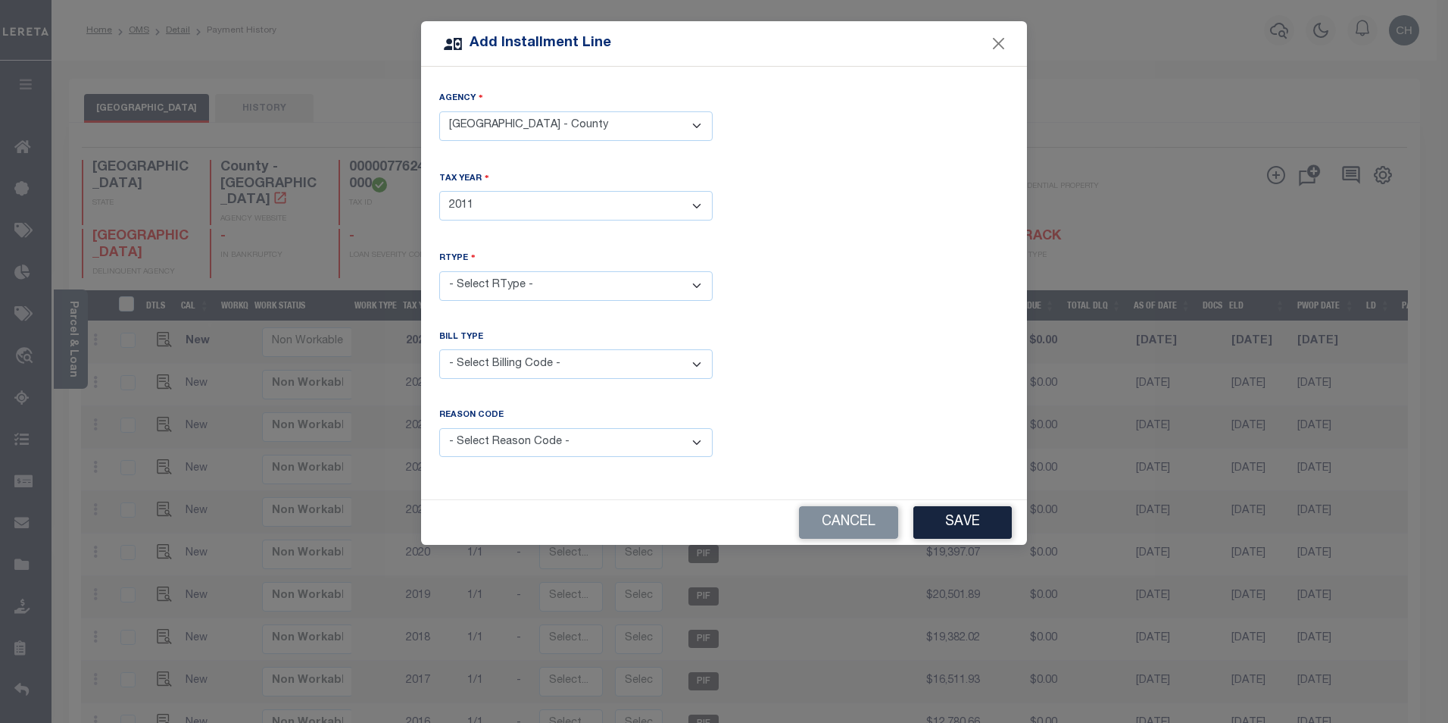
click at [439, 191] on select "- Select Year - 2005 2006 2007 2008 2009 2010 2011 2012 2013 2014 2015 2016 201…" at bounding box center [575, 206] width 273 height 30
click at [545, 287] on select "- Select RType - 1/1" at bounding box center [575, 286] width 273 height 30
select select "0"
click at [439, 271] on select "- Select RType - 1/1" at bounding box center [575, 286] width 273 height 30
click at [534, 363] on select "- Select Billing Code - Regular Delinquent Supplemental Corrected/Adjusted Bill…" at bounding box center [575, 364] width 273 height 30
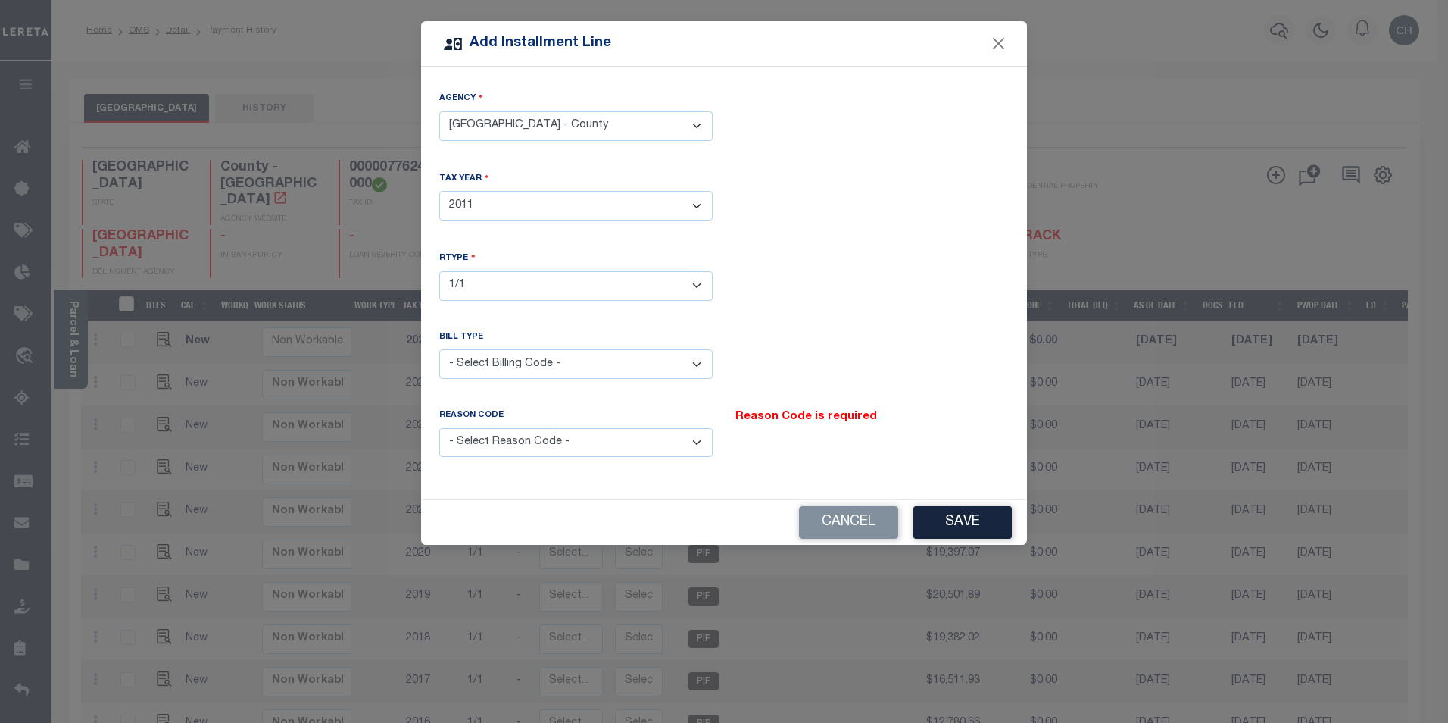
select select "2"
click at [439, 349] on select "- Select Billing Code - Regular Delinquent Supplemental Corrected/Adjusted Bill…" at bounding box center [575, 364] width 273 height 30
click at [534, 432] on select "- Select Reason Code - Payment Reversal Taxable Value Change Assessment Change …" at bounding box center [575, 443] width 273 height 30
select select "2"
click at [439, 428] on select "- Select Reason Code - Payment Reversal Taxable Value Change Assessment Change …" at bounding box center [575, 443] width 273 height 30
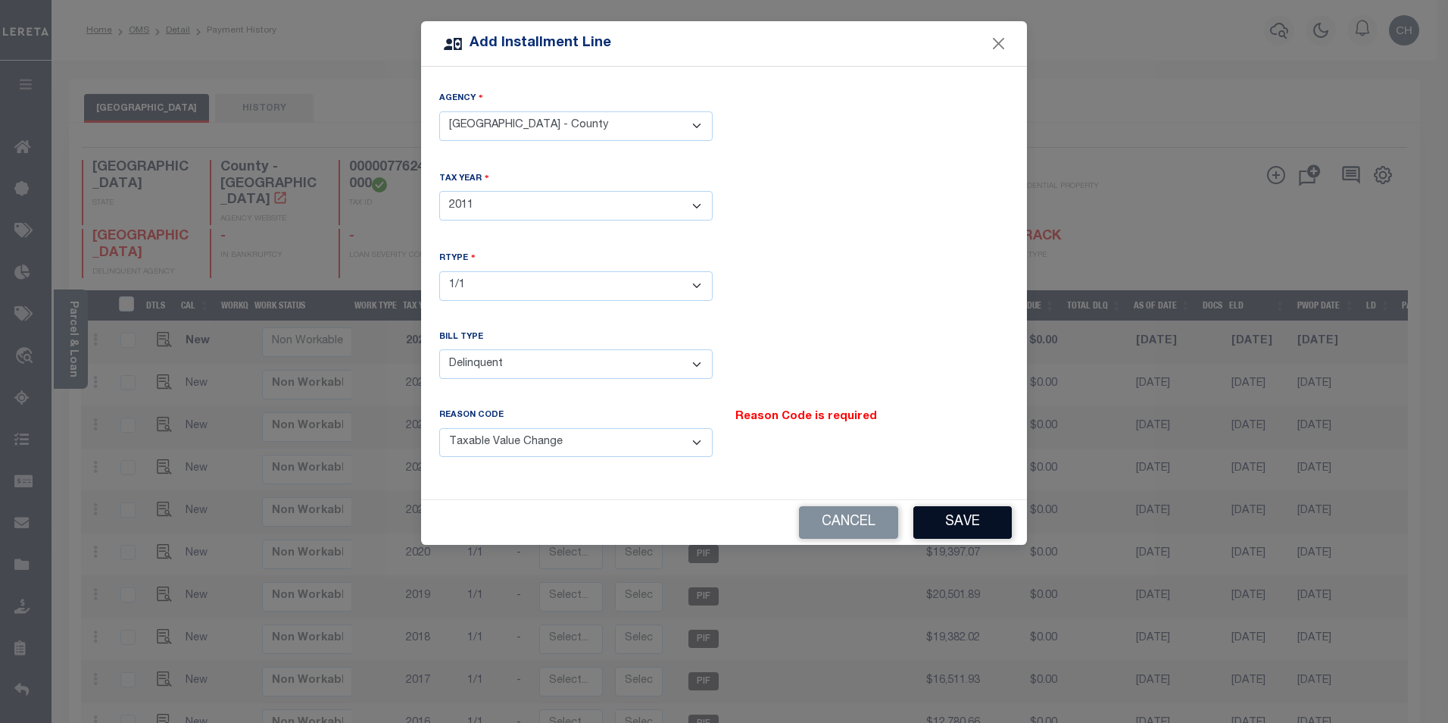
click at [939, 507] on button "Save" at bounding box center [962, 522] width 98 height 33
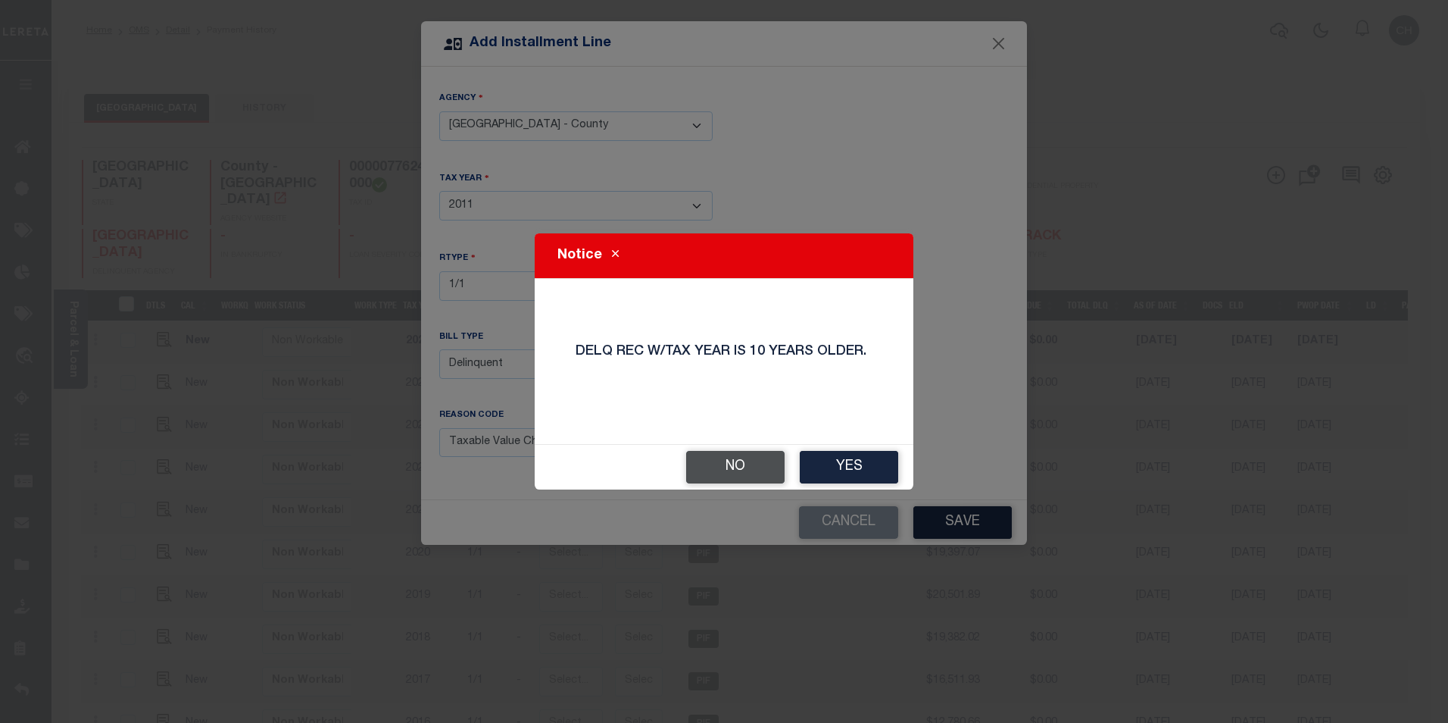
click at [720, 459] on button "No" at bounding box center [735, 467] width 98 height 33
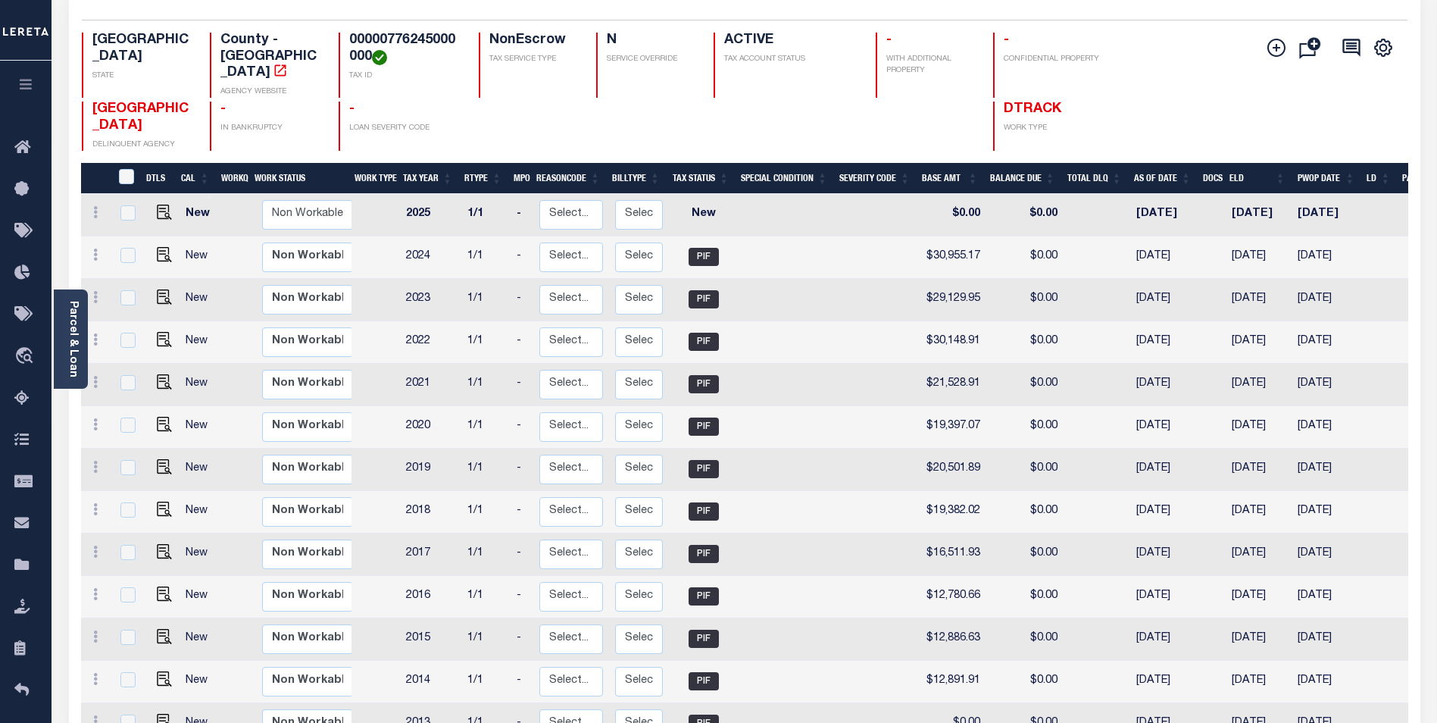
scroll to position [130, 0]
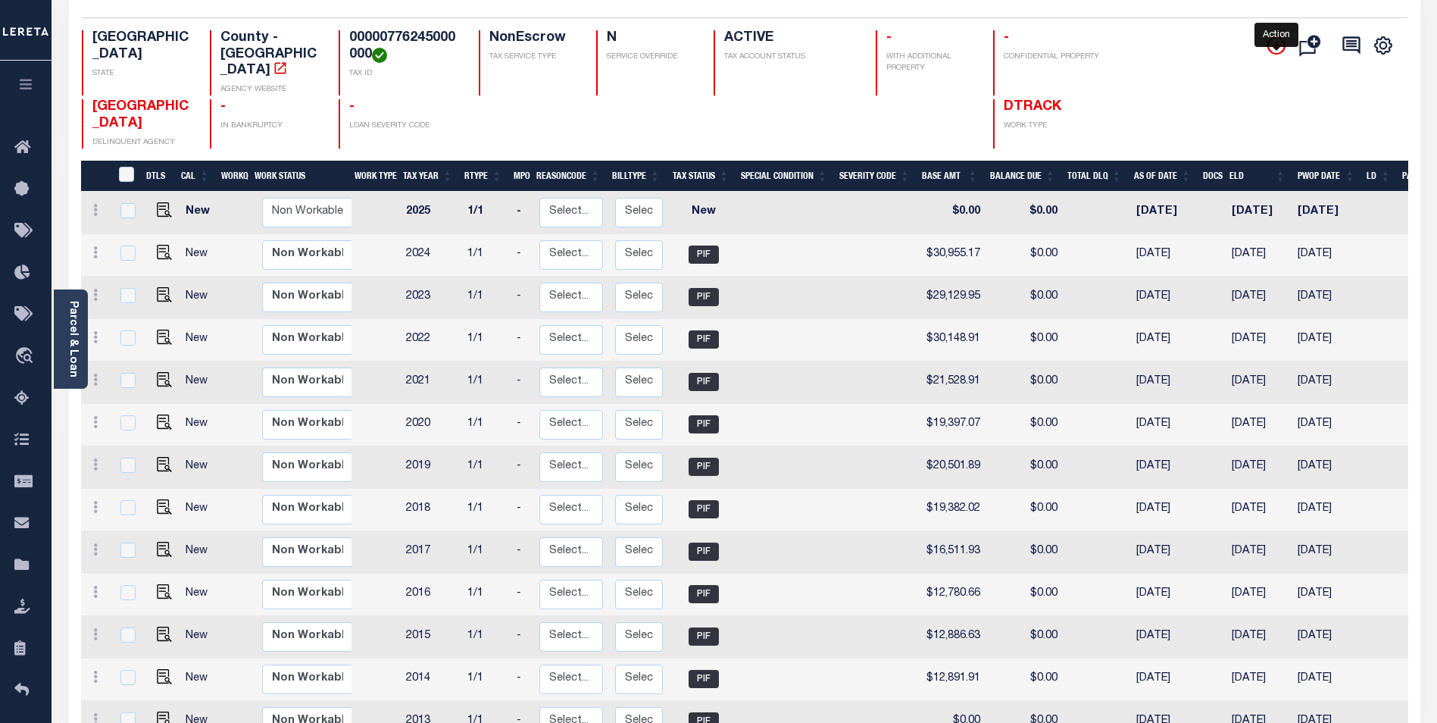
click at [1280, 48] on icon "" at bounding box center [1276, 46] width 8 height 8
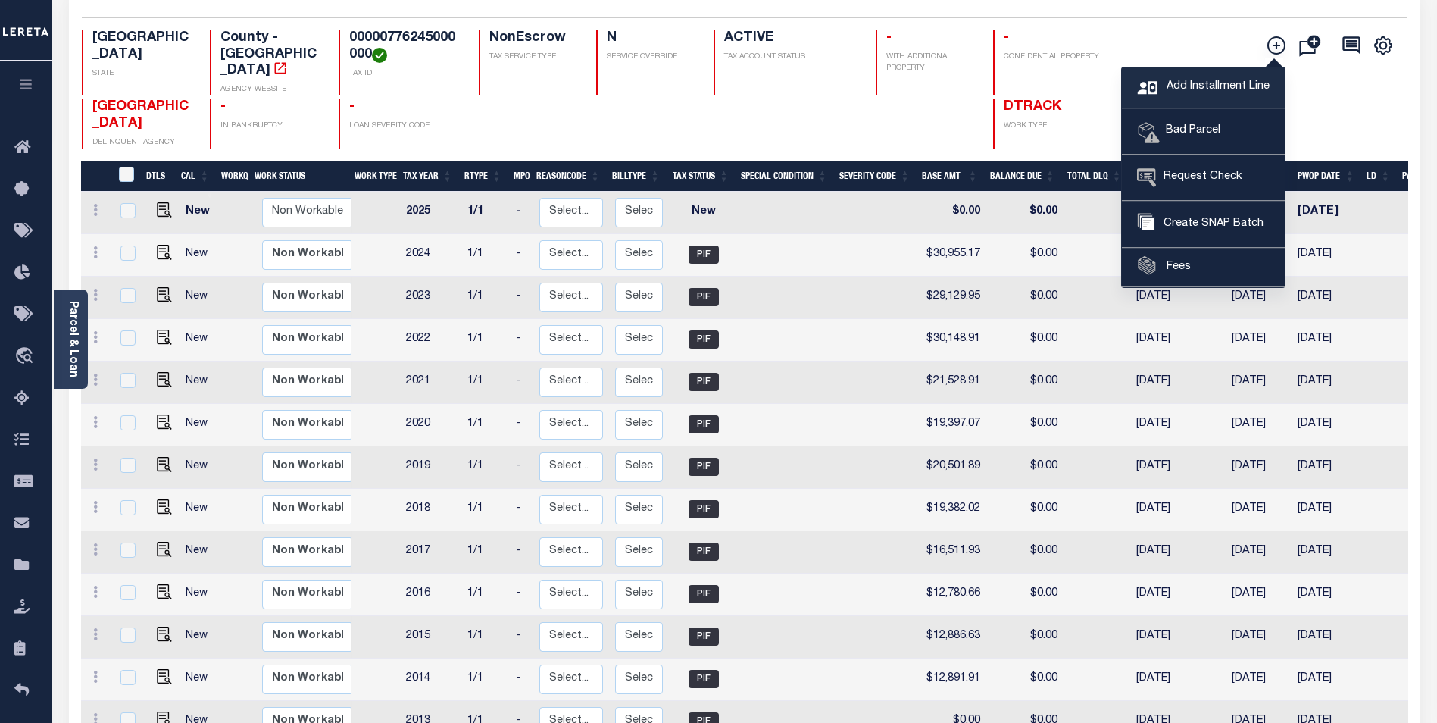
click at [1179, 83] on span "Add Installment Line" at bounding box center [1216, 87] width 107 height 17
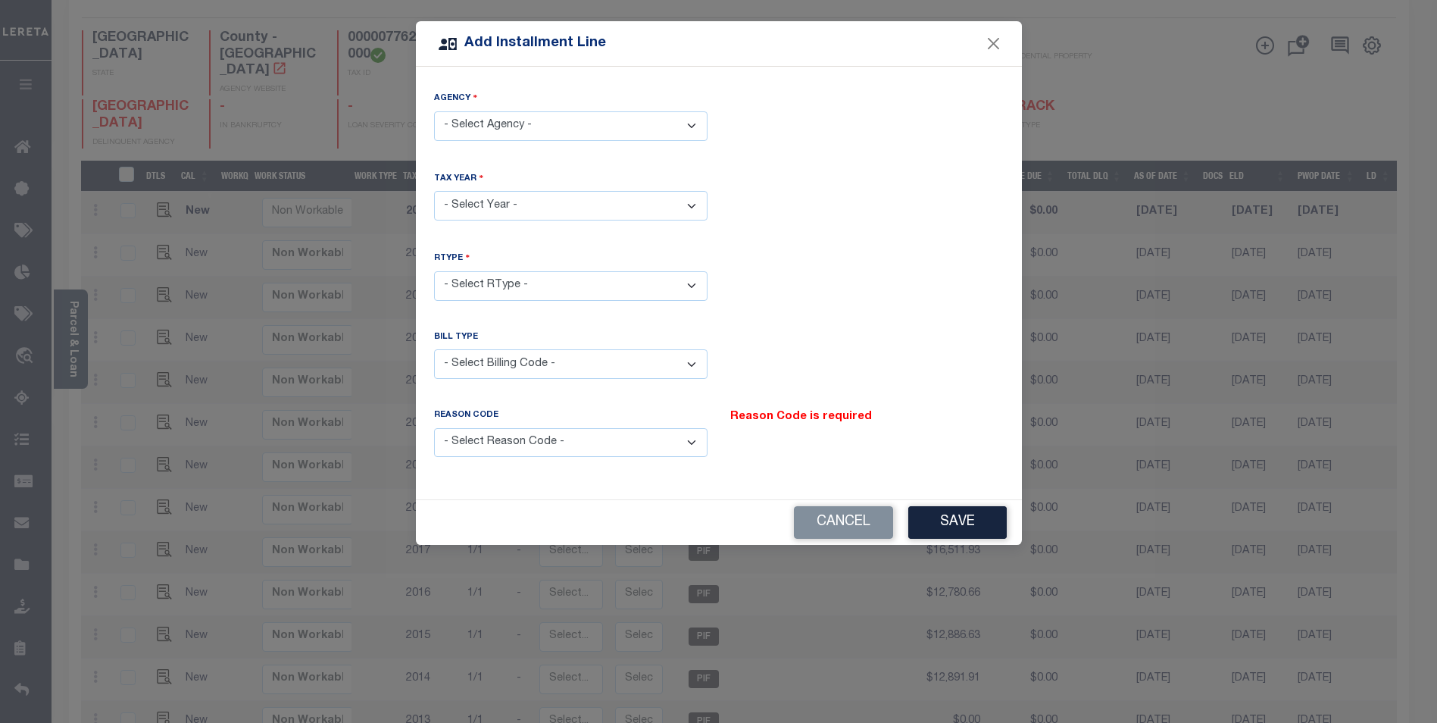
scroll to position [0, 0]
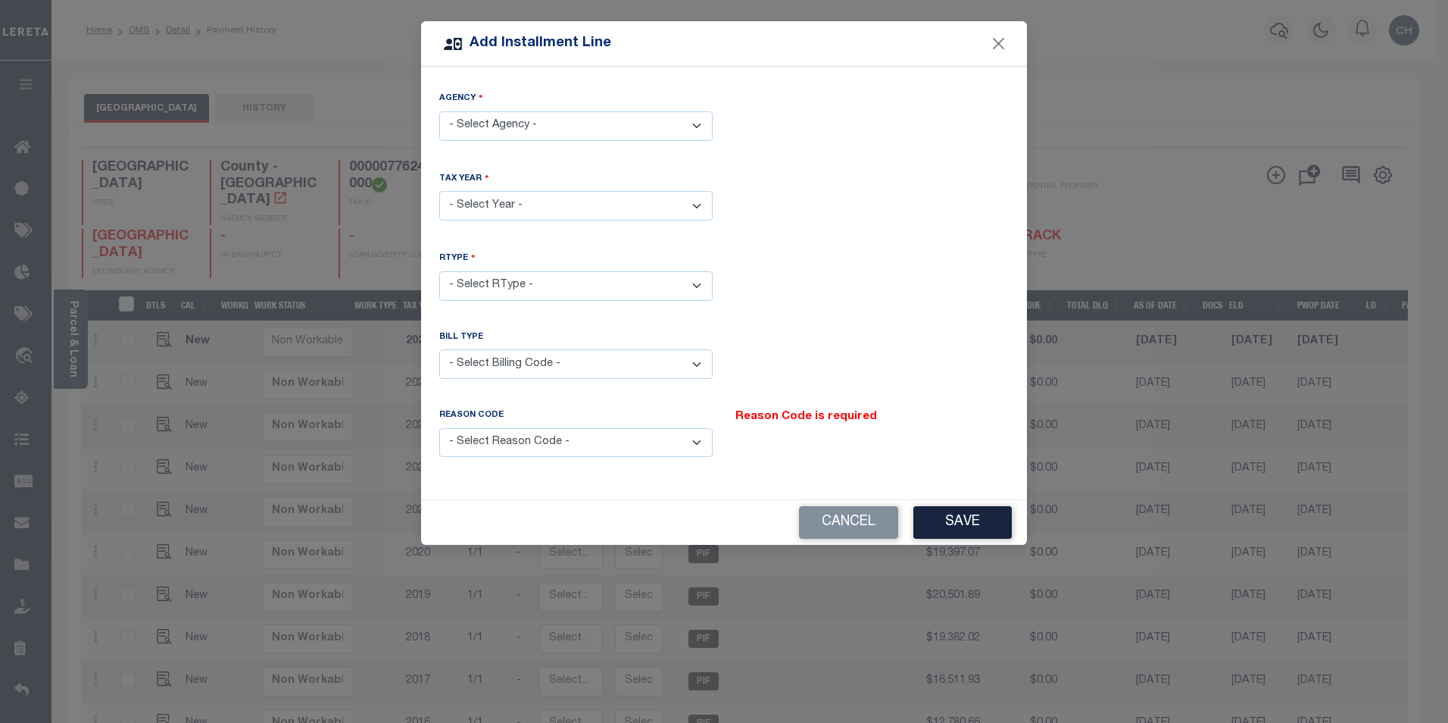
click at [610, 124] on select "- Select Agency - [GEOGRAPHIC_DATA] - County" at bounding box center [575, 126] width 273 height 30
select select "4811300000"
click at [439, 111] on select "- Select Agency - [GEOGRAPHIC_DATA] - County" at bounding box center [575, 126] width 273 height 30
click at [567, 200] on select "- Select Year - 2005 2006 2007 2008 2009 2010 2011 2012 2013 2014 2015 2016 201…" at bounding box center [575, 206] width 273 height 30
select select "2026"
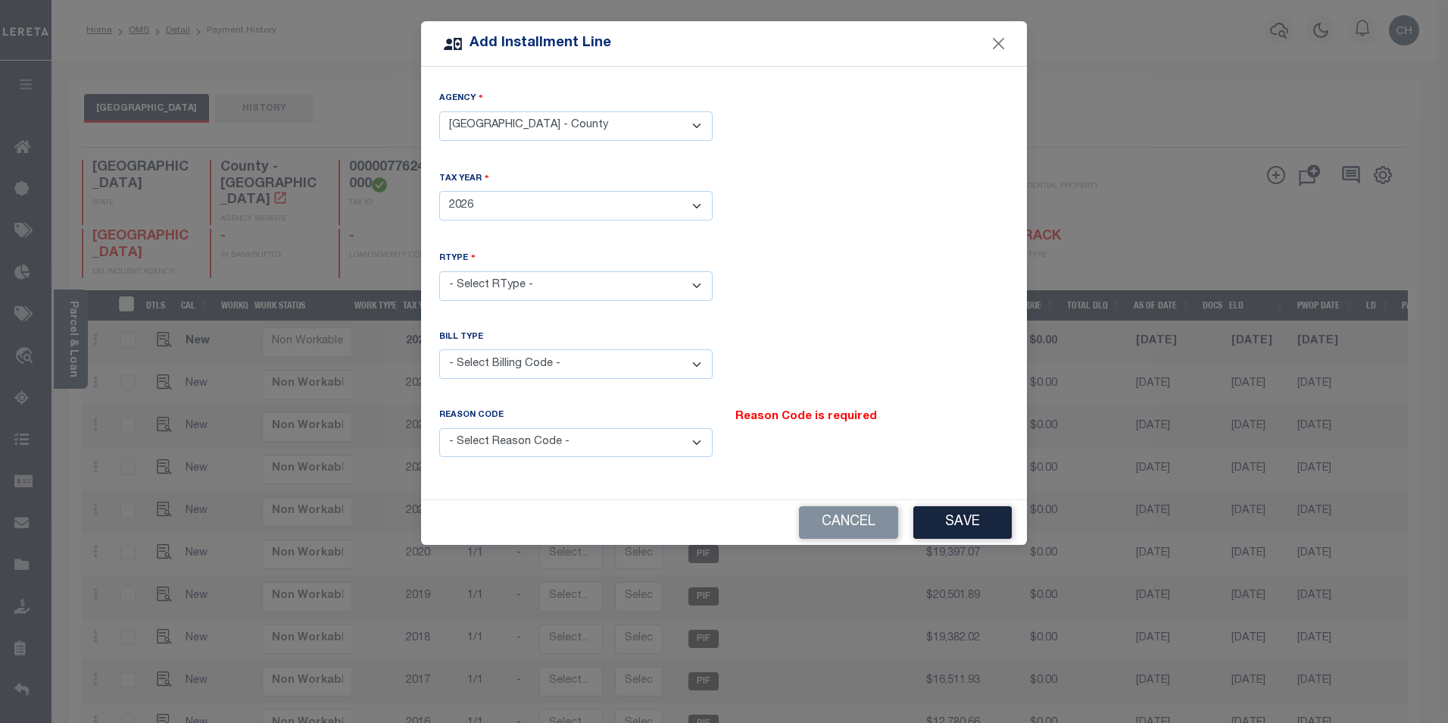
click at [439, 191] on select "- Select Year - 2005 2006 2007 2008 2009 2010 2011 2012 2013 2014 2015 2016 201…" at bounding box center [575, 206] width 273 height 30
click at [472, 279] on select "- Select RType - 1/1" at bounding box center [575, 286] width 273 height 30
select select "0"
click at [439, 271] on select "- Select RType - 1/1" at bounding box center [575, 286] width 273 height 30
click at [489, 365] on select "- Select Billing Code - Regular Delinquent Supplemental Corrected/Adjusted Bill…" at bounding box center [575, 364] width 273 height 30
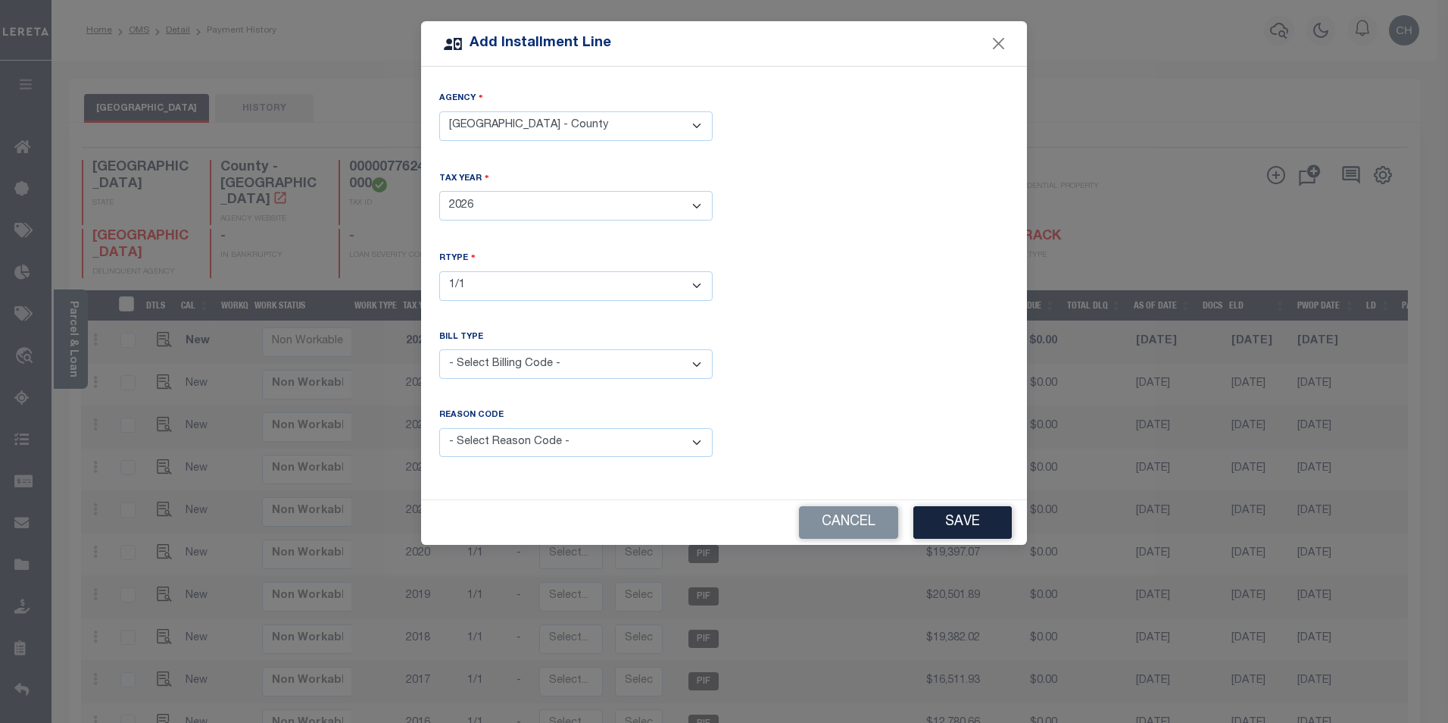
select select "1"
click at [439, 349] on select "- Select Billing Code - Regular Delinquent Supplemental Corrected/Adjusted Bill…" at bounding box center [575, 364] width 273 height 30
click at [504, 435] on select "- Select Reason Code - Payment Reversal Taxable Value Change Assessment Change …" at bounding box center [575, 443] width 273 height 30
select select "1"
click at [439, 428] on select "- Select Reason Code - Payment Reversal Taxable Value Change Assessment Change …" at bounding box center [575, 443] width 273 height 30
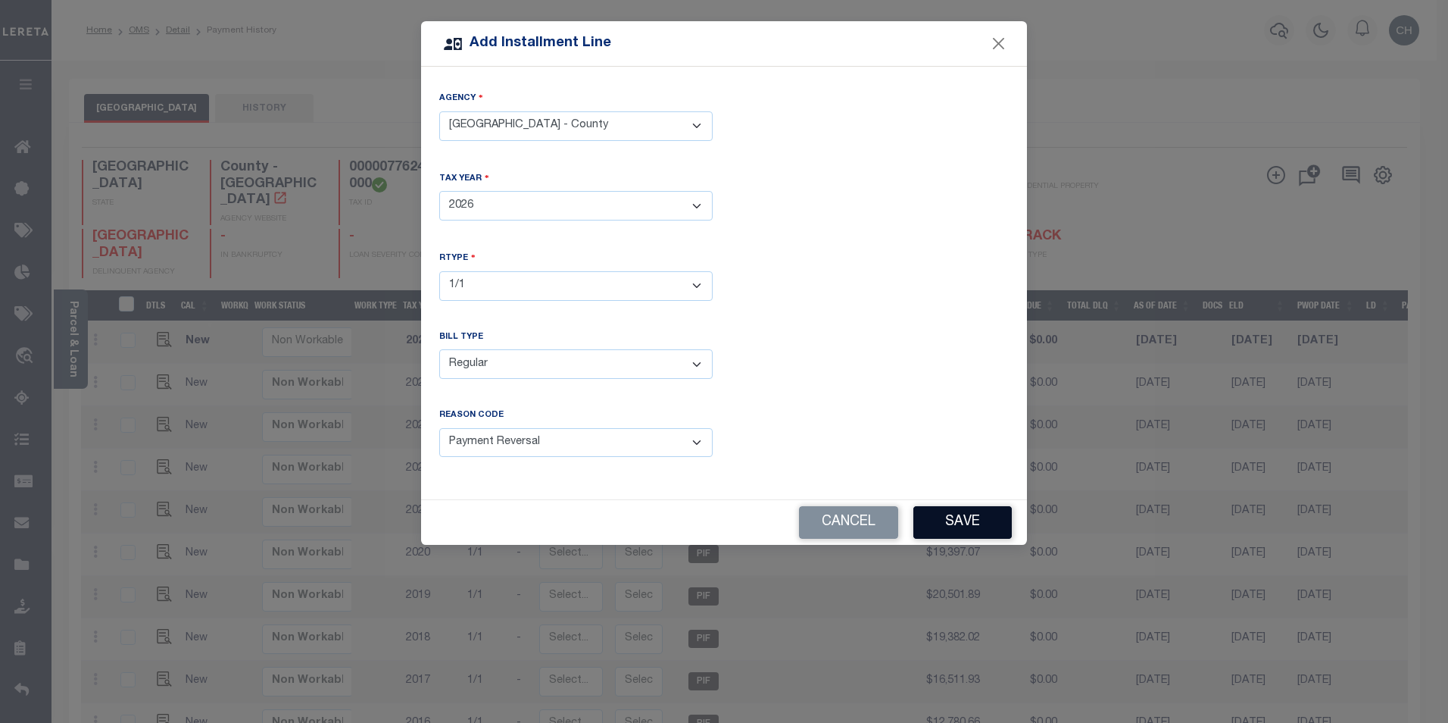
click at [943, 513] on button "Save" at bounding box center [962, 522] width 98 height 33
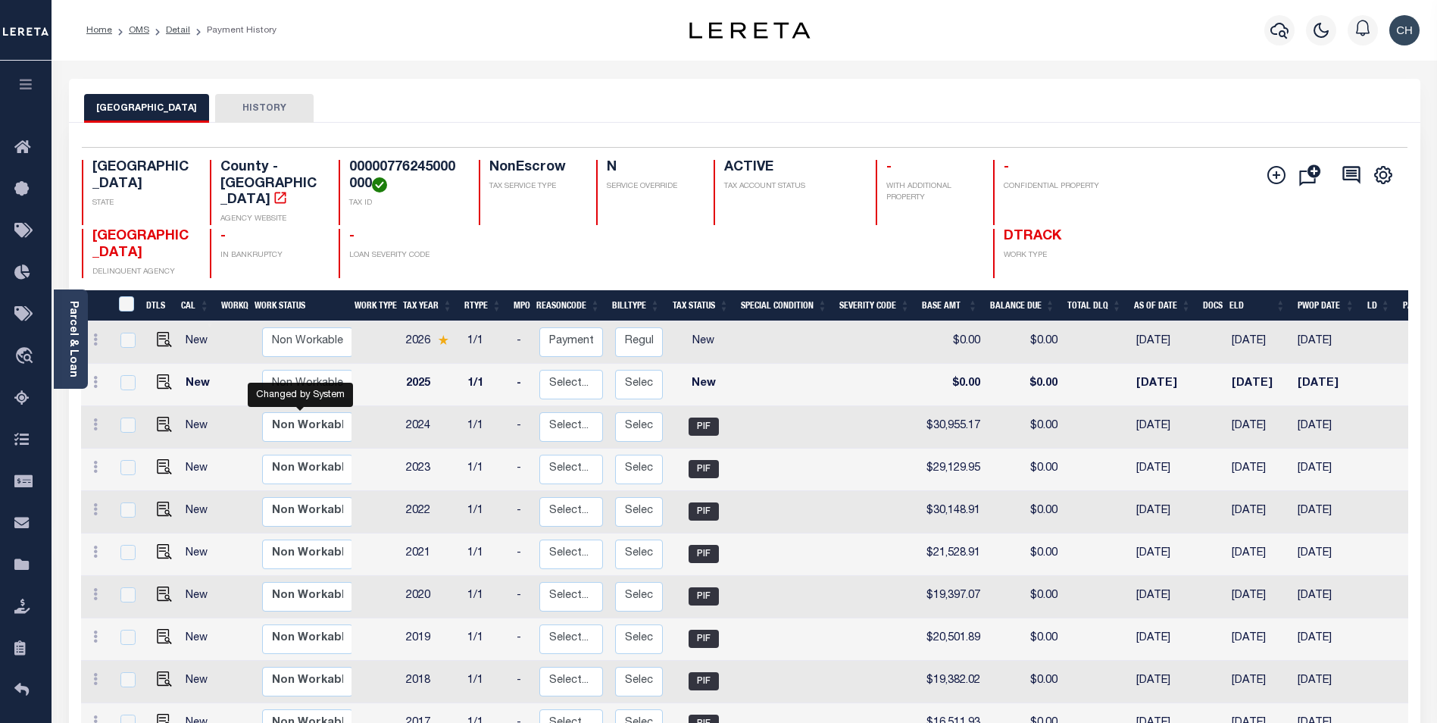
click at [566, 48] on div "Home OMS Detail Payment History" at bounding box center [744, 30] width 1385 height 61
click at [366, 322] on td at bounding box center [375, 342] width 48 height 42
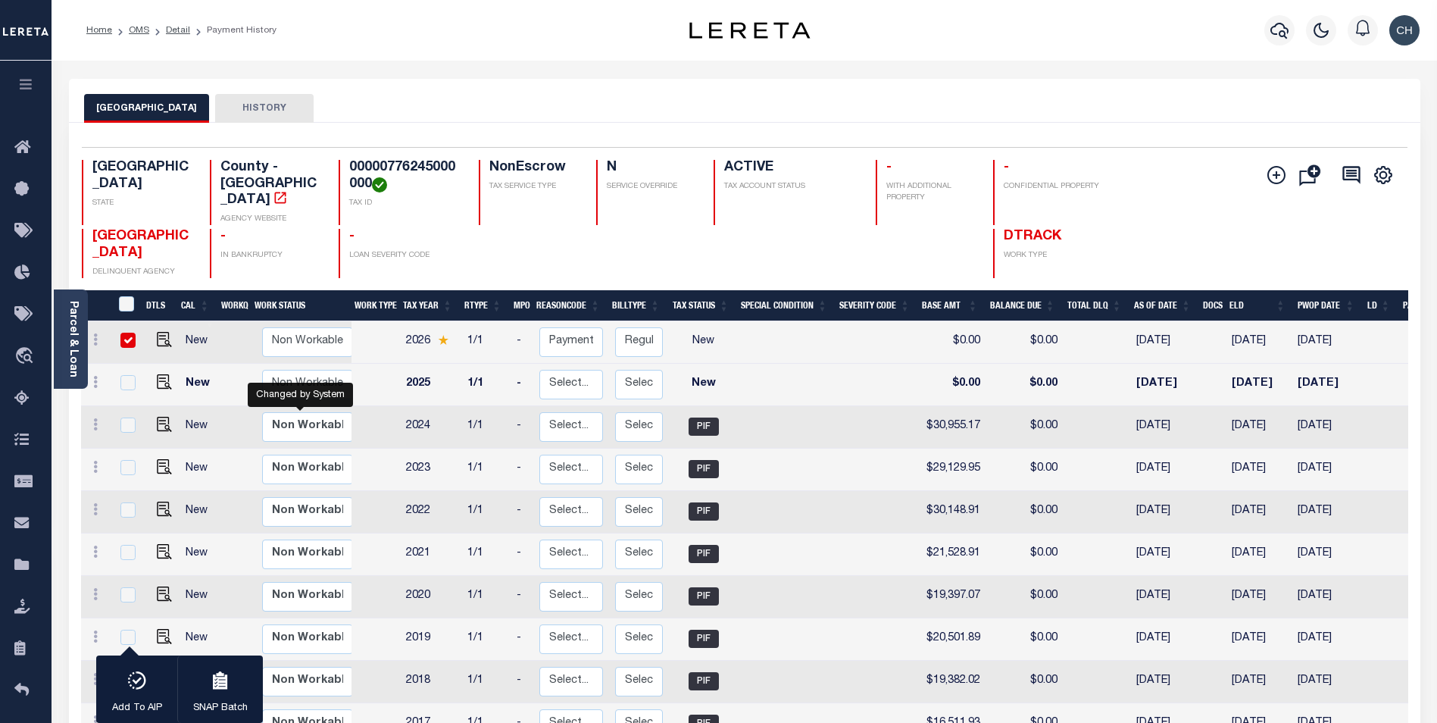
checkbox input "true"
click at [366, 322] on td at bounding box center [375, 342] width 48 height 42
checkbox input "false"
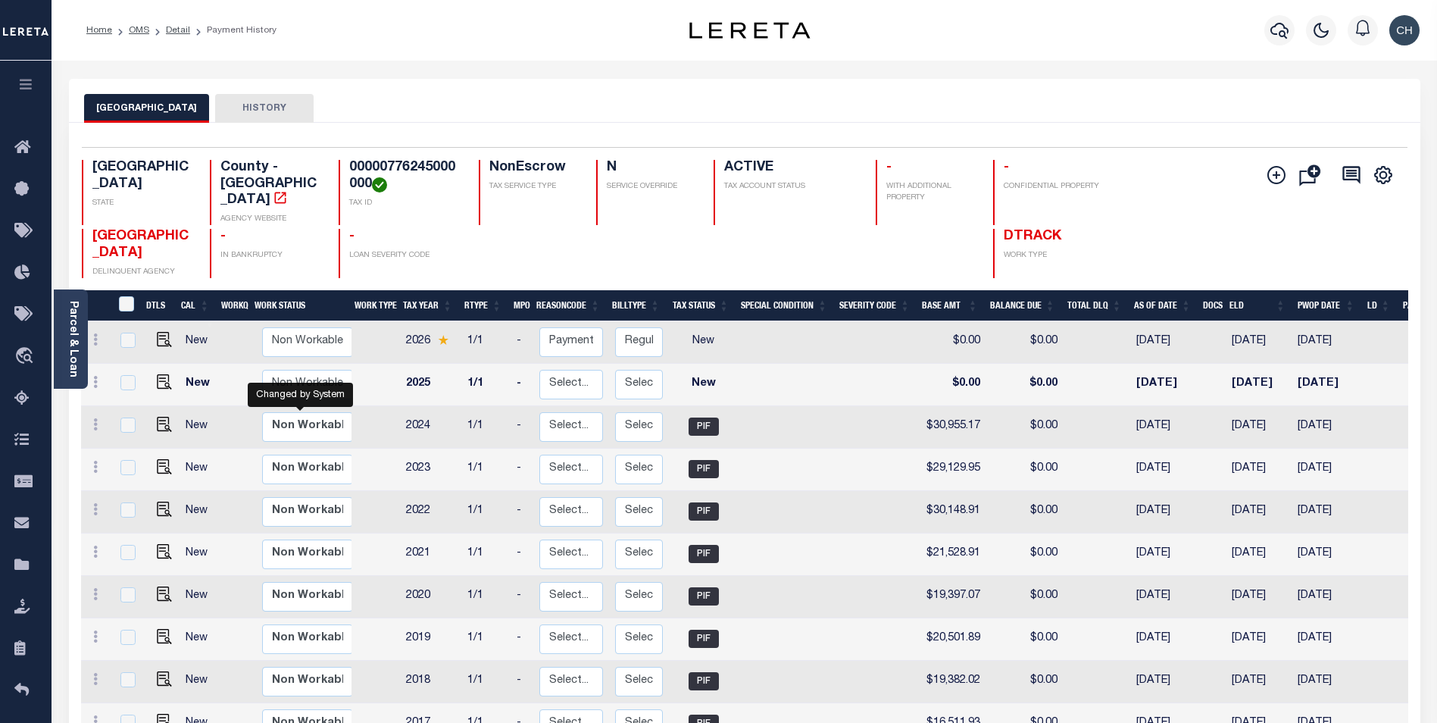
click at [244, 108] on button "HISTORY" at bounding box center [264, 108] width 98 height 29
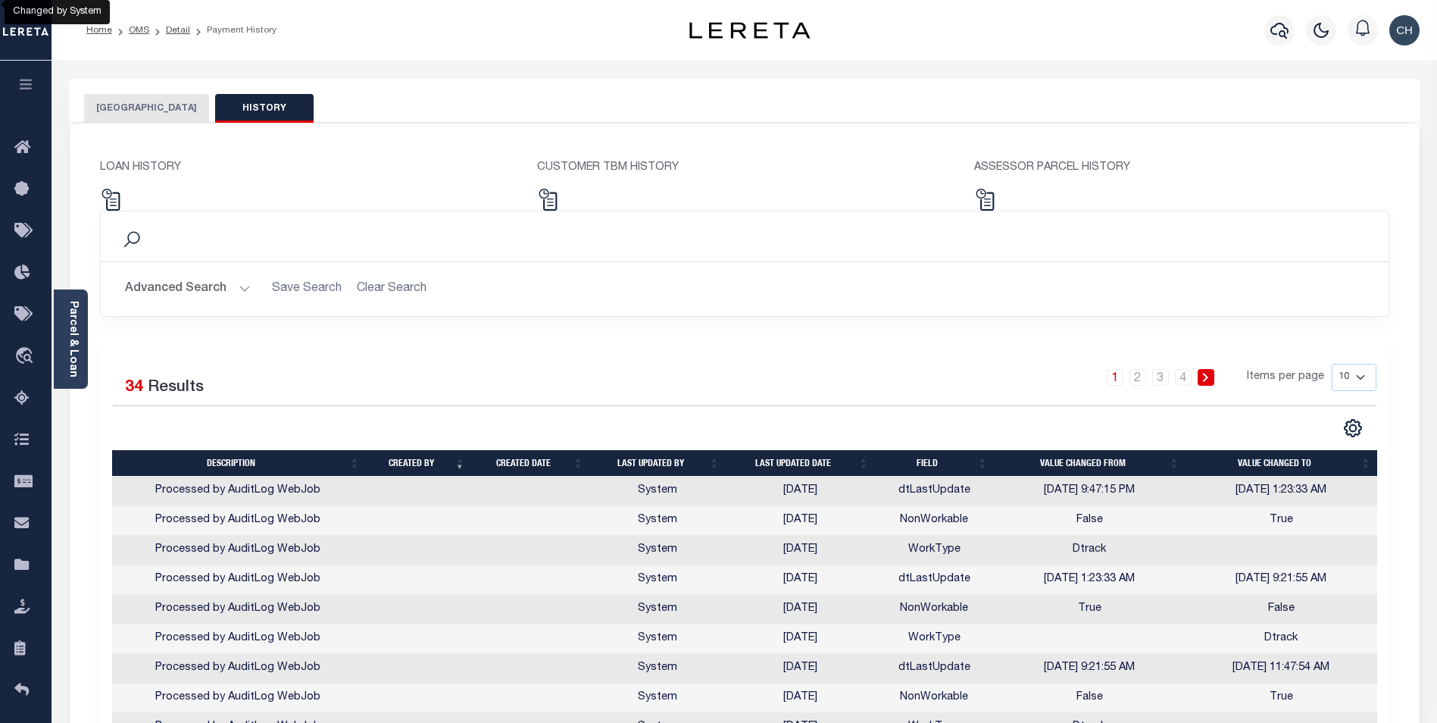
click at [1335, 379] on select "10 25 50 100" at bounding box center [1353, 377] width 45 height 27
select select "100"
click at [1331, 364] on select "10 25 50 100" at bounding box center [1353, 377] width 45 height 27
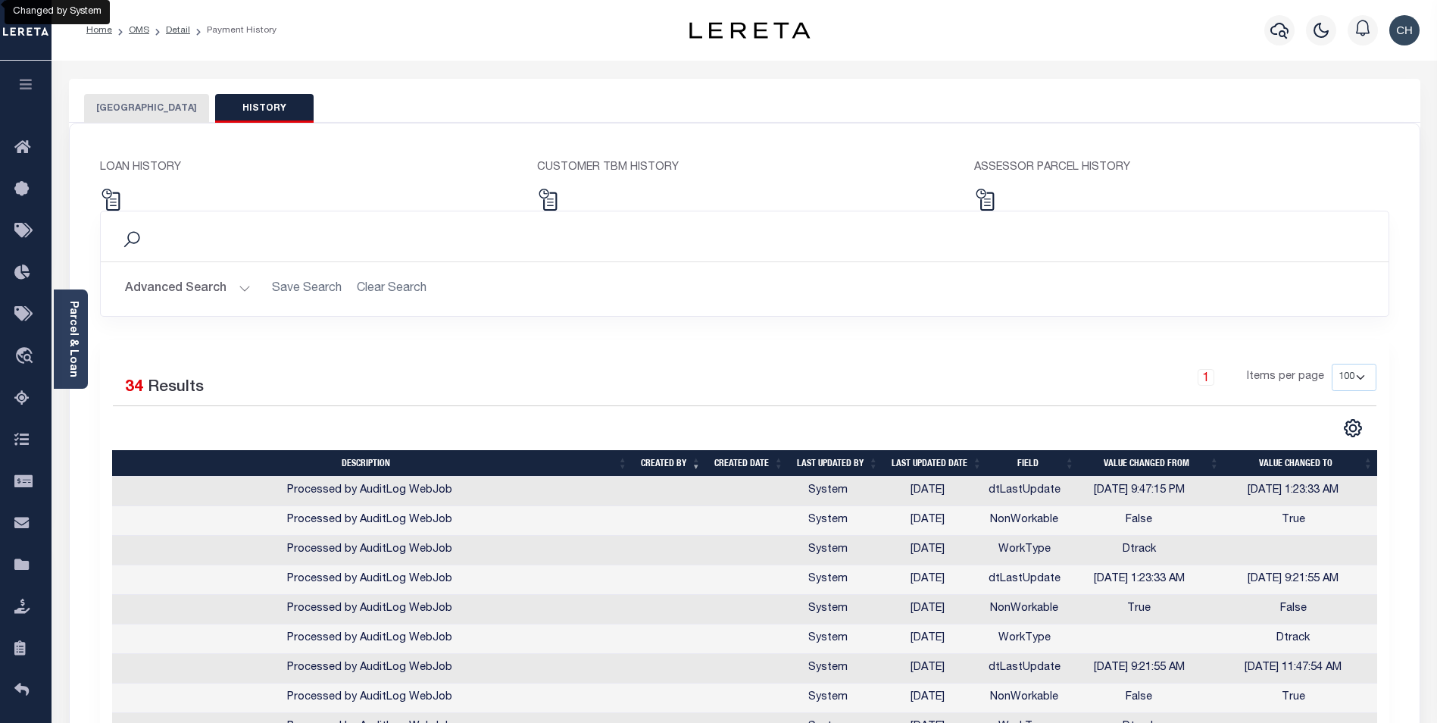
drag, startPoint x: 1644, startPoint y: 16, endPoint x: 677, endPoint y: 307, distance: 1010.0
click at [677, 307] on div "Advanced Search Save Search Clear Search Description Contains Contains Is" at bounding box center [745, 289] width 1288 height 54
click at [109, 195] on img at bounding box center [111, 200] width 22 height 22
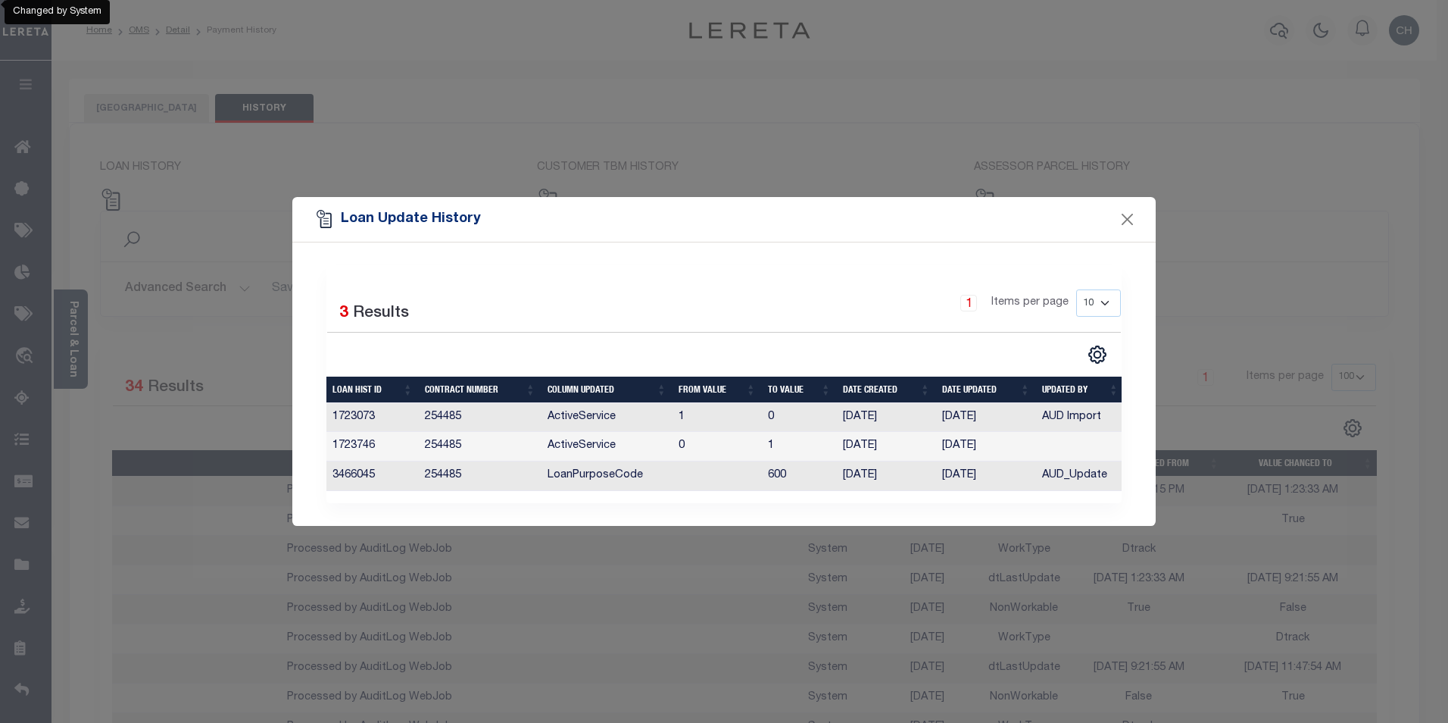
click at [188, 317] on div "Loan Update History Selected 3 Results 1 Items per page 10 25 50 100" at bounding box center [724, 361] width 1448 height 723
click at [1124, 214] on button "Close" at bounding box center [1128, 220] width 20 height 20
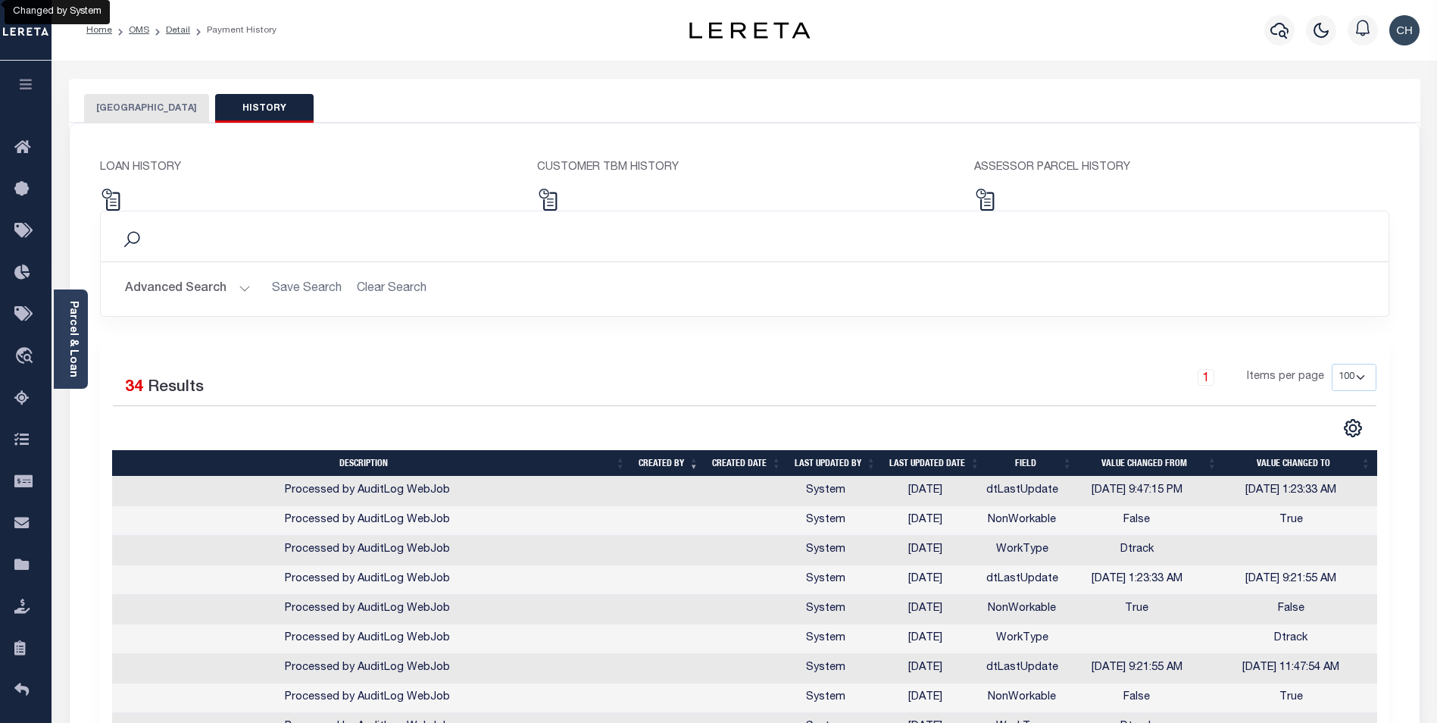
click at [155, 118] on button "[GEOGRAPHIC_DATA]" at bounding box center [146, 108] width 125 height 29
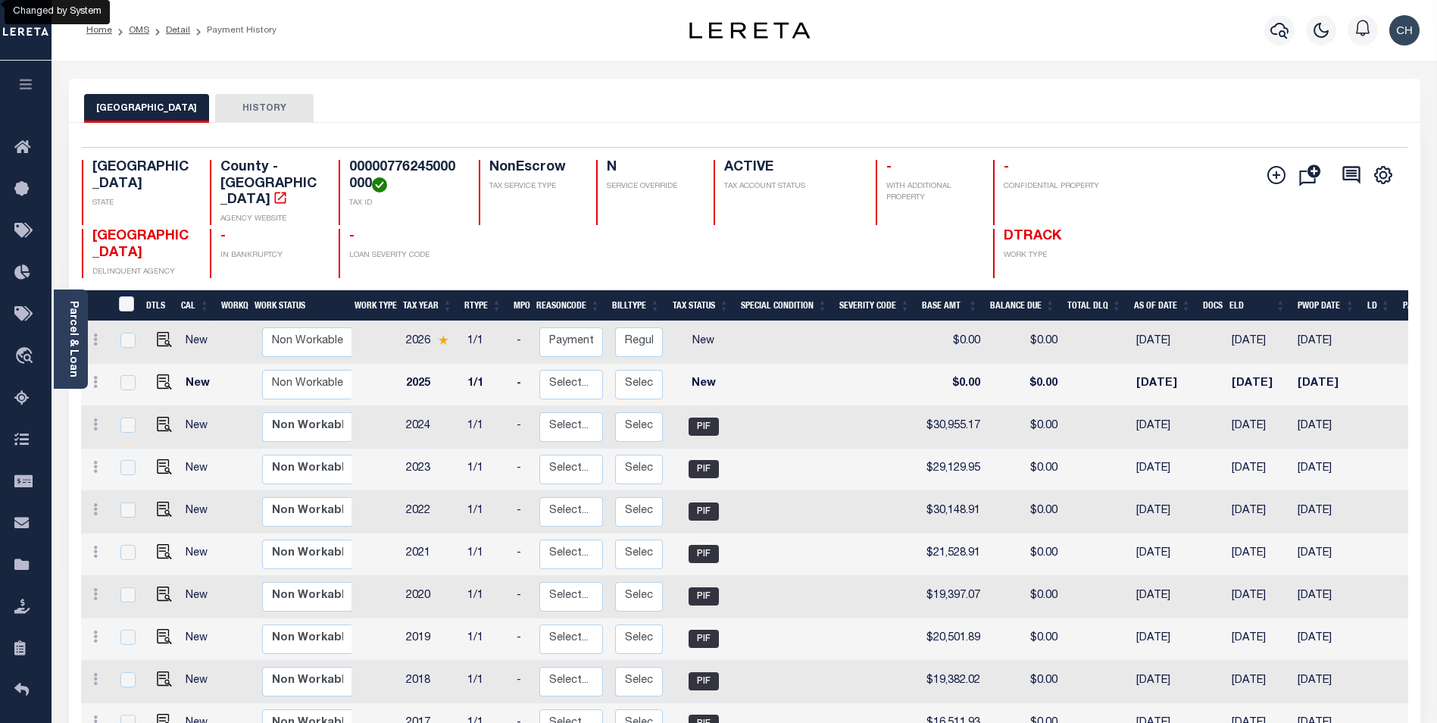
scroll to position [169, 0]
